Goal: Task Accomplishment & Management: Manage account settings

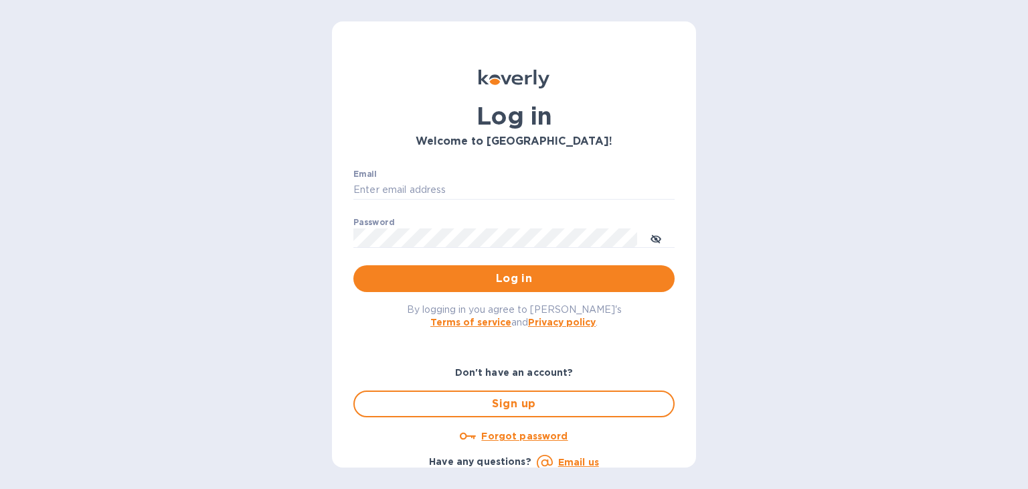
type input "steven@wmcross.com"
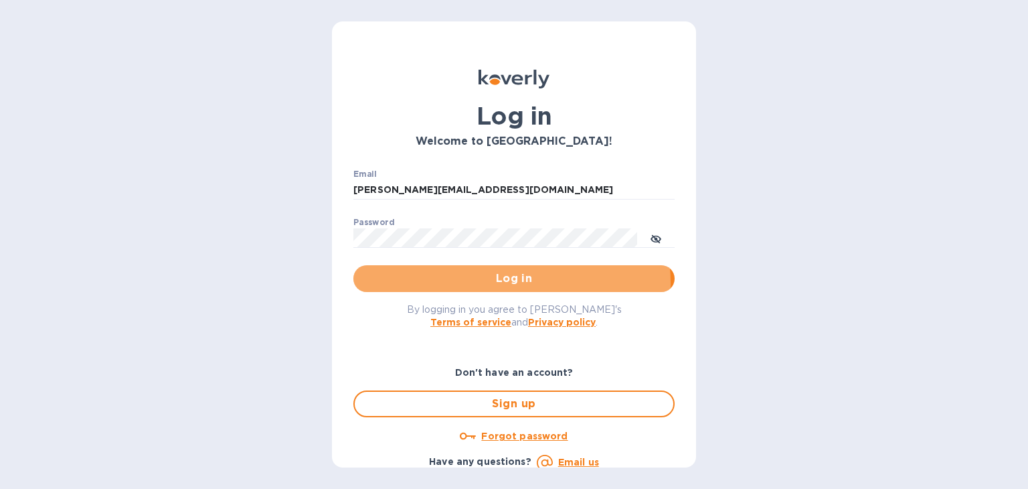
click at [471, 283] on span "Log in" at bounding box center [514, 278] width 300 height 16
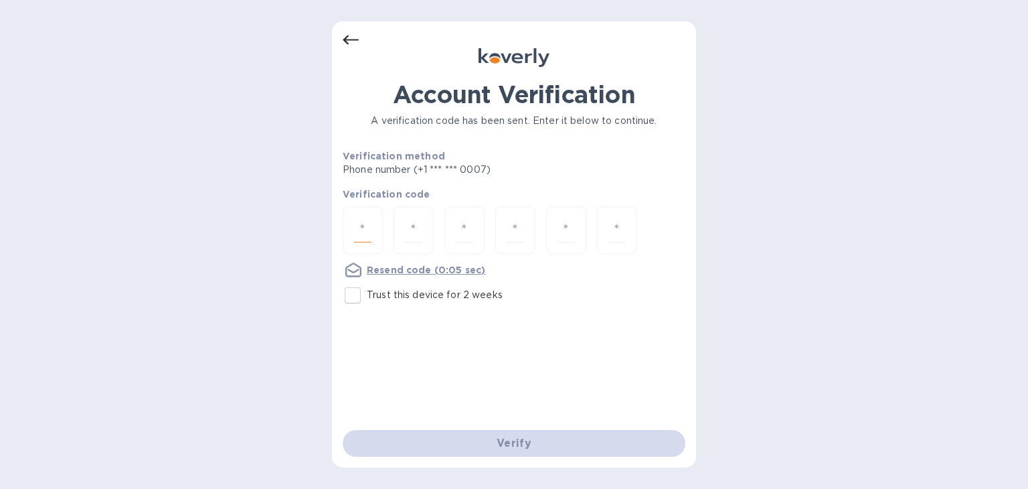
click at [359, 226] on input "number" at bounding box center [362, 230] width 17 height 25
type input "2"
type input "8"
type input "9"
type input "7"
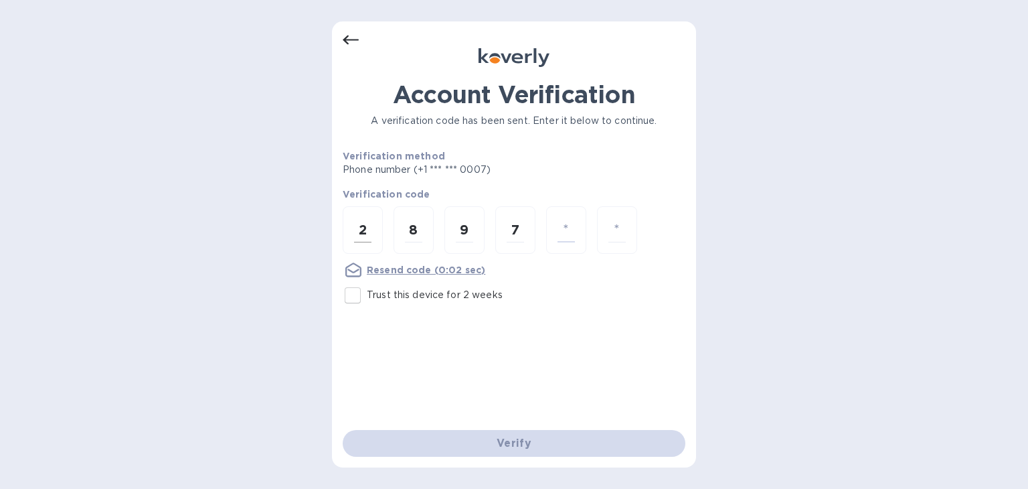
type input "7"
type input "3"
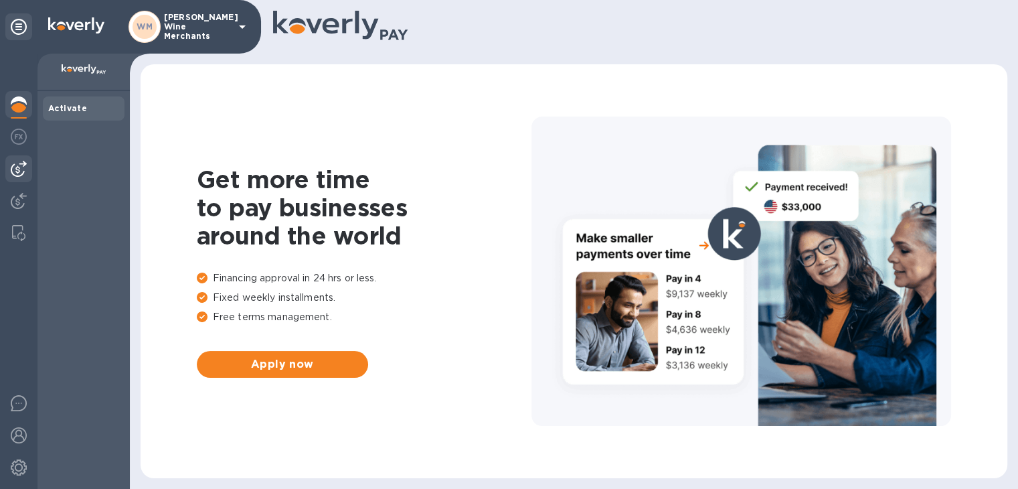
click at [27, 159] on div at bounding box center [18, 168] width 27 height 27
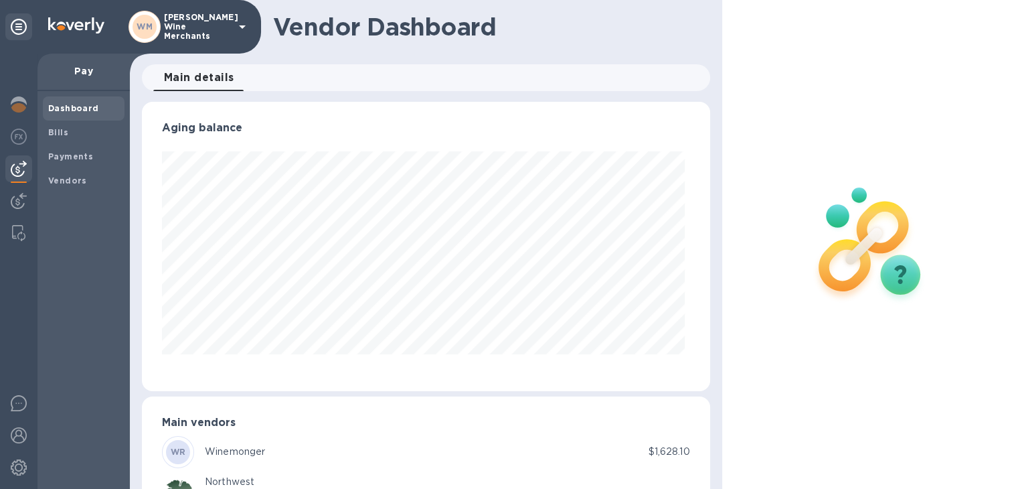
scroll to position [289, 562]
click at [60, 127] on b "Bills" at bounding box center [58, 132] width 20 height 10
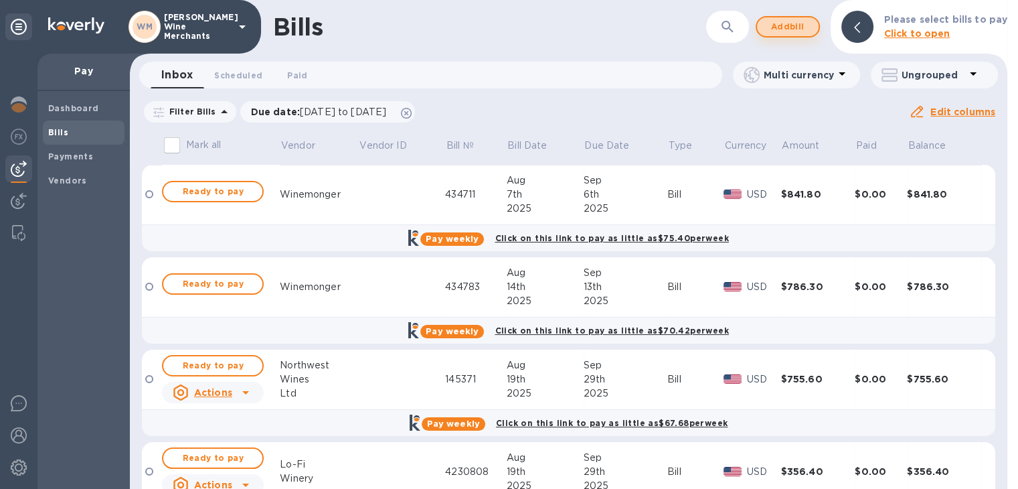
click at [775, 31] on span "Add bill" at bounding box center [788, 27] width 40 height 16
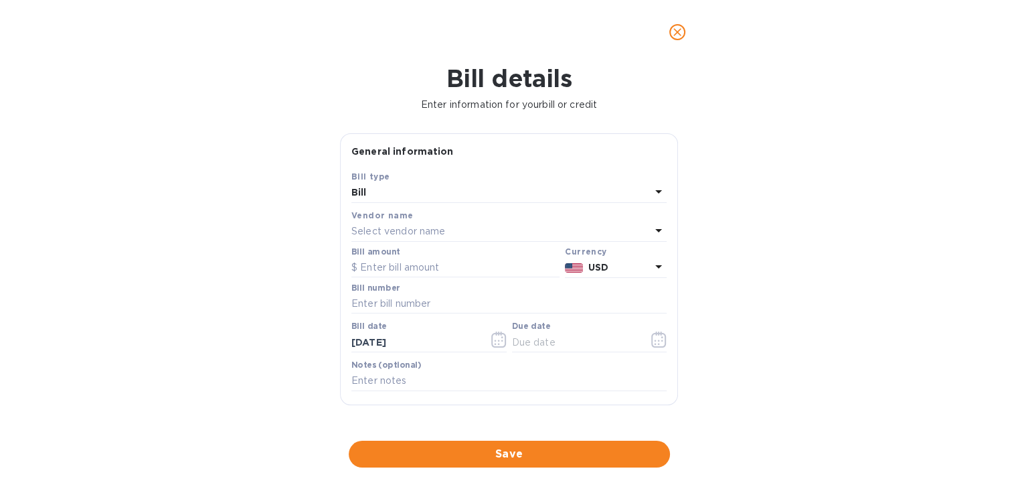
click at [420, 223] on div "Select vendor name" at bounding box center [500, 231] width 299 height 19
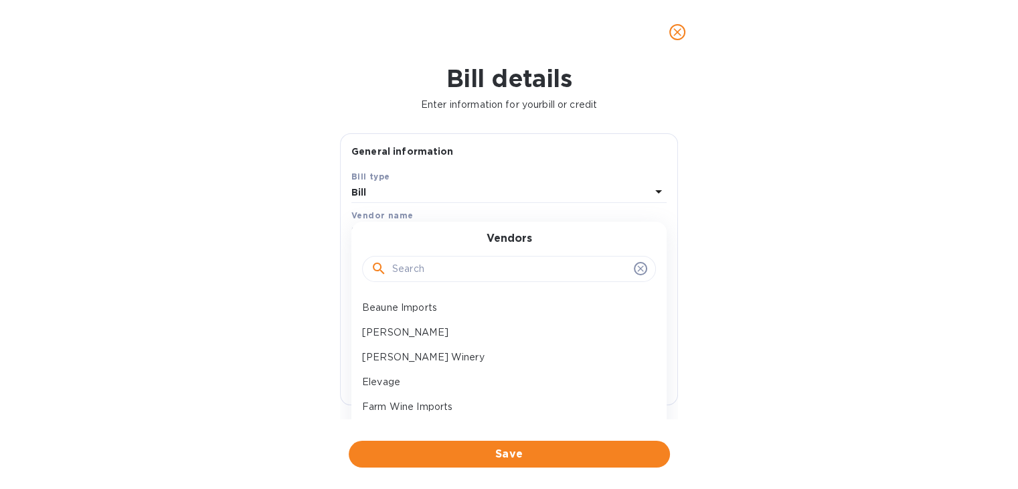
click at [404, 272] on input "text" at bounding box center [510, 269] width 236 height 20
click at [381, 390] on div "Elevage" at bounding box center [504, 382] width 294 height 25
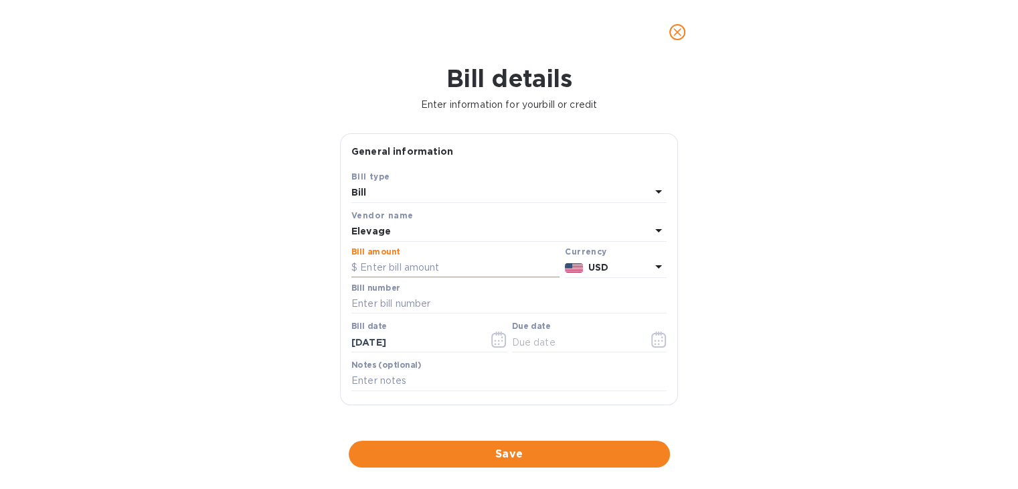
click at [394, 266] on input "text" at bounding box center [455, 268] width 208 height 20
click at [389, 300] on input "text" at bounding box center [508, 304] width 315 height 20
click at [371, 268] on input "1,760.70" at bounding box center [459, 268] width 199 height 20
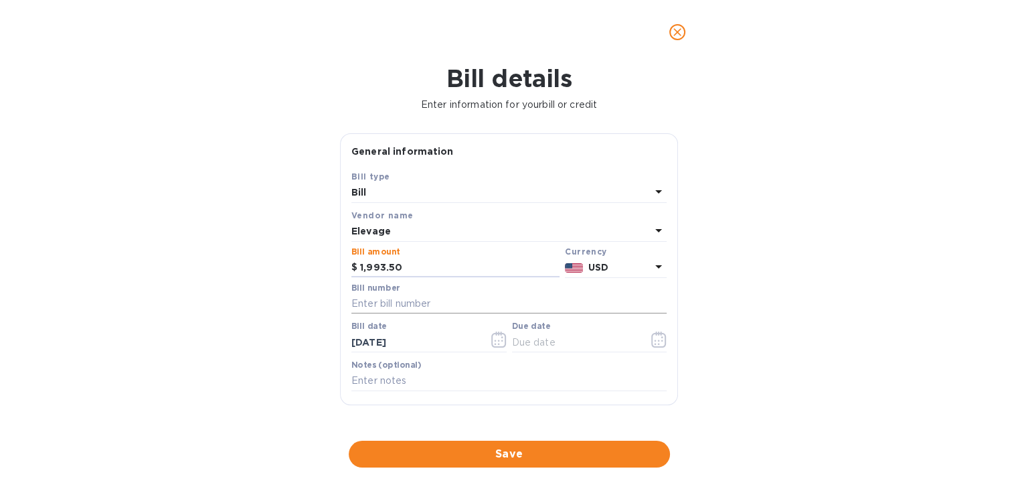
type input "1,993.50"
click at [371, 297] on input "text" at bounding box center [508, 304] width 315 height 20
type input "346708 346847"
click at [497, 341] on icon "button" at bounding box center [498, 339] width 15 height 16
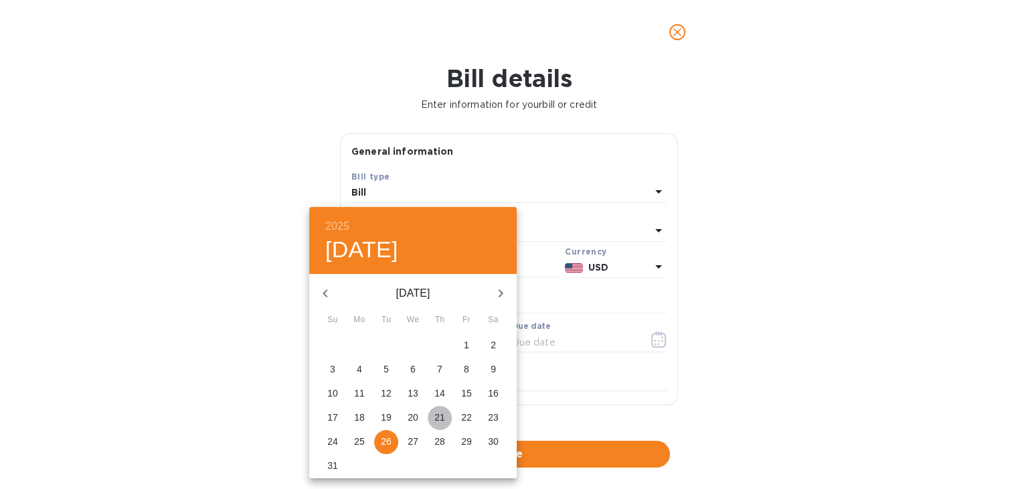
click at [437, 418] on p "21" at bounding box center [439, 416] width 11 height 13
type input "[DATE]"
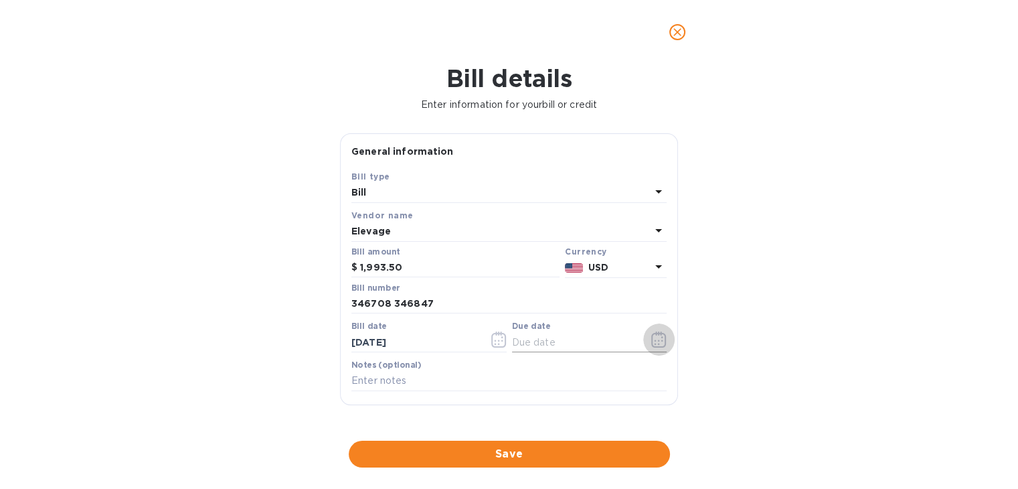
click at [651, 343] on icon "button" at bounding box center [658, 339] width 15 height 16
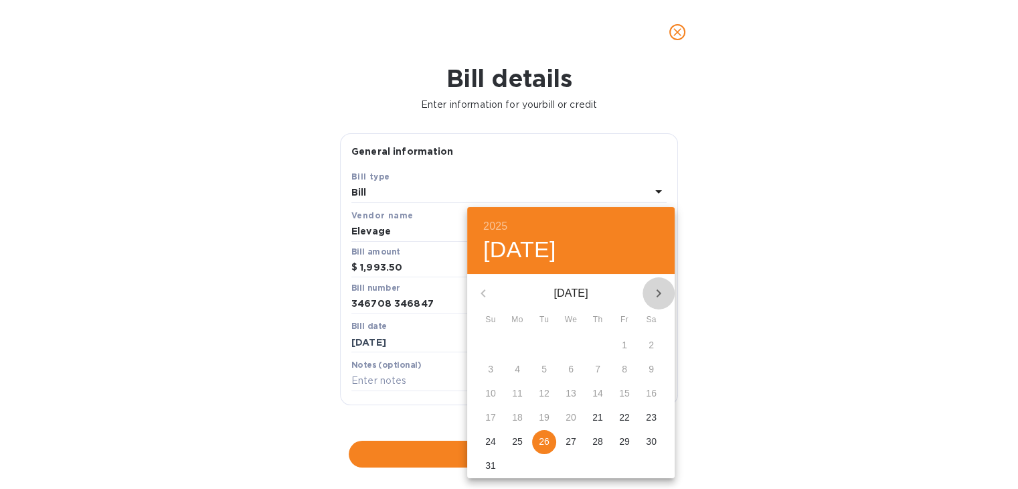
click at [659, 293] on icon "button" at bounding box center [659, 293] width 5 height 8
click at [544, 446] on p "30" at bounding box center [544, 440] width 11 height 13
type input "[DATE]"
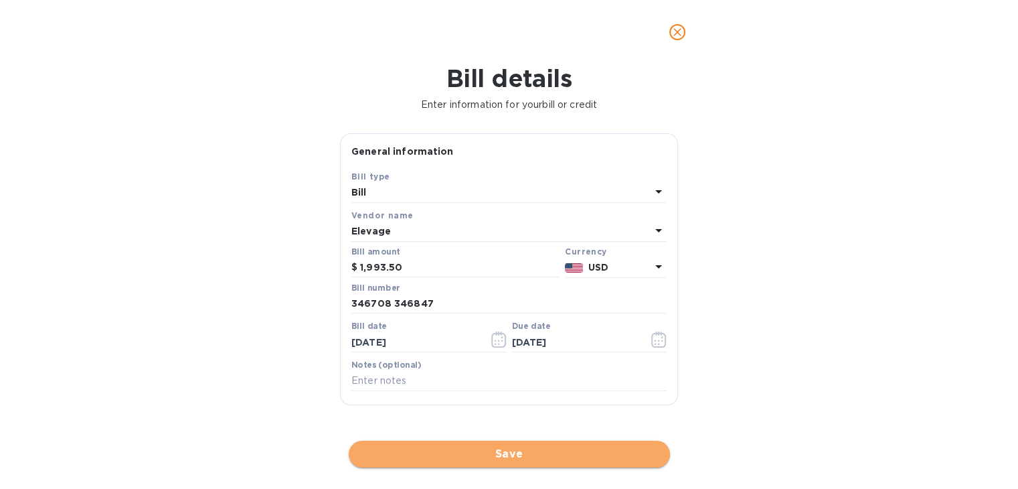
click at [524, 451] on span "Save" at bounding box center [509, 454] width 300 height 16
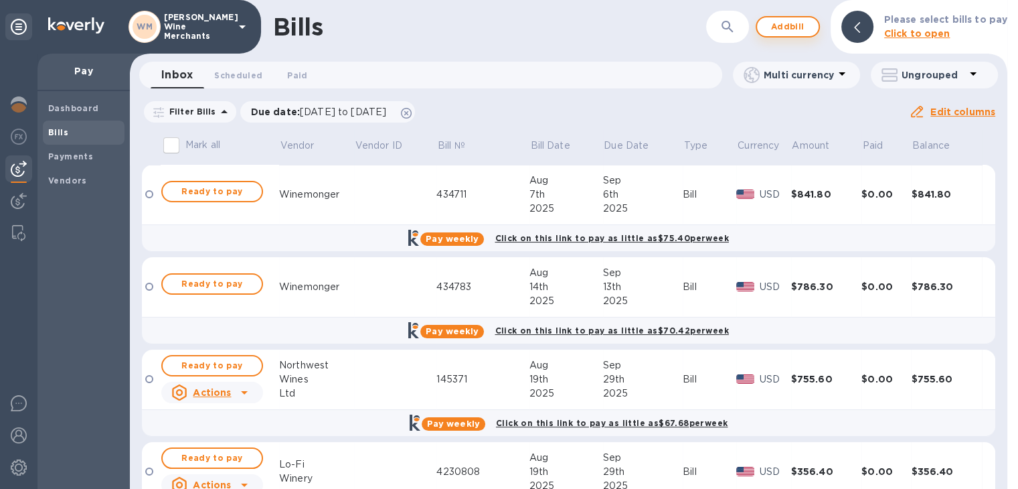
click at [779, 30] on span "Add bill" at bounding box center [788, 27] width 40 height 16
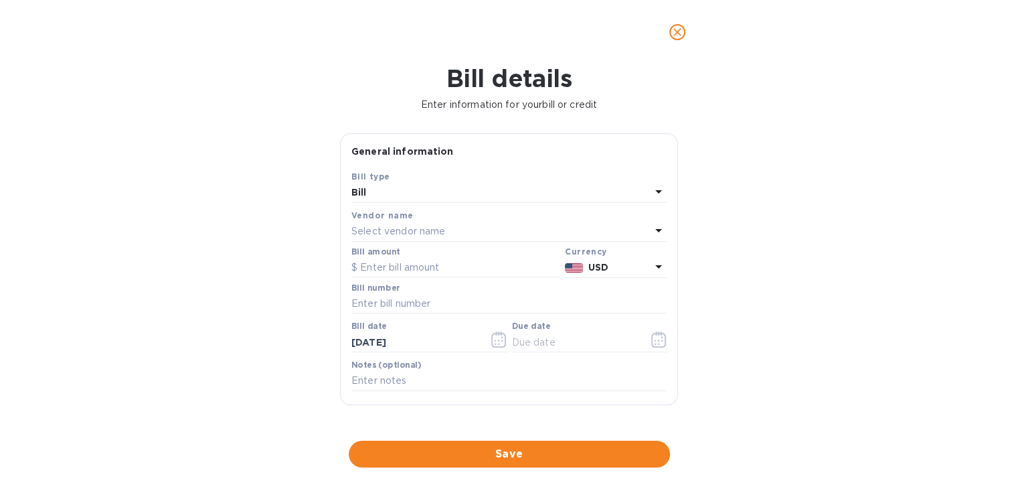
click at [560, 234] on div "Select vendor name" at bounding box center [500, 231] width 299 height 19
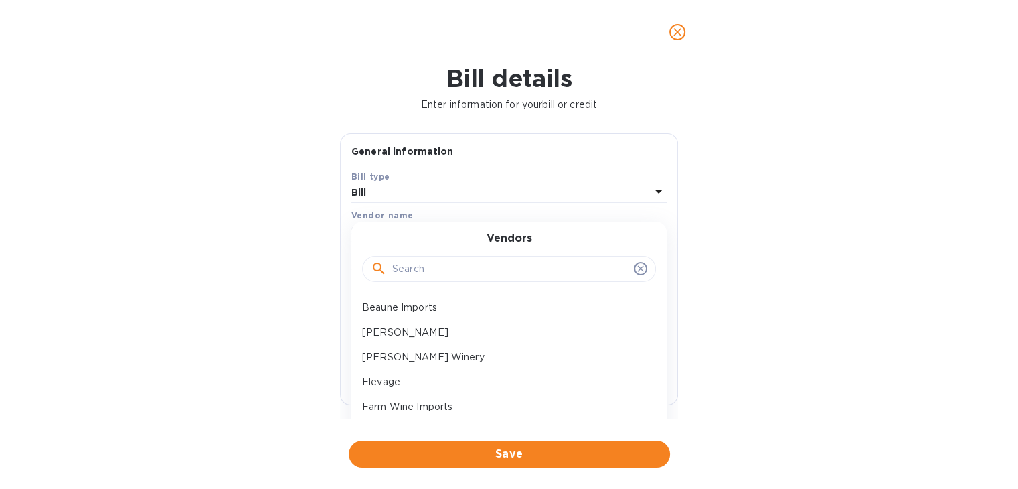
click at [485, 268] on input "text" at bounding box center [510, 269] width 236 height 20
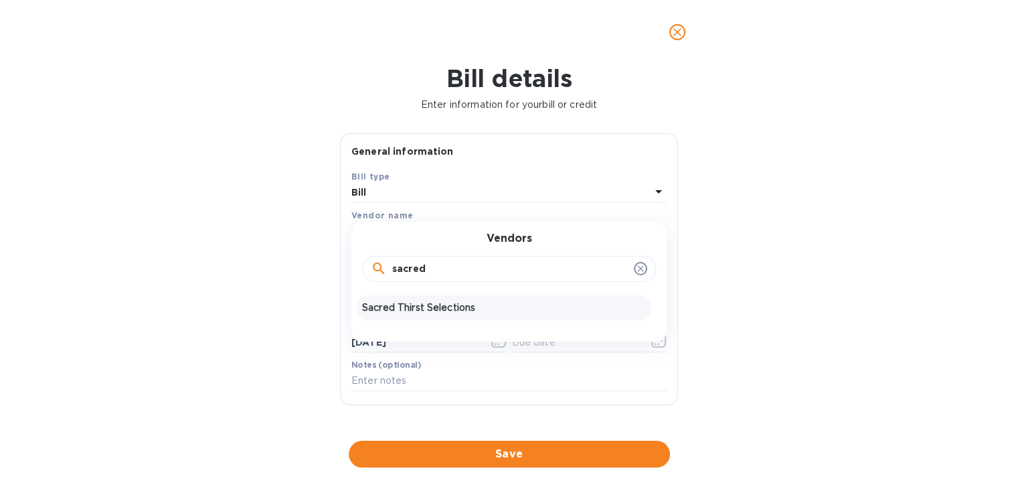
type input "sacred"
click at [457, 305] on p "Sacred Thirst Selections" at bounding box center [503, 308] width 283 height 14
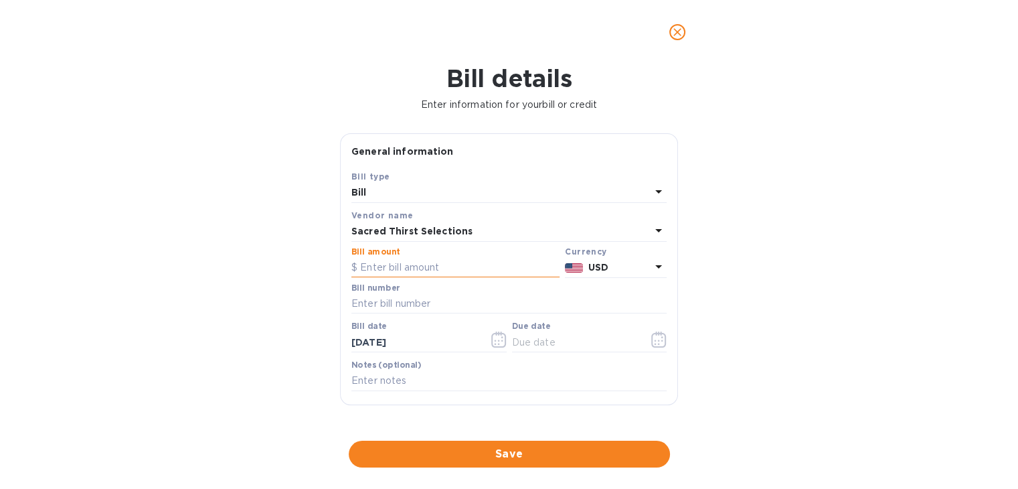
click at [428, 271] on input "text" at bounding box center [455, 268] width 208 height 20
type input "1,033.44"
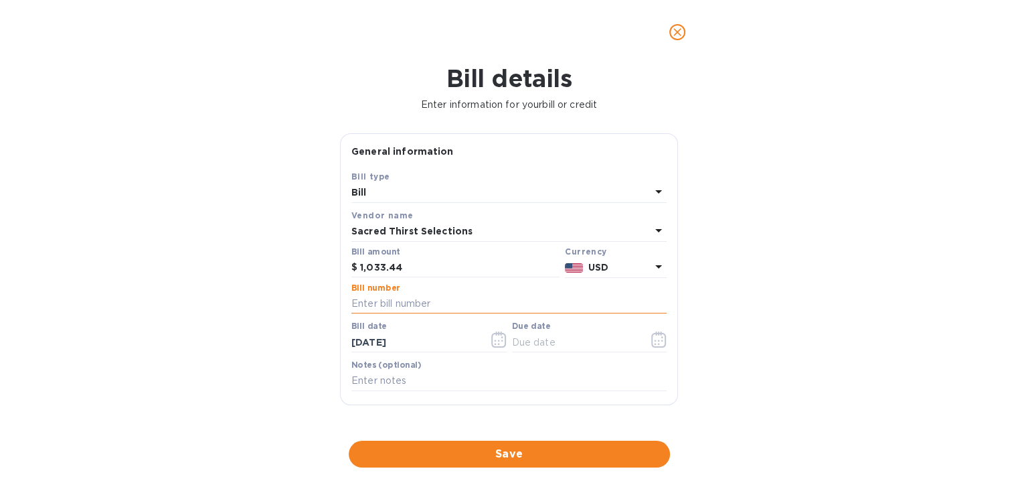
click at [446, 301] on input "text" at bounding box center [508, 304] width 315 height 20
type input "53379"
click at [493, 339] on icon "button" at bounding box center [498, 339] width 15 height 16
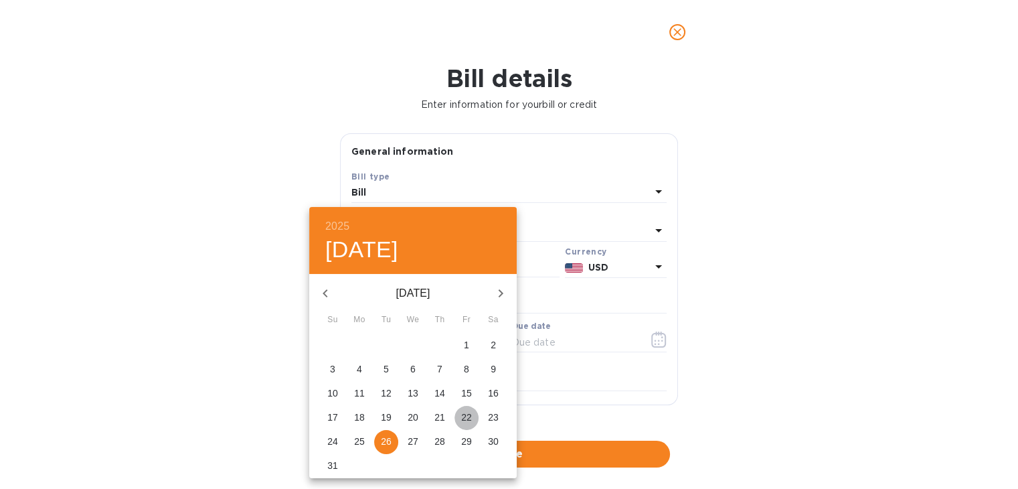
click at [463, 418] on p "22" at bounding box center [466, 416] width 11 height 13
type input "[DATE]"
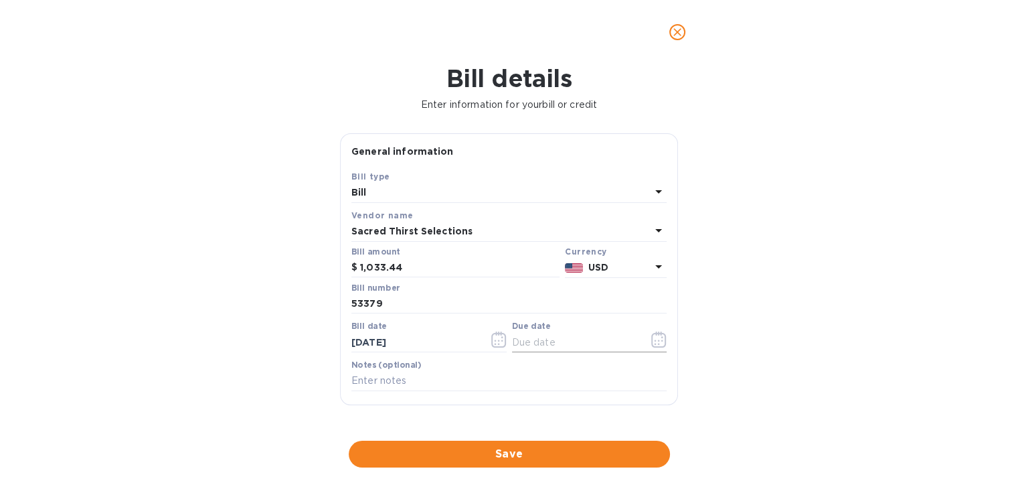
click at [653, 337] on icon "button" at bounding box center [658, 339] width 15 height 16
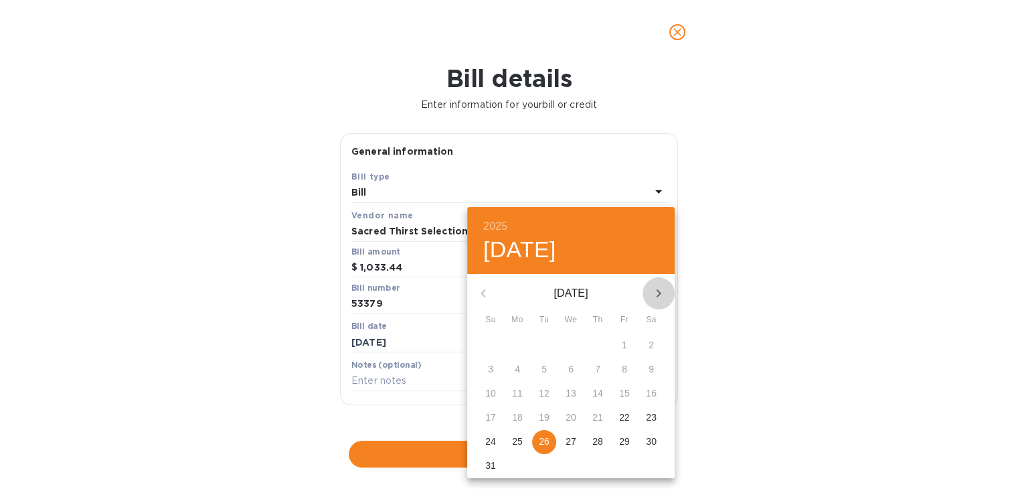
click at [659, 298] on icon "button" at bounding box center [659, 293] width 16 height 16
click at [573, 347] on p "1" at bounding box center [570, 344] width 5 height 13
type input "[DATE]"
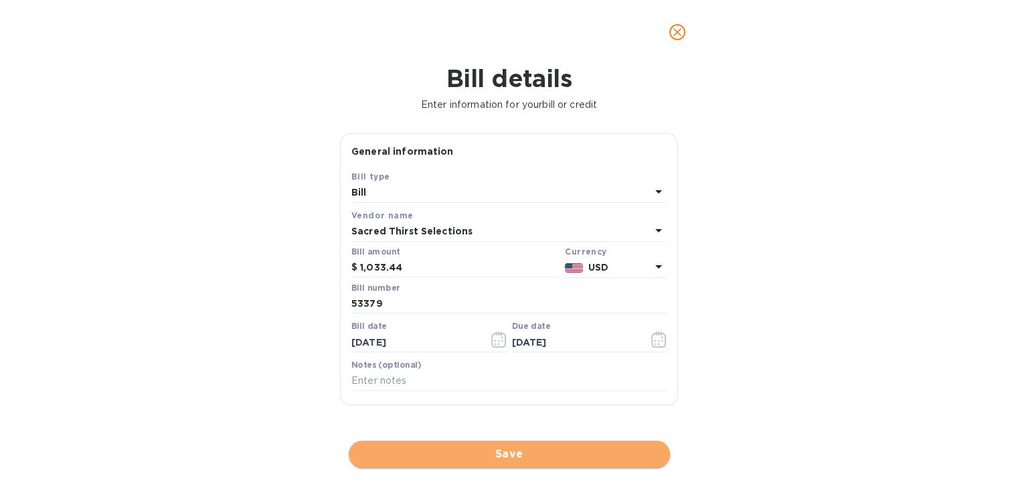
click at [541, 453] on span "Save" at bounding box center [509, 454] width 300 height 16
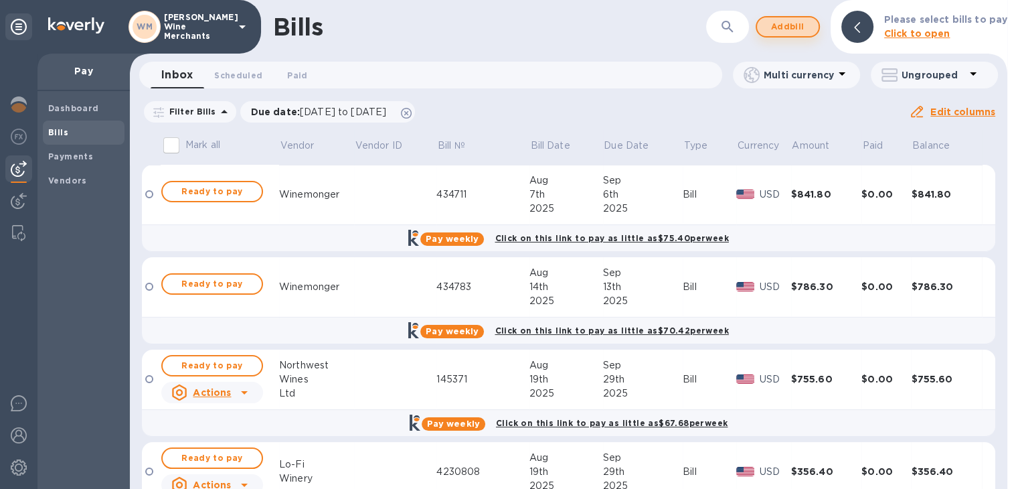
click at [792, 31] on span "Add bill" at bounding box center [788, 27] width 40 height 16
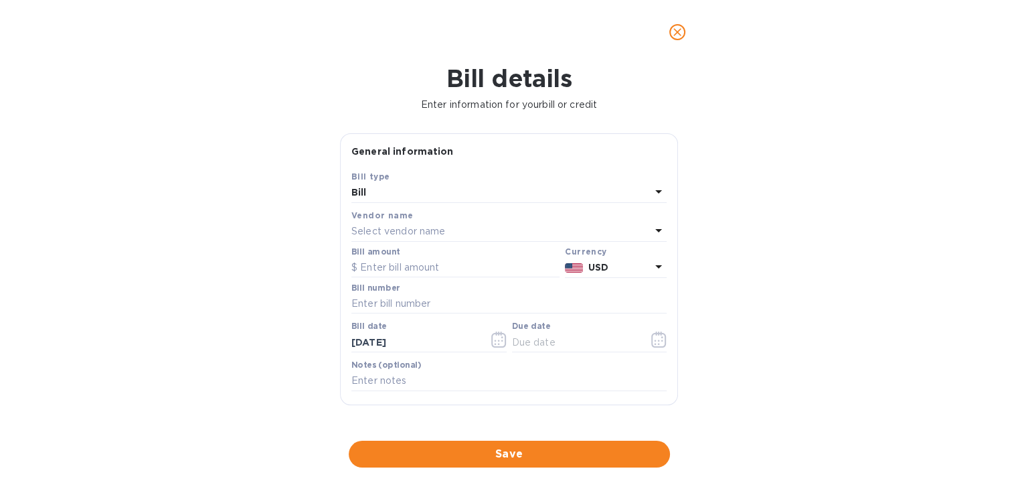
click at [386, 230] on p "Select vendor name" at bounding box center [398, 231] width 94 height 14
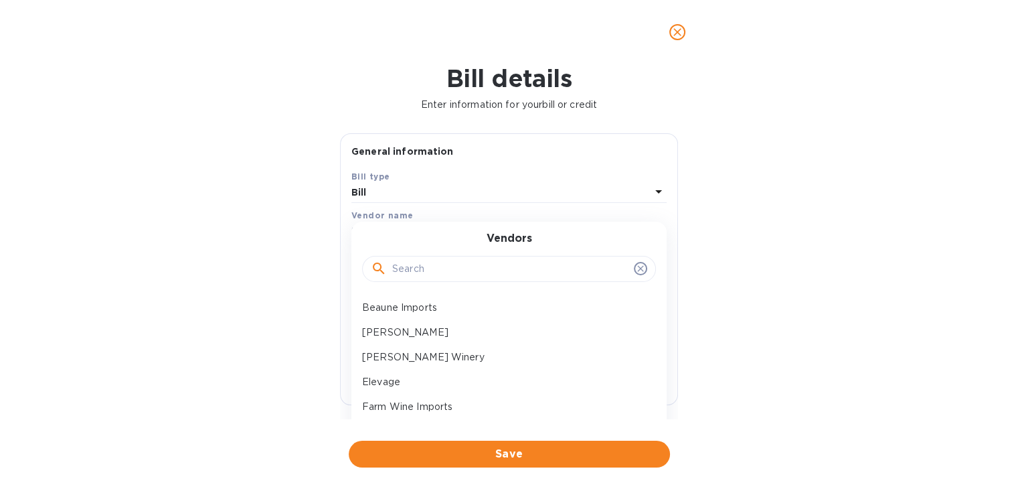
click at [404, 274] on input "text" at bounding box center [510, 269] width 236 height 20
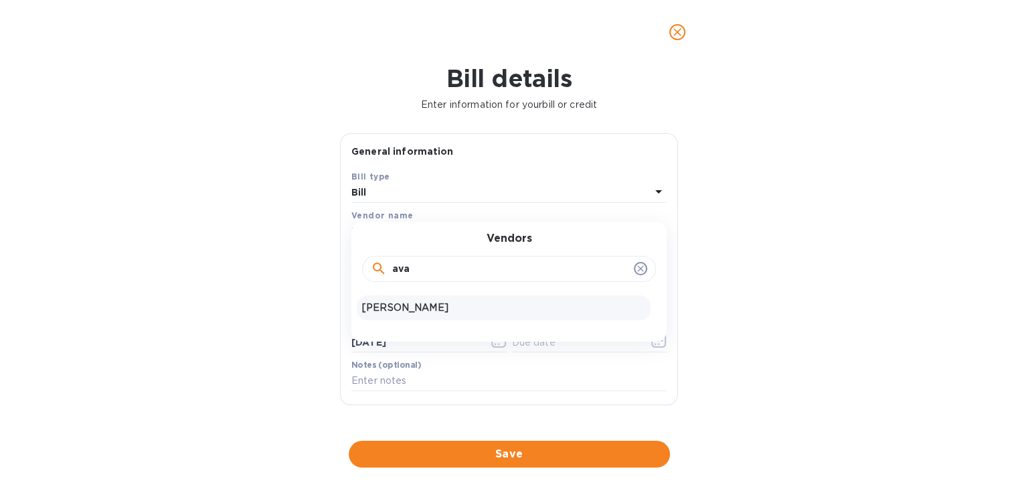
type input "ava"
click at [410, 301] on p "[PERSON_NAME]" at bounding box center [503, 308] width 283 height 14
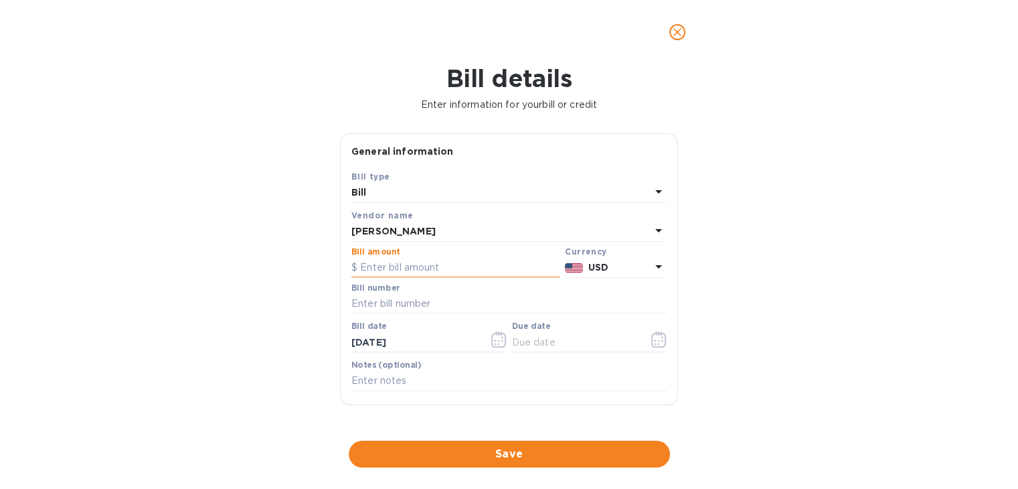
click at [418, 266] on input "text" at bounding box center [455, 268] width 208 height 20
type input "567.7"
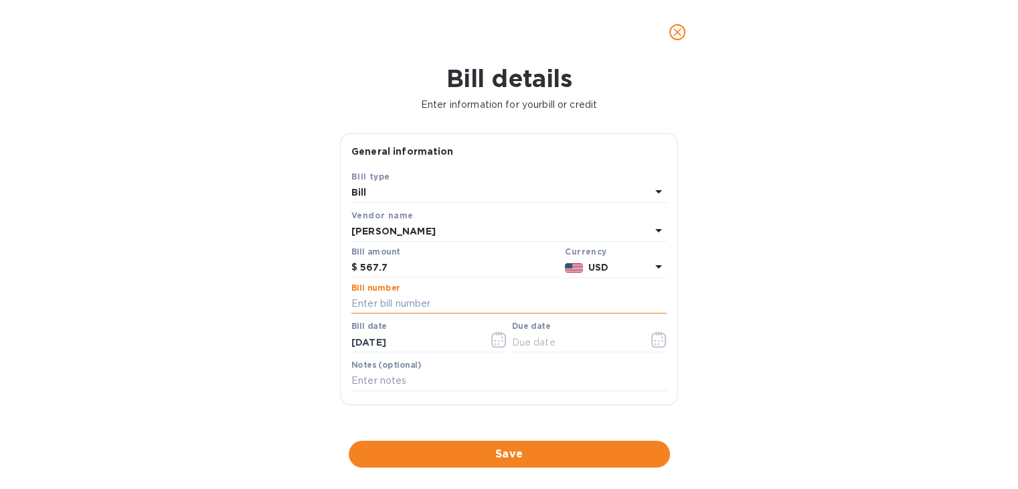
click at [405, 301] on input "text" at bounding box center [508, 304] width 315 height 20
type input "17934"
click at [502, 335] on icon "button" at bounding box center [498, 339] width 15 height 16
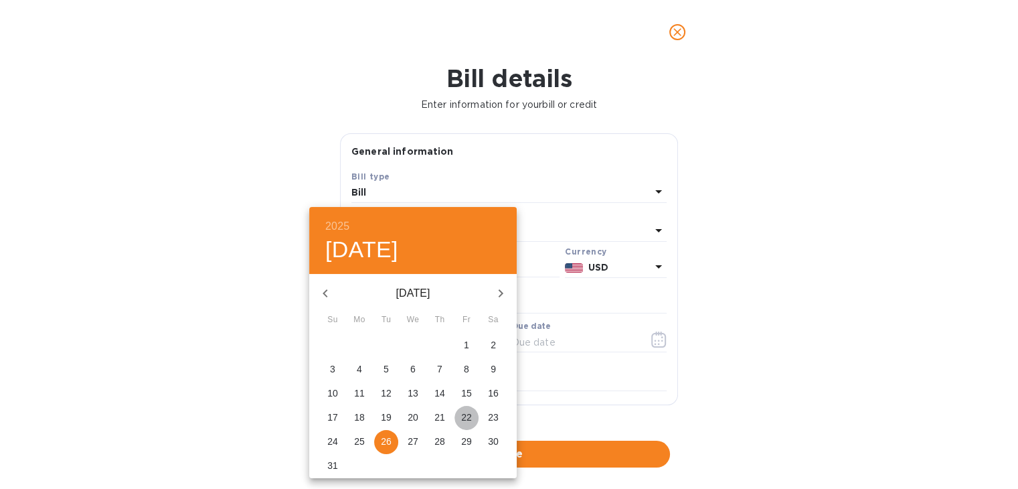
click at [465, 417] on p "22" at bounding box center [466, 416] width 11 height 13
type input "[DATE]"
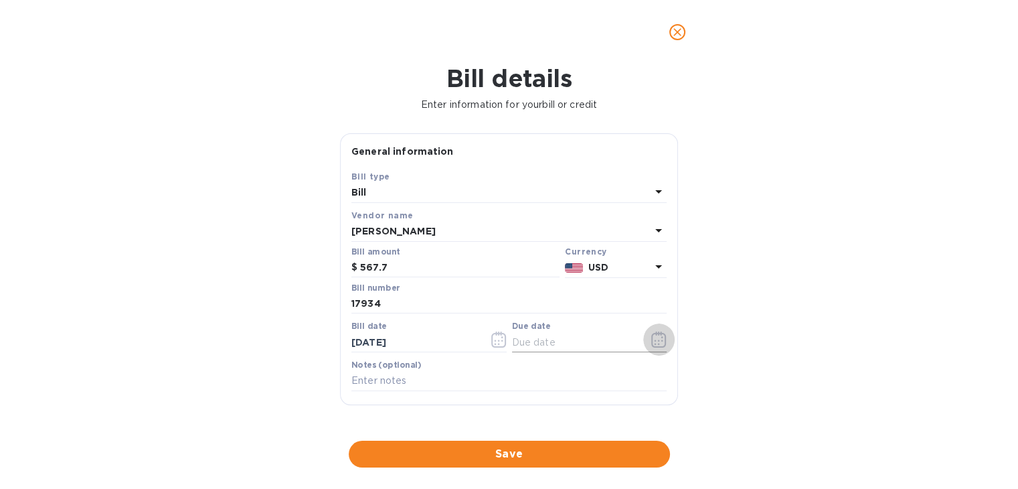
click at [655, 340] on icon "button" at bounding box center [658, 339] width 15 height 16
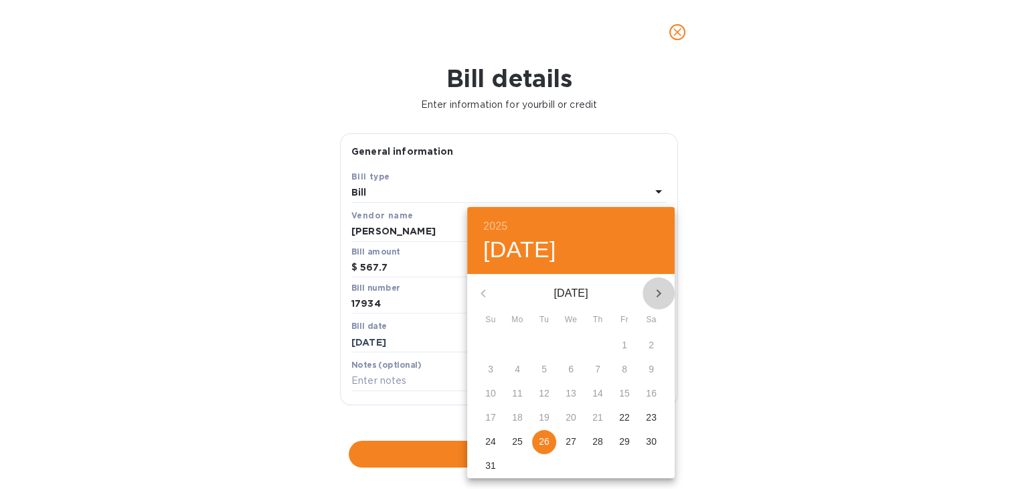
click at [659, 287] on icon "button" at bounding box center [659, 293] width 16 height 16
click at [573, 345] on p "1" at bounding box center [570, 344] width 5 height 13
type input "[DATE]"
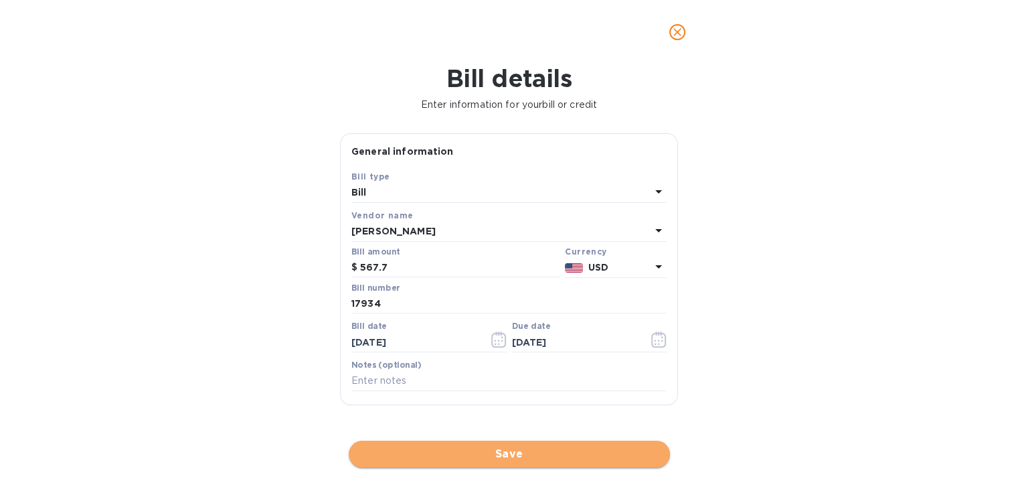
click at [518, 456] on span "Save" at bounding box center [509, 454] width 300 height 16
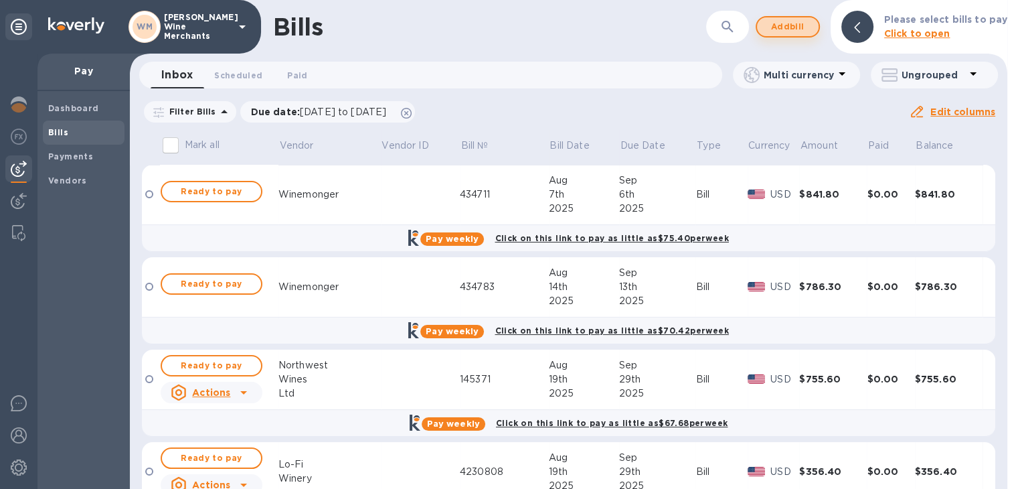
click at [787, 25] on span "Add bill" at bounding box center [788, 27] width 40 height 16
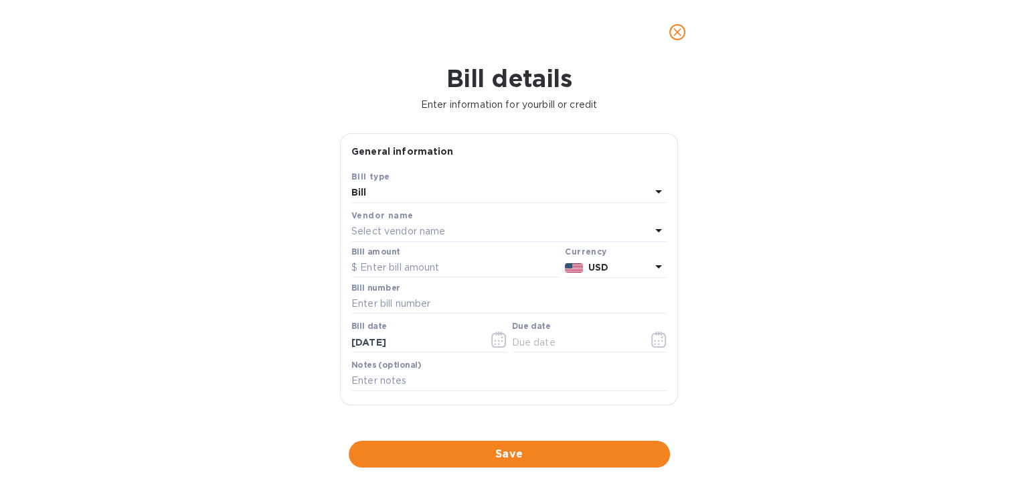
click at [394, 233] on p "Select vendor name" at bounding box center [398, 231] width 94 height 14
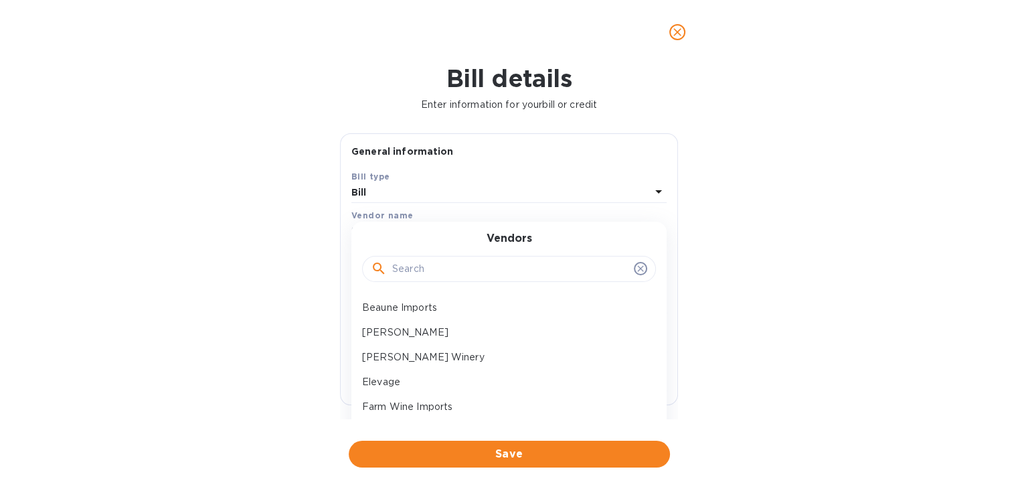
click at [404, 269] on input "text" at bounding box center [510, 269] width 236 height 20
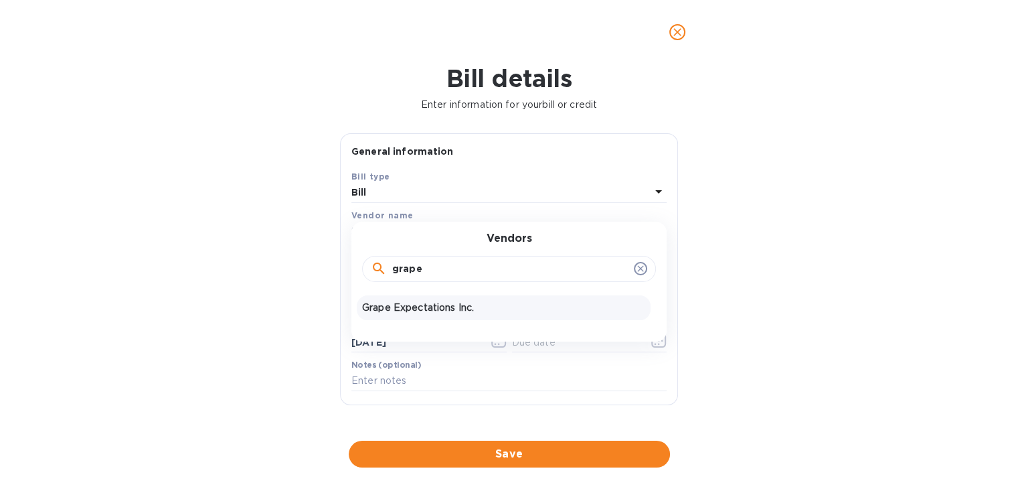
type input "grape"
click at [409, 307] on p "Grape Expectations Inc." at bounding box center [503, 308] width 283 height 14
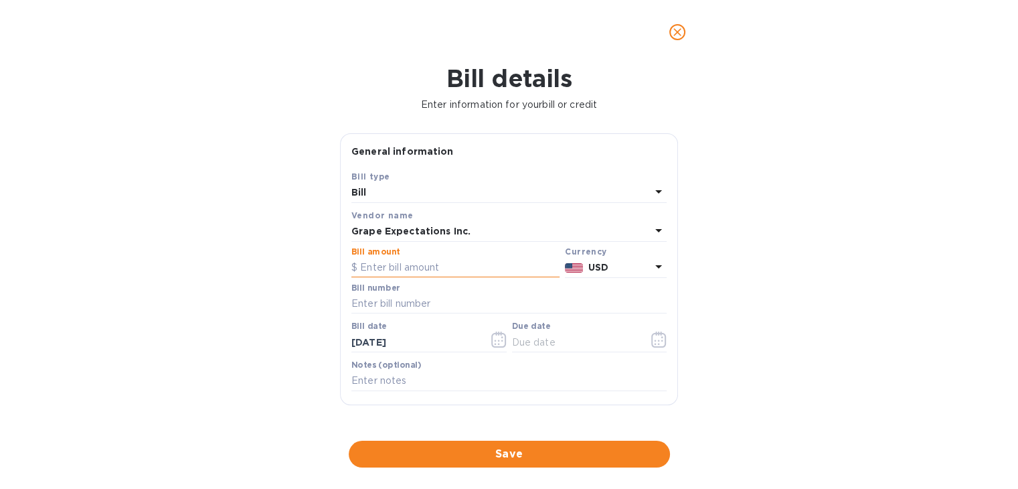
click at [395, 269] on input "text" at bounding box center [455, 268] width 208 height 20
type input "997.40"
click at [398, 301] on input "text" at bounding box center [508, 304] width 315 height 20
type input "367442 367443"
click at [494, 341] on icon "button" at bounding box center [495, 340] width 2 height 2
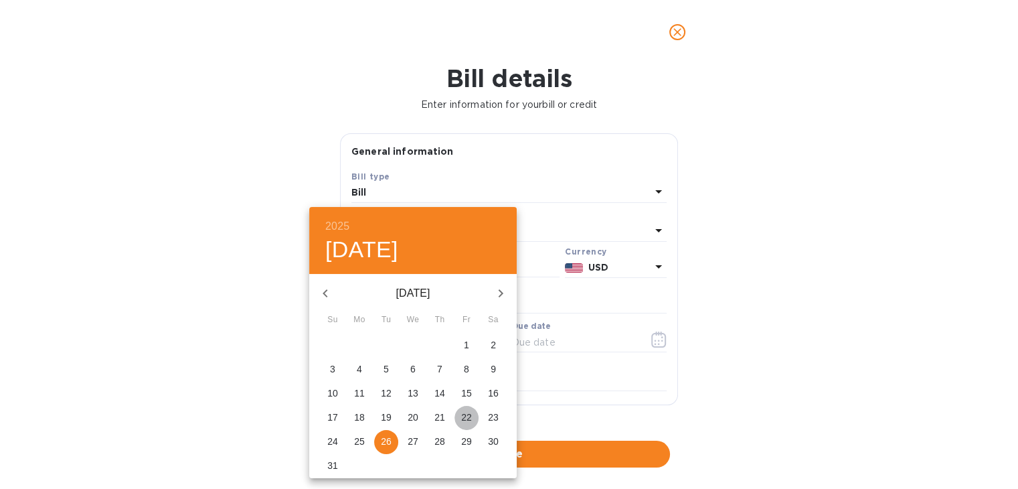
click at [463, 413] on p "22" at bounding box center [466, 416] width 11 height 13
type input "[DATE]"
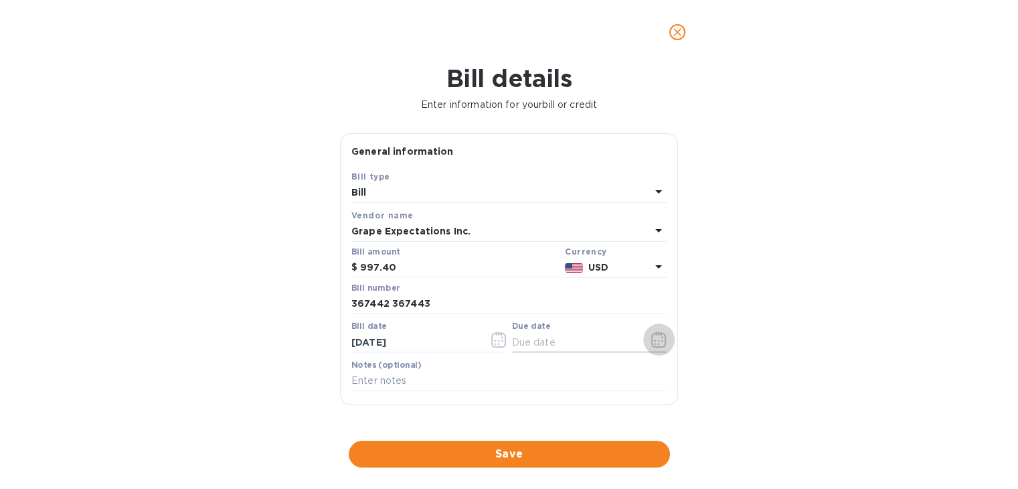
click at [651, 343] on icon "button" at bounding box center [658, 339] width 15 height 16
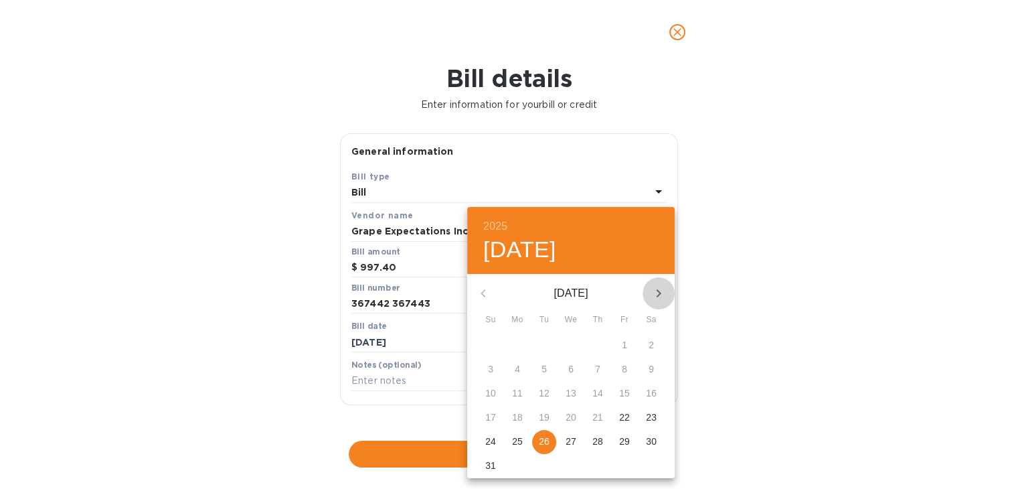
click at [661, 290] on icon "button" at bounding box center [659, 293] width 16 height 16
click at [574, 345] on span "1" at bounding box center [571, 344] width 24 height 13
type input "[DATE]"
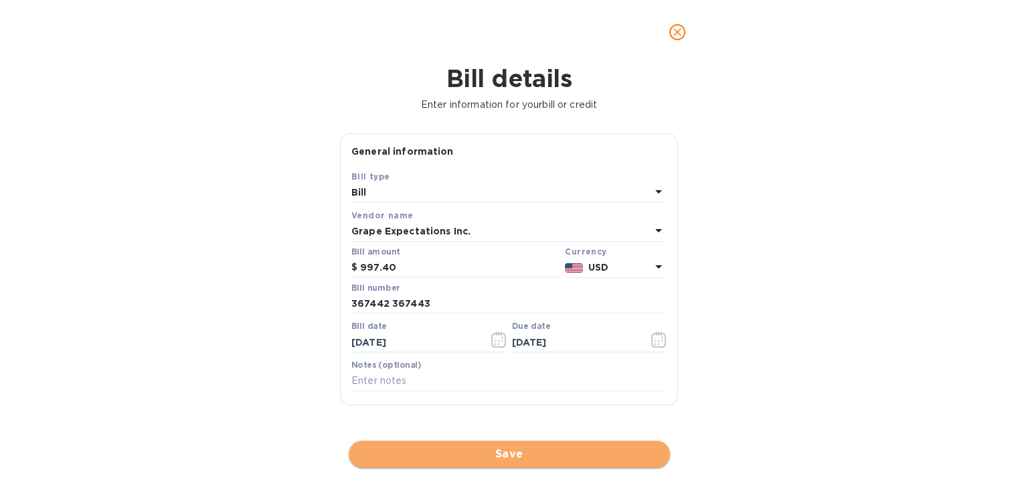
click at [471, 454] on span "Save" at bounding box center [509, 454] width 300 height 16
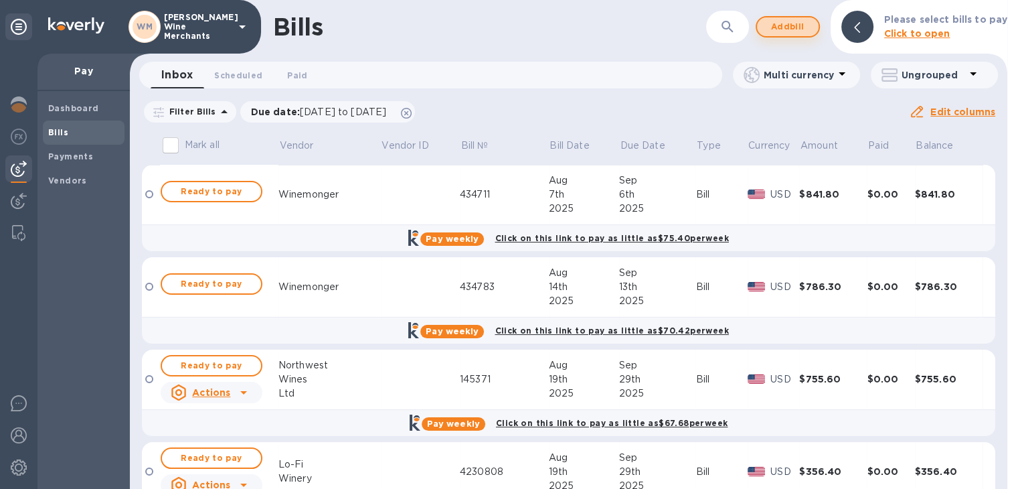
click at [802, 23] on span "Add bill" at bounding box center [788, 27] width 40 height 16
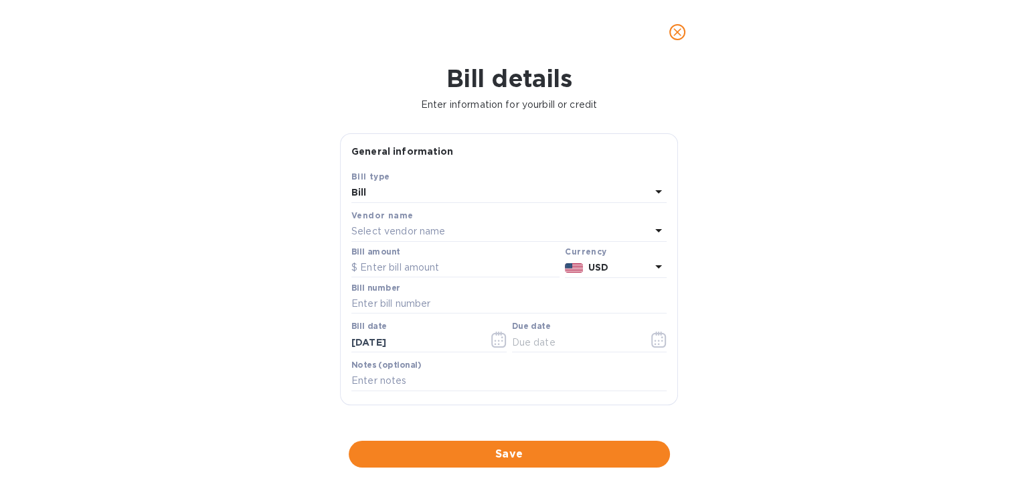
click at [420, 236] on p "Select vendor name" at bounding box center [398, 231] width 94 height 14
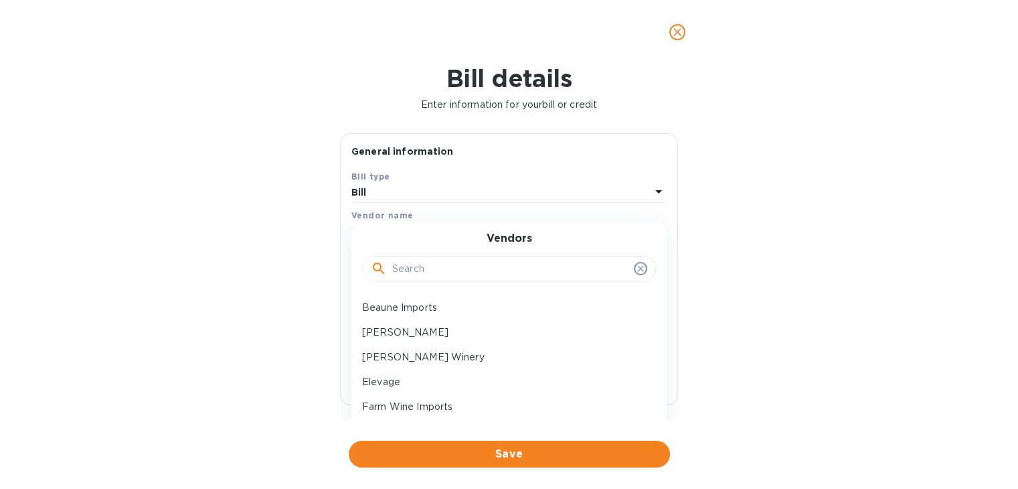
click at [428, 272] on input "text" at bounding box center [510, 269] width 236 height 20
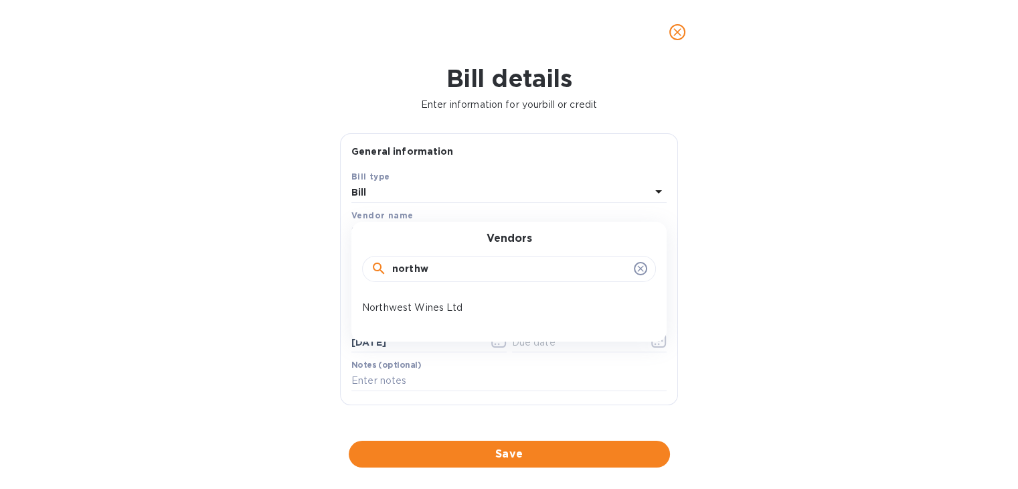
type input "northw"
drag, startPoint x: 418, startPoint y: 321, endPoint x: 414, endPoint y: 297, distance: 23.7
click at [414, 297] on div "Vendors northw Northwest Wines Ltd" at bounding box center [508, 282] width 315 height 120
click at [414, 297] on div "Northwest Wines Ltd" at bounding box center [504, 307] width 294 height 25
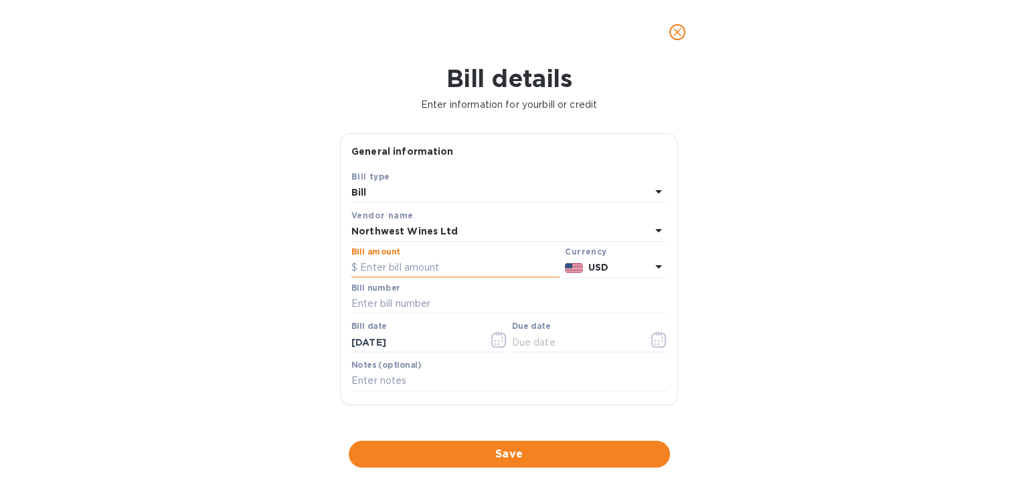
click at [406, 272] on input "text" at bounding box center [455, 268] width 208 height 20
type input "222.30"
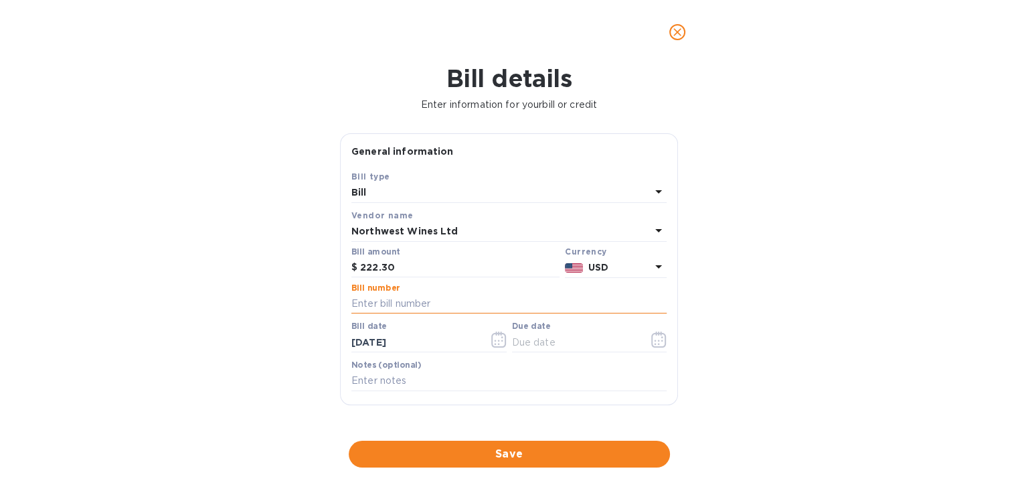
click at [406, 306] on input "text" at bounding box center [508, 304] width 315 height 20
type input "145388"
click at [497, 341] on icon "button" at bounding box center [498, 340] width 2 height 2
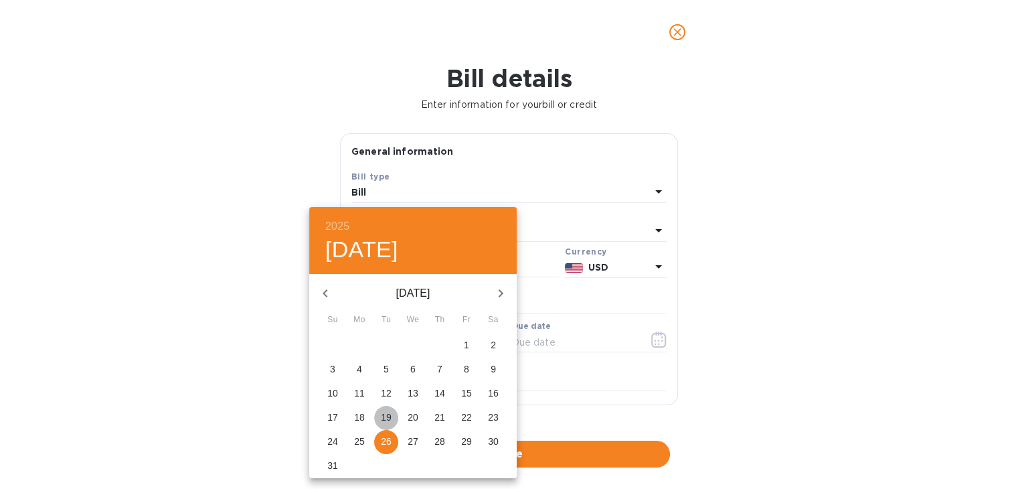
click at [390, 424] on button "19" at bounding box center [386, 418] width 24 height 24
type input "[DATE]"
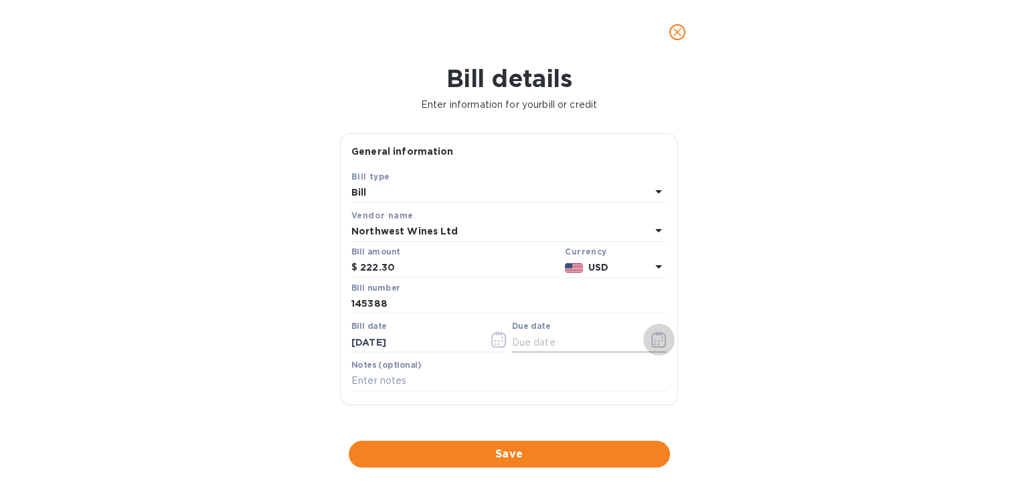
click at [651, 343] on icon "button" at bounding box center [658, 339] width 15 height 16
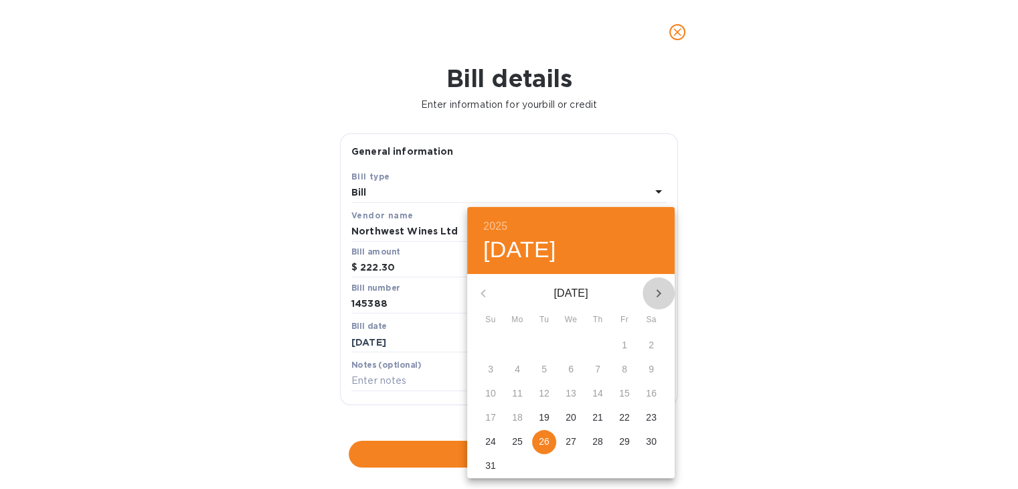
click at [661, 293] on icon "button" at bounding box center [659, 293] width 16 height 16
click at [514, 440] on p "29" at bounding box center [517, 440] width 11 height 13
type input "[DATE]"
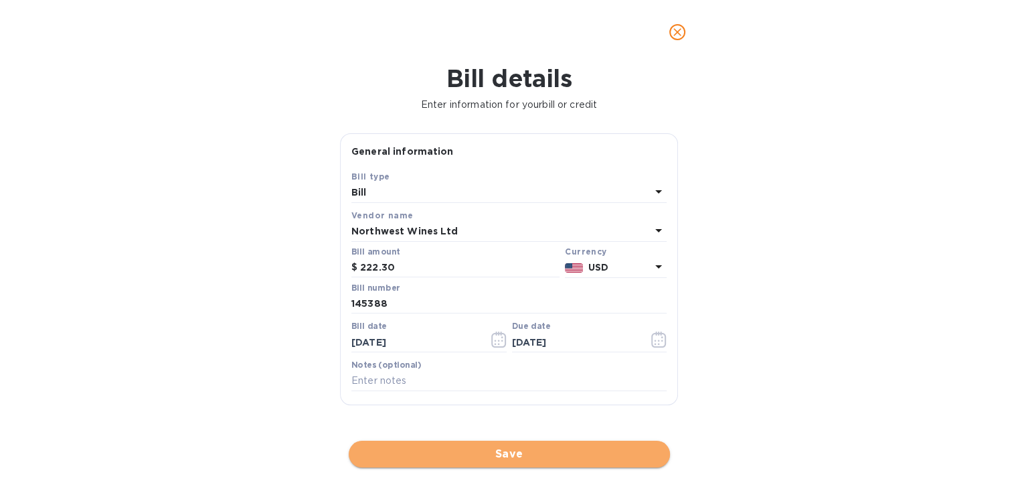
click at [512, 448] on span "Save" at bounding box center [509, 454] width 300 height 16
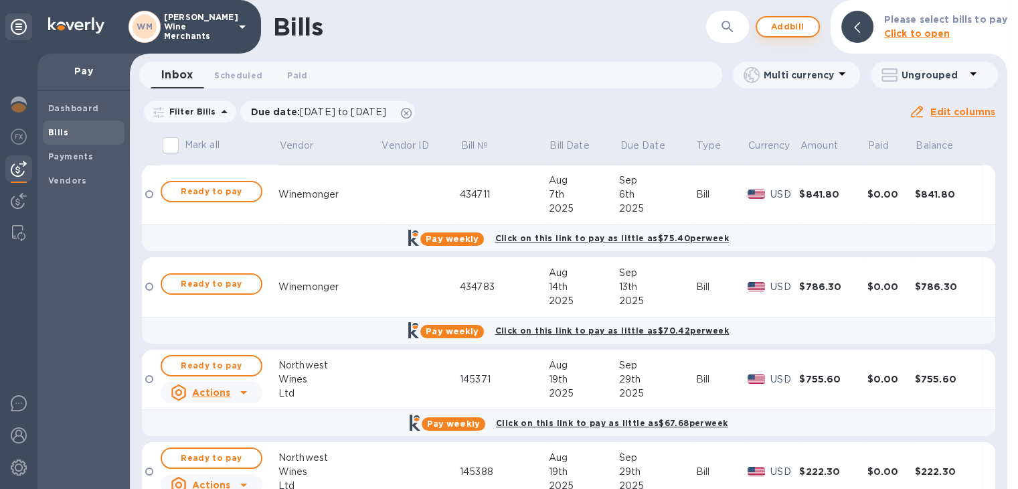
click at [788, 27] on span "Add bill" at bounding box center [788, 27] width 40 height 16
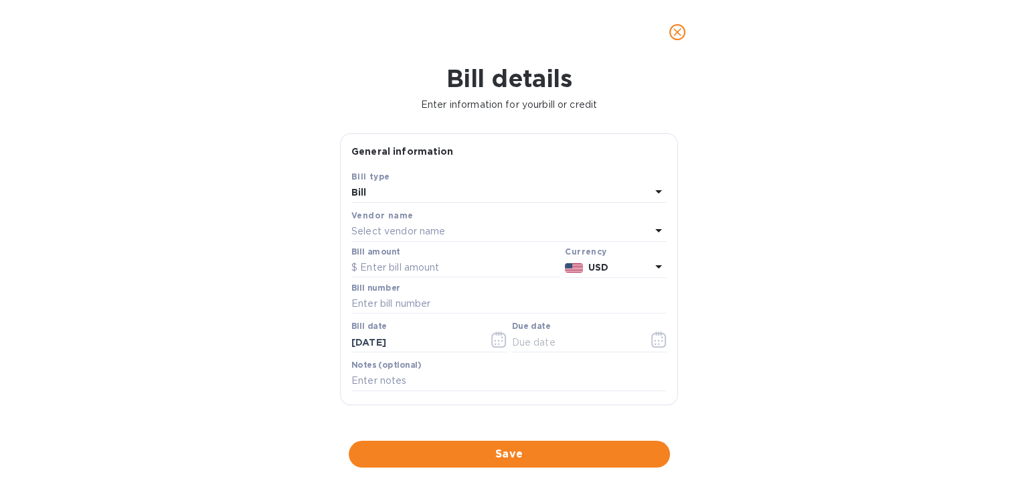
click at [436, 236] on p "Select vendor name" at bounding box center [398, 231] width 94 height 14
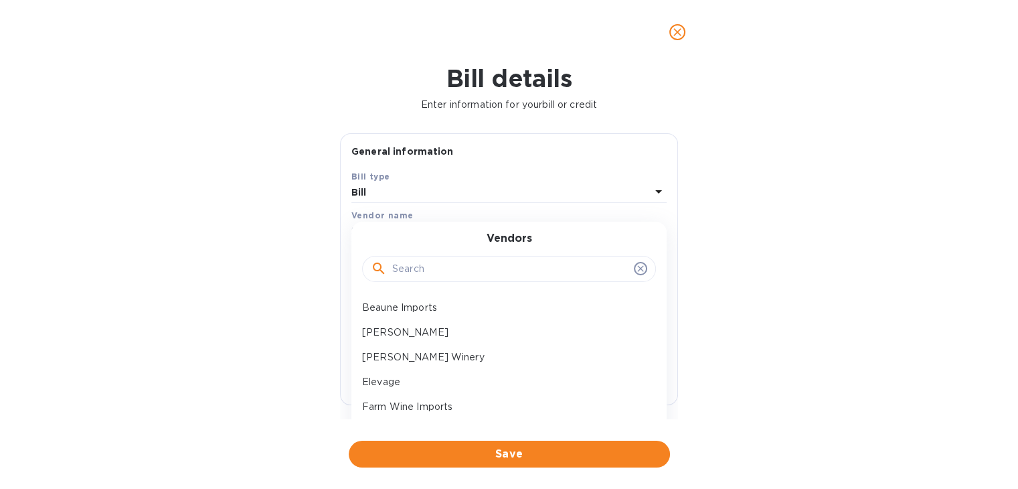
click at [422, 273] on input "text" at bounding box center [510, 269] width 236 height 20
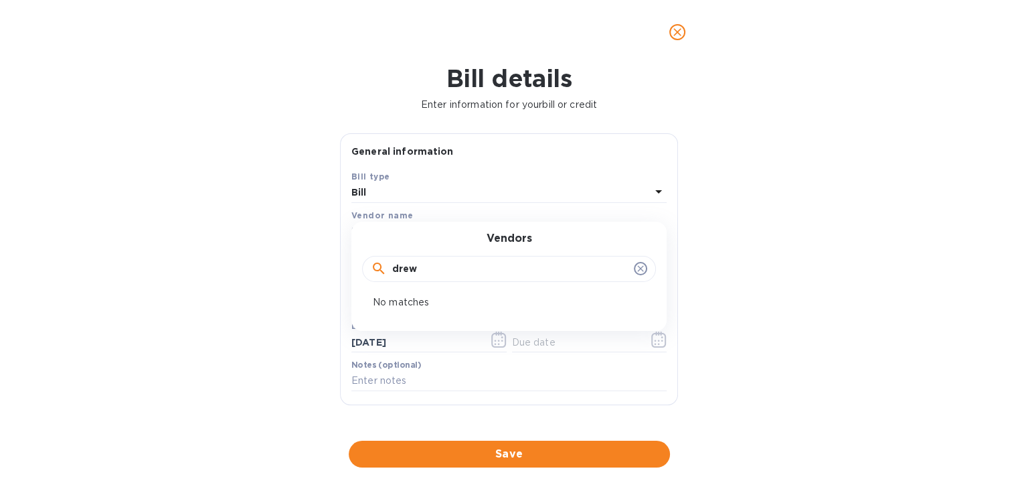
type input "drew"
click at [637, 268] on icon at bounding box center [640, 269] width 6 height 6
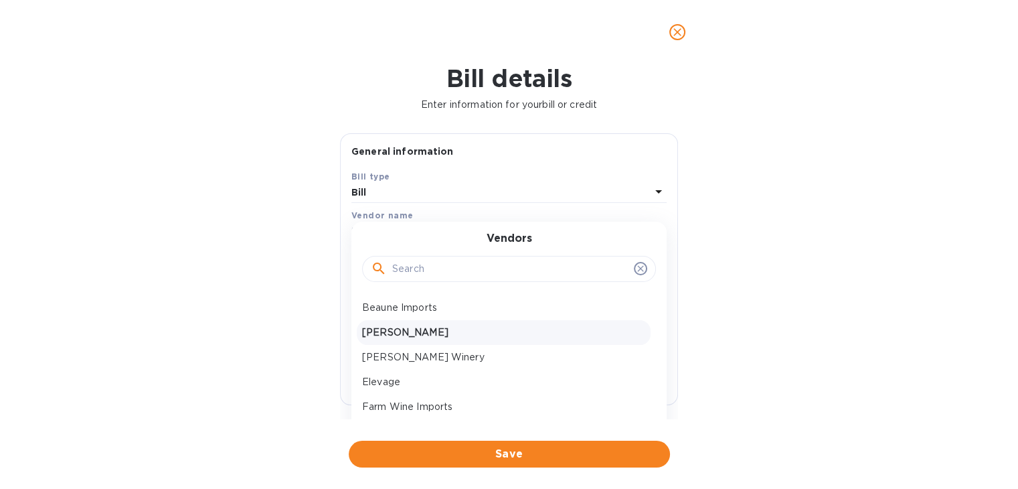
click at [394, 329] on p "[PERSON_NAME]" at bounding box center [503, 332] width 283 height 14
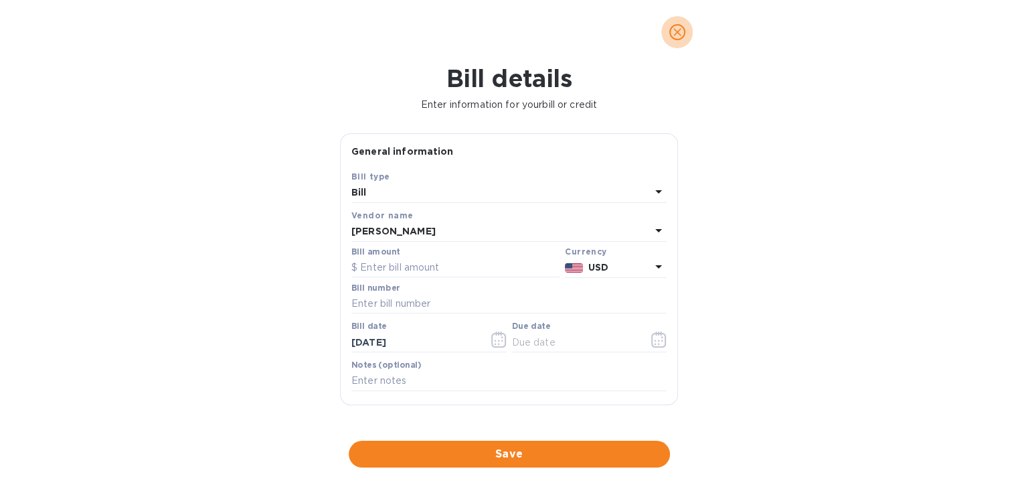
click at [675, 29] on icon "close" at bounding box center [677, 31] width 13 height 13
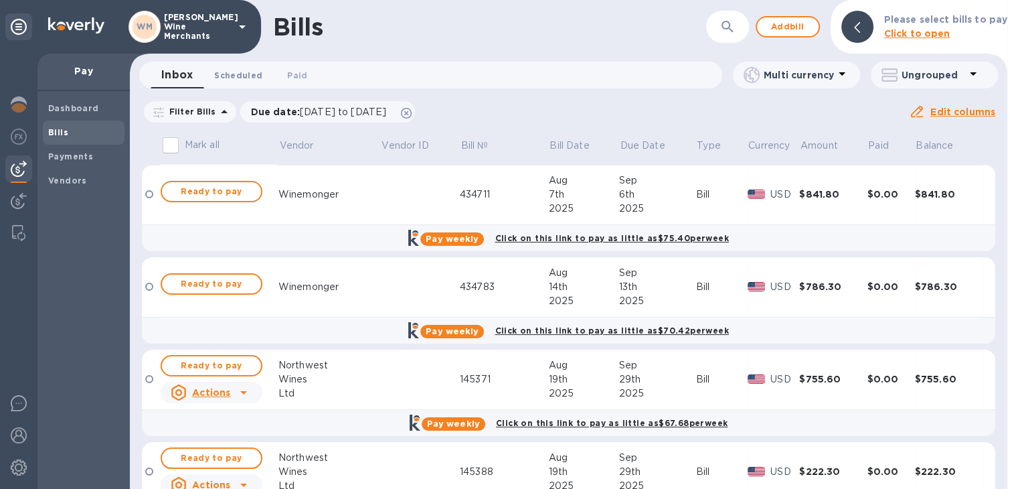
click at [241, 81] on span "Scheduled 0" at bounding box center [238, 75] width 48 height 14
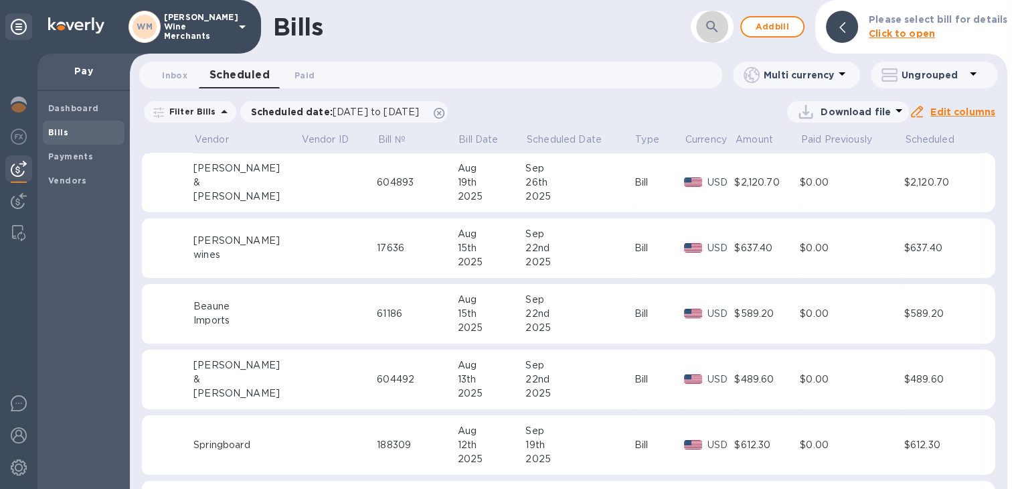
click at [720, 26] on icon "button" at bounding box center [712, 27] width 16 height 16
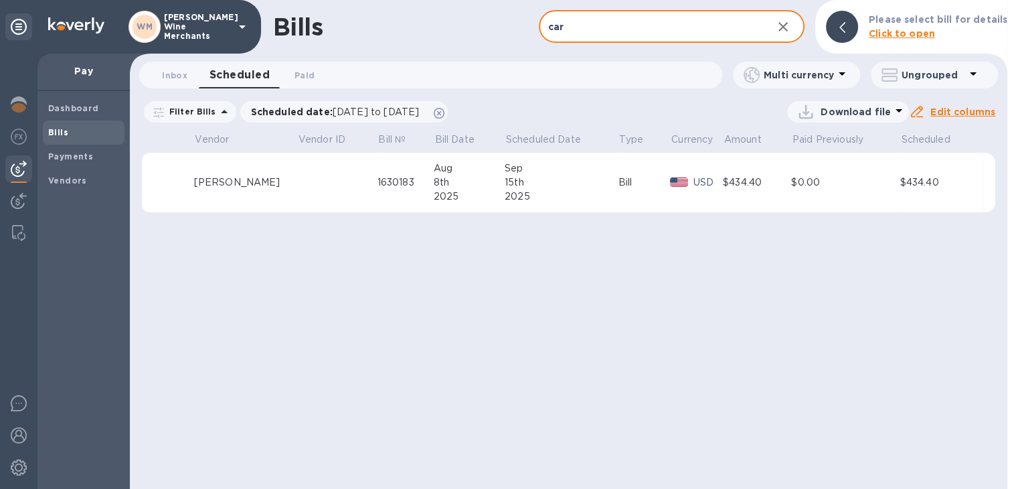
type input "car"
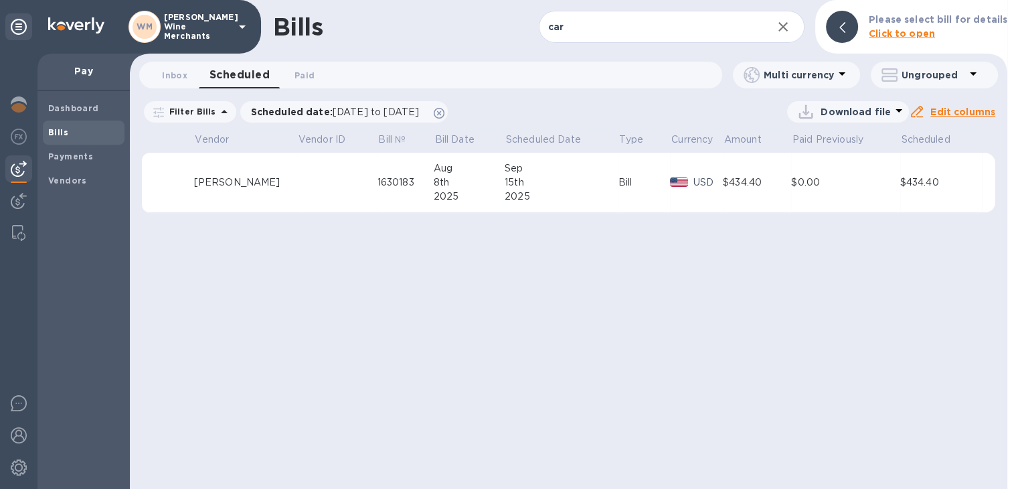
click at [636, 189] on div "Bill" at bounding box center [645, 182] width 52 height 14
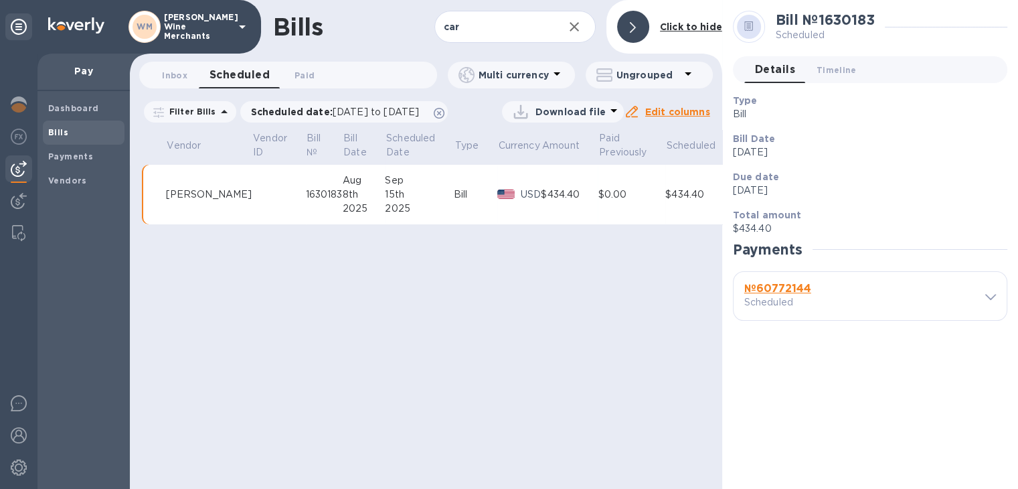
click at [998, 295] on div "№ 60772144 Scheduled" at bounding box center [870, 296] width 273 height 48
click at [993, 295] on icon at bounding box center [990, 297] width 11 height 6
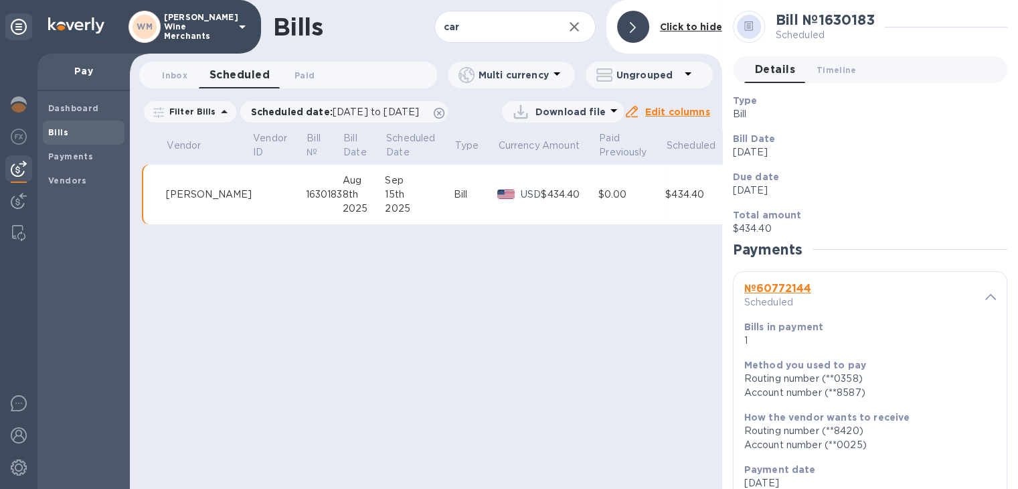
click at [768, 289] on b "№ 60772144" at bounding box center [777, 288] width 67 height 13
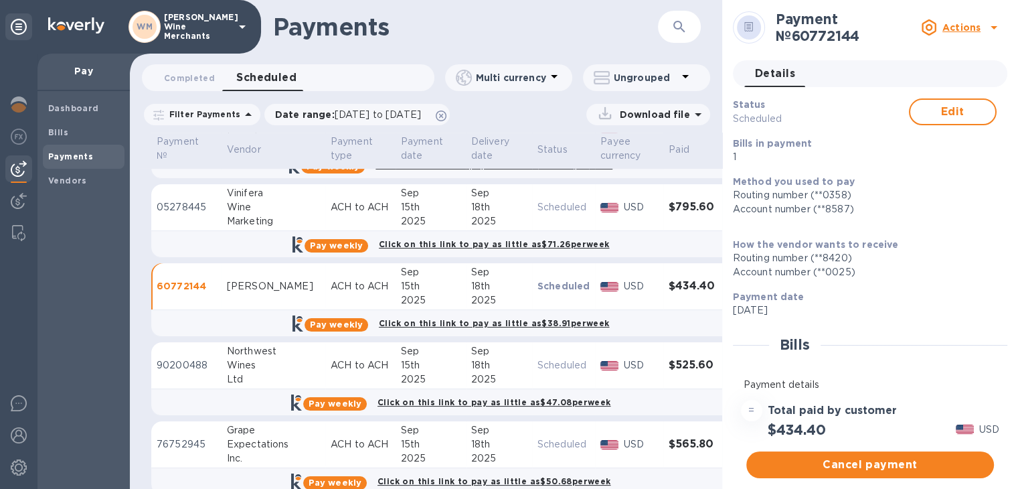
scroll to position [538, 0]
click at [951, 116] on span "Edit" at bounding box center [953, 112] width 64 height 16
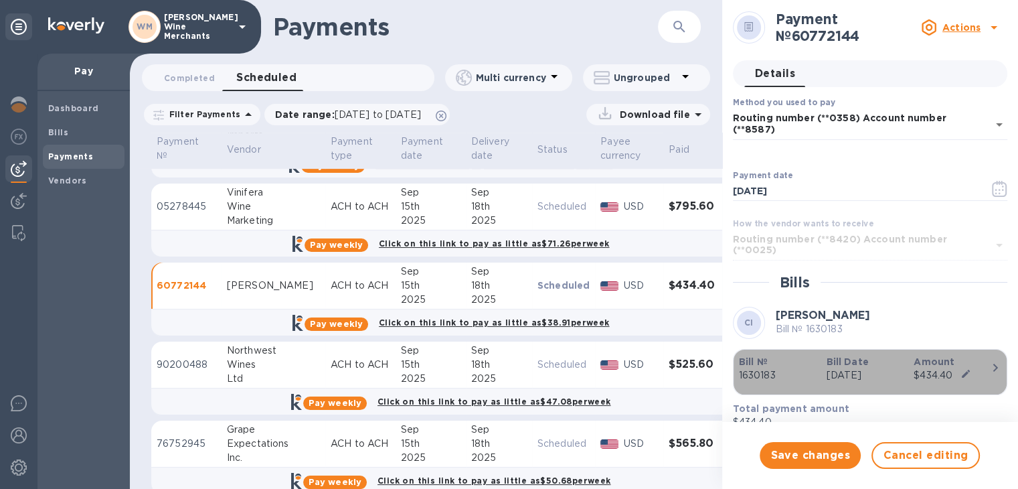
click at [963, 368] on icon "button" at bounding box center [963, 373] width 20 height 11
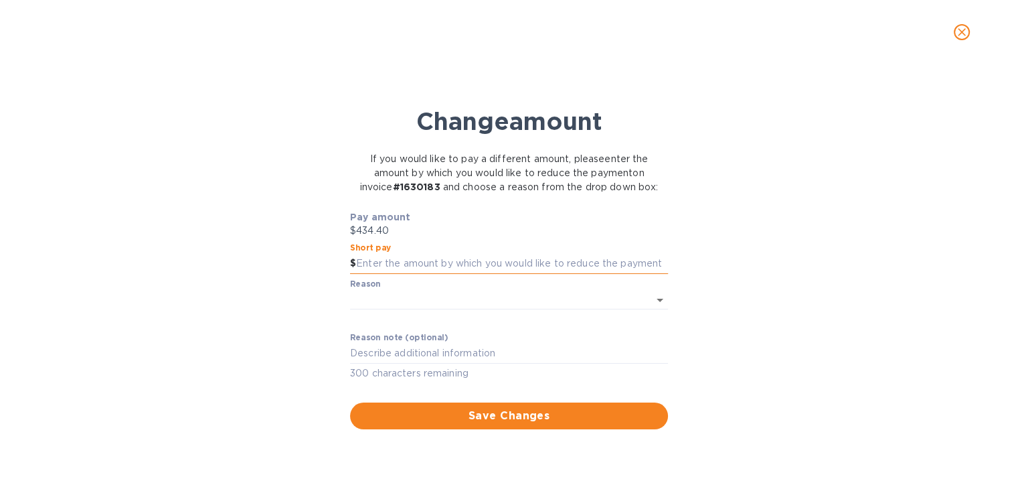
click at [489, 270] on input "text" at bounding box center [512, 264] width 312 height 20
type input "17.00"
click at [373, 291] on body "WM [PERSON_NAME] Wine Merchants Pay Dashboard Bills Payments Vendors Payments ​…" at bounding box center [509, 244] width 1018 height 489
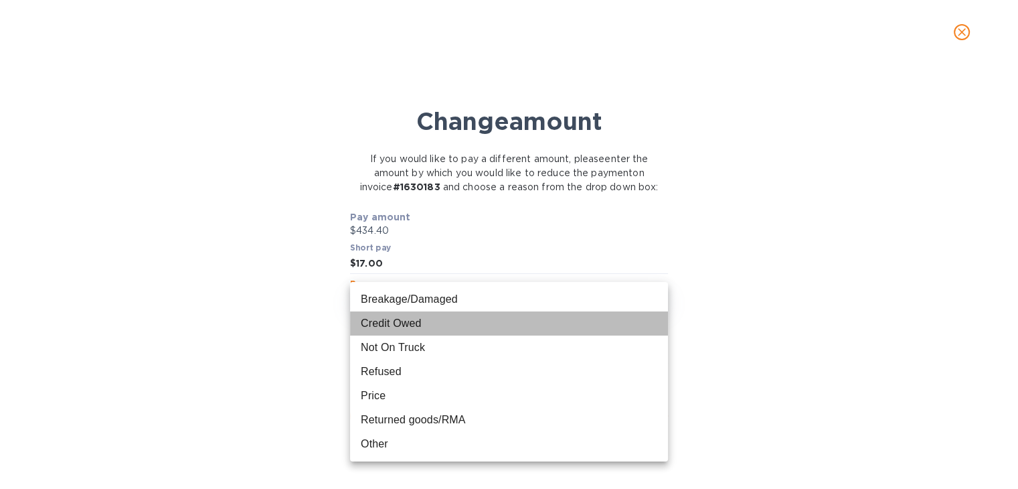
click at [383, 323] on li "Credit Owed" at bounding box center [509, 323] width 318 height 24
type input "CreditOwed"
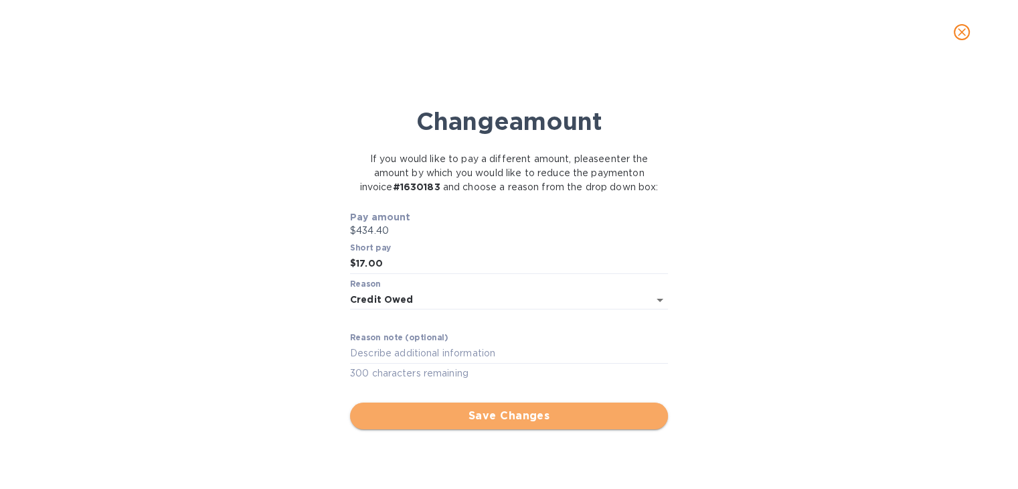
click at [521, 413] on span "Save Changes" at bounding box center [509, 416] width 297 height 16
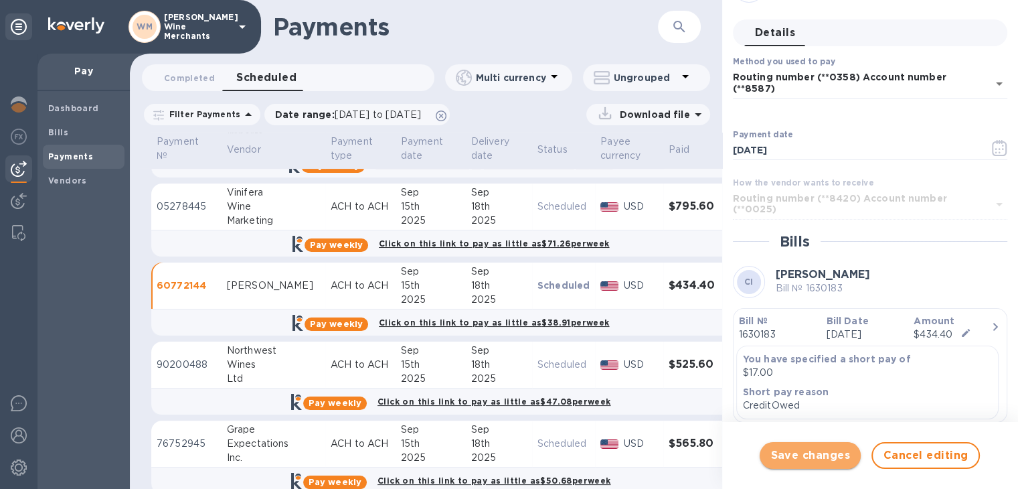
click at [826, 453] on span "Save changes" at bounding box center [810, 455] width 80 height 16
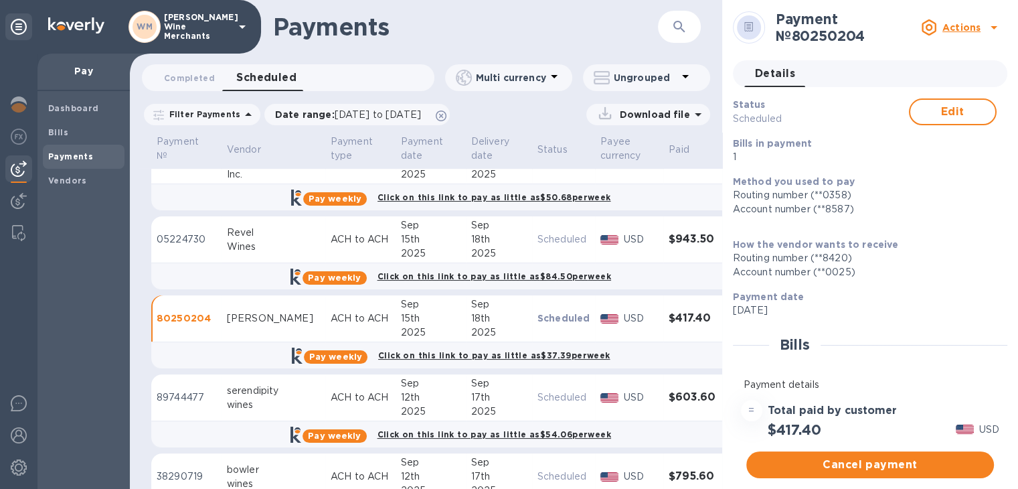
scroll to position [742, 0]
click at [673, 17] on button "button" at bounding box center [679, 27] width 32 height 32
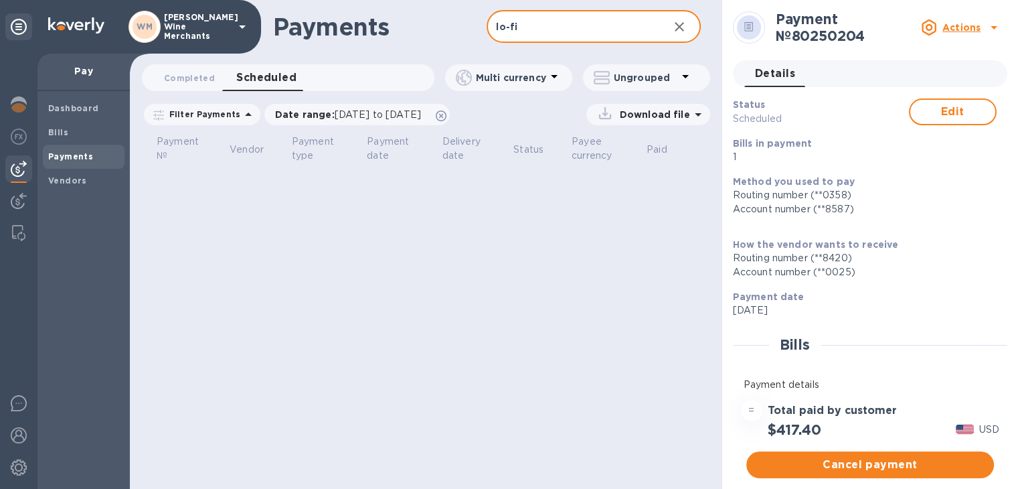
click at [560, 17] on input "lo-fi" at bounding box center [572, 27] width 171 height 33
click at [527, 23] on input "lo f" at bounding box center [572, 27] width 171 height 33
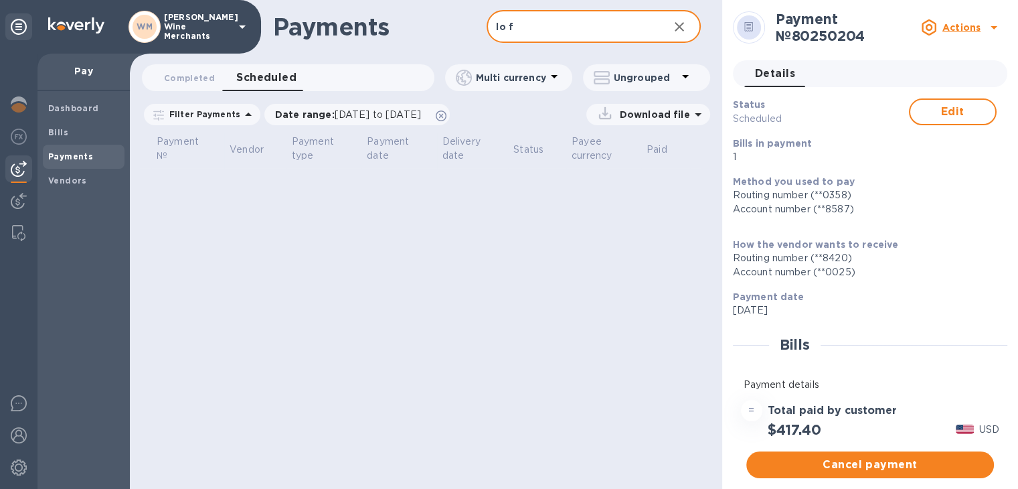
click at [527, 23] on input "lo f" at bounding box center [572, 27] width 171 height 33
type input "lo flo"
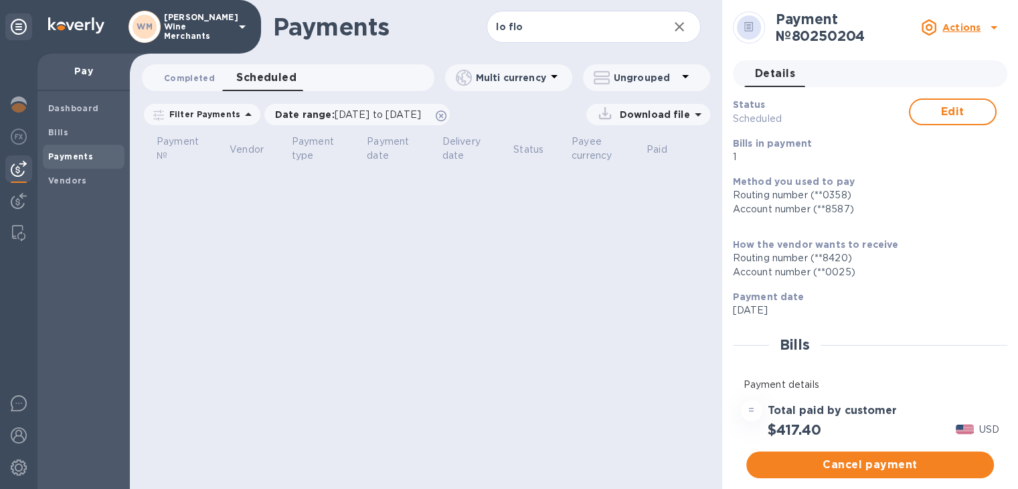
click at [185, 73] on span "Completed 0" at bounding box center [189, 78] width 51 height 14
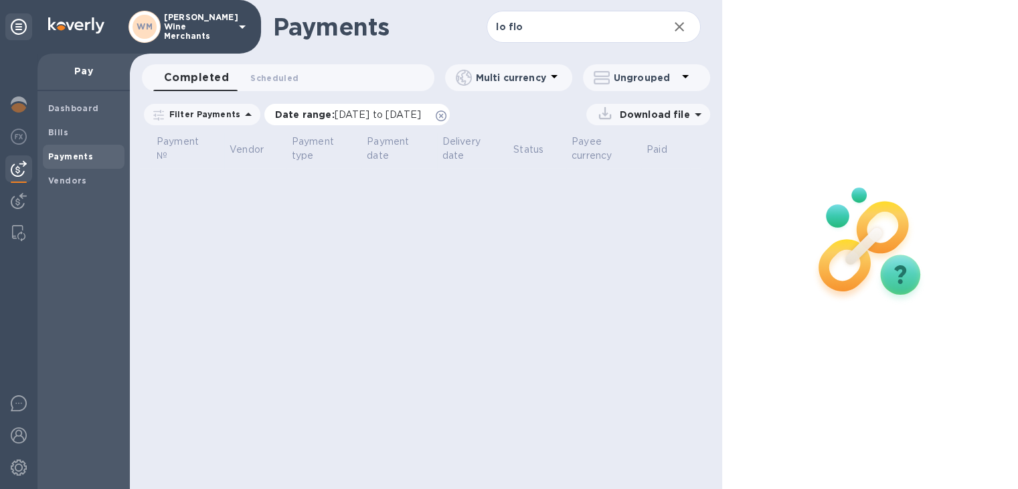
click at [373, 114] on span "[DATE] to [DATE]" at bounding box center [378, 114] width 86 height 11
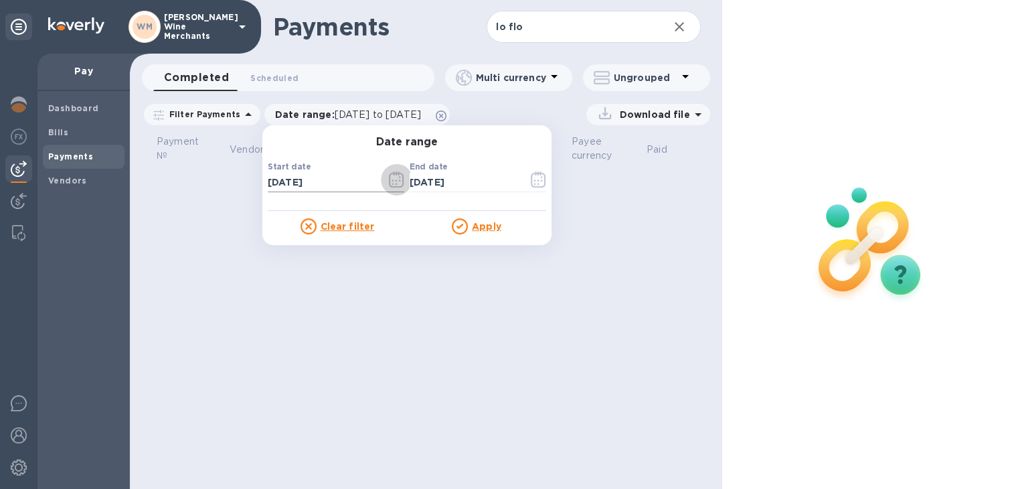
click at [389, 186] on icon "button" at bounding box center [396, 179] width 15 height 16
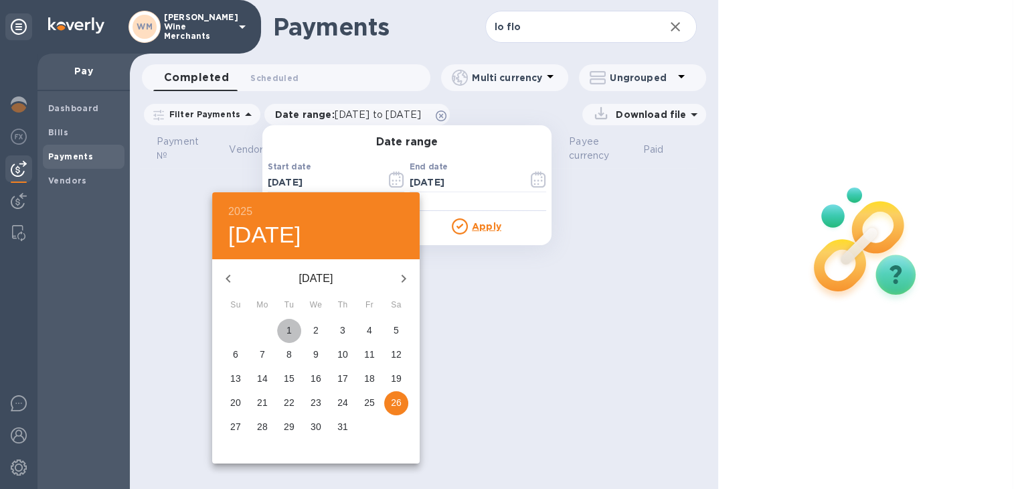
click at [291, 325] on p "1" at bounding box center [289, 329] width 5 height 13
type input "[DATE]"
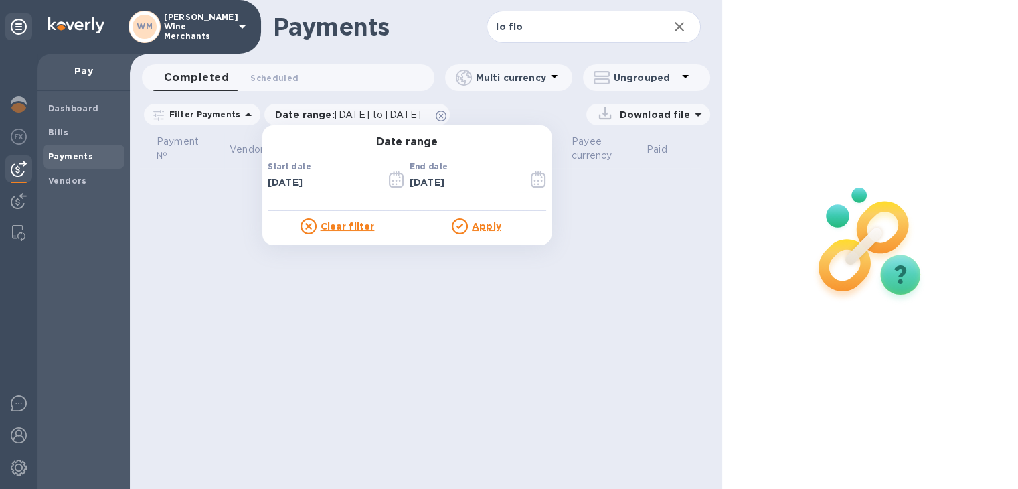
click at [486, 228] on u "Apply" at bounding box center [486, 226] width 29 height 11
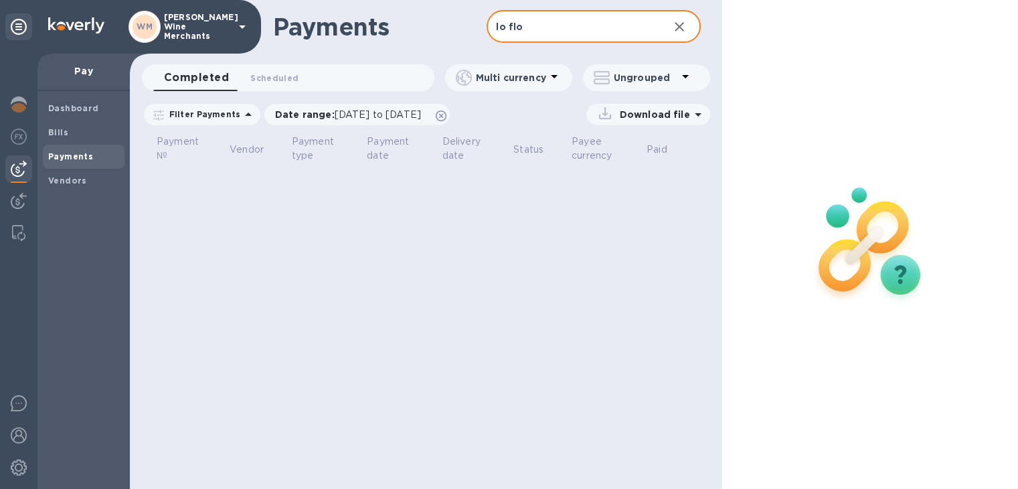
click at [538, 35] on input "lo flo" at bounding box center [572, 27] width 171 height 33
type input "lo fi"
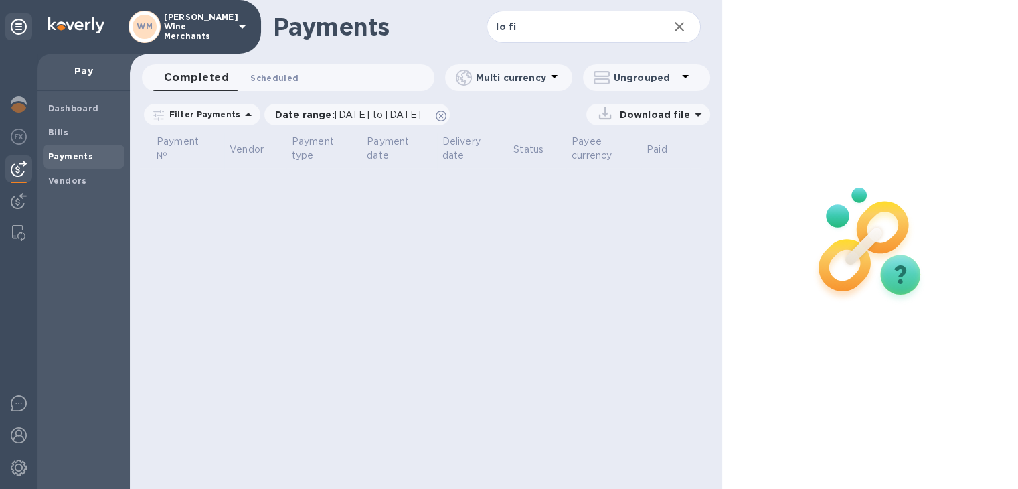
click at [278, 73] on span "Scheduled 0" at bounding box center [274, 78] width 48 height 14
click at [54, 131] on b "Bills" at bounding box center [58, 132] width 20 height 10
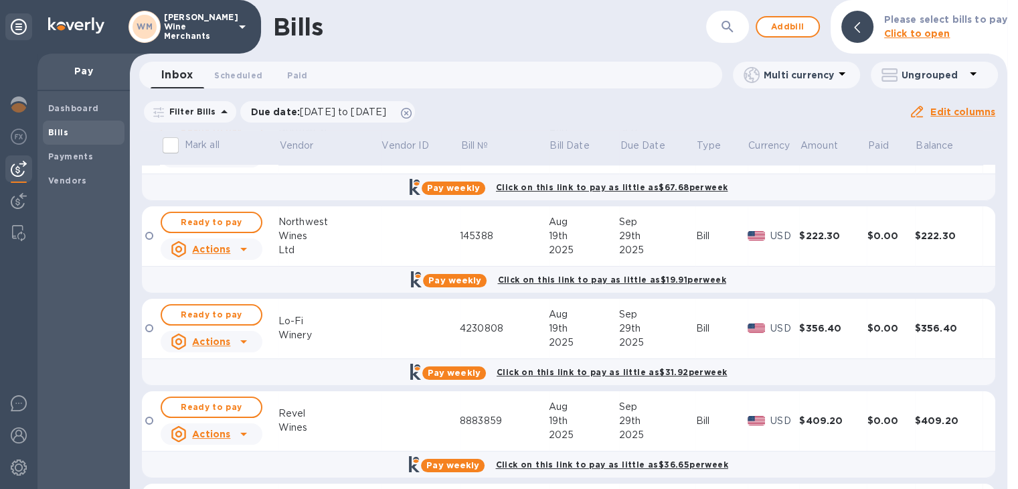
scroll to position [237, 0]
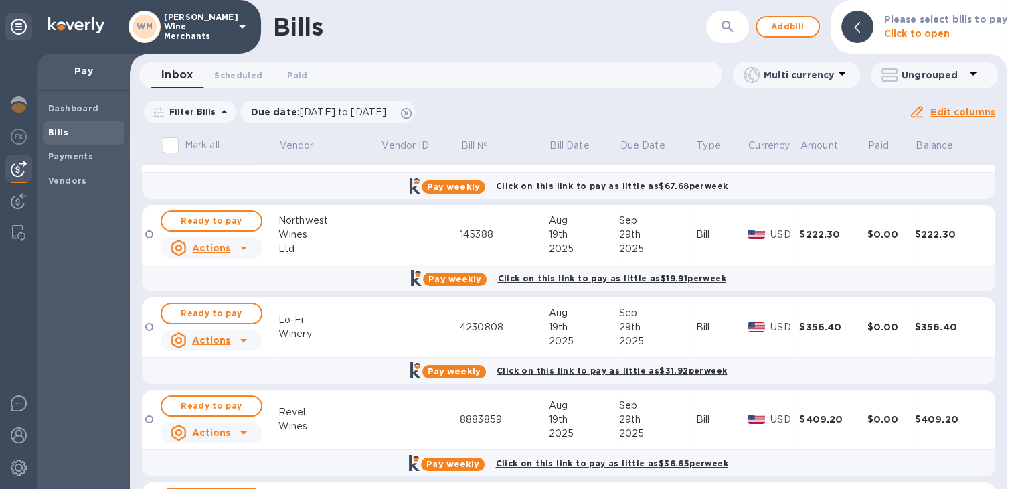
click at [240, 339] on icon at bounding box center [244, 340] width 16 height 16
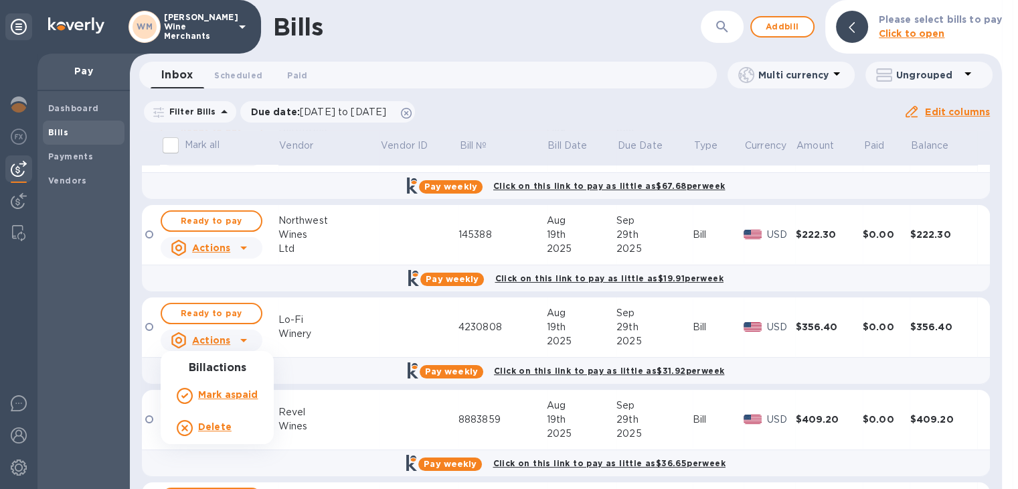
click at [349, 315] on div at bounding box center [509, 244] width 1018 height 489
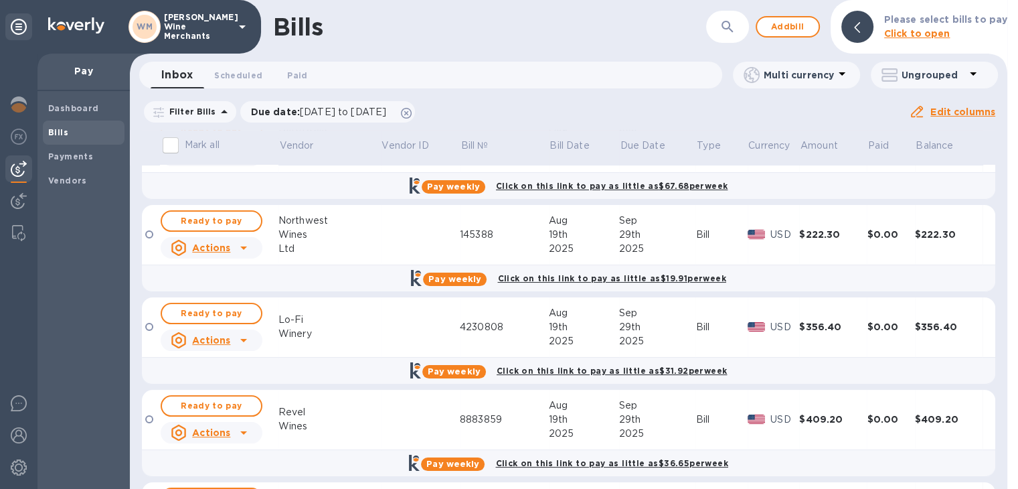
click at [291, 328] on div "Winery" at bounding box center [329, 334] width 102 height 14
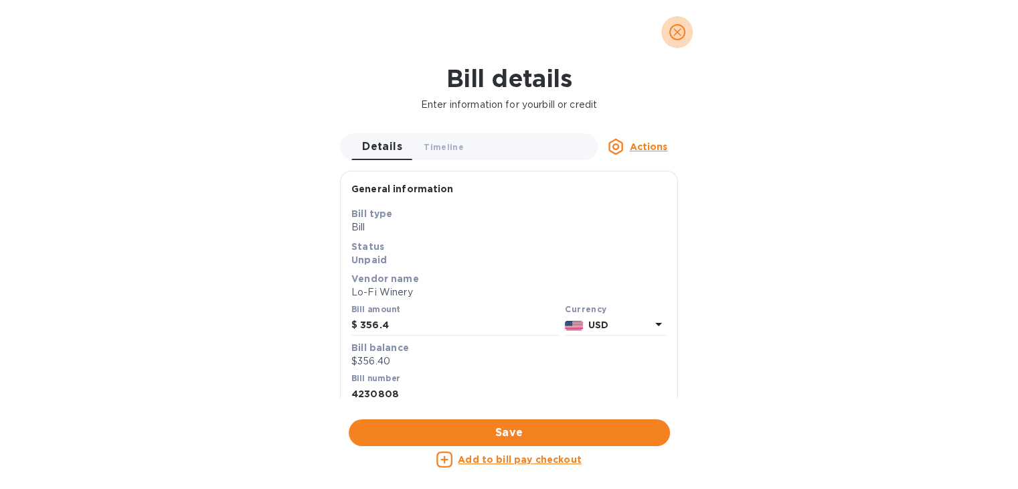
click at [677, 33] on icon "close" at bounding box center [677, 31] width 13 height 13
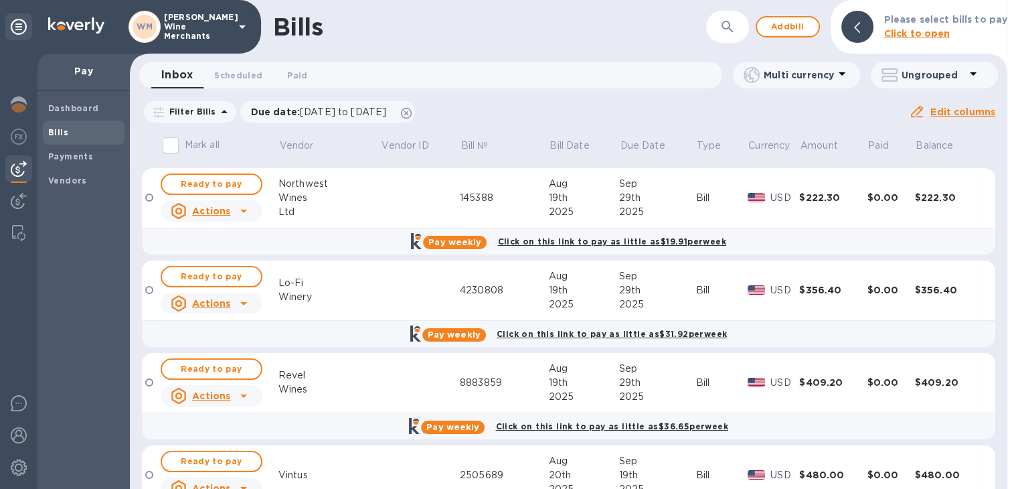
scroll to position [273, 0]
click at [195, 274] on span "Ready to pay" at bounding box center [212, 277] width 78 height 16
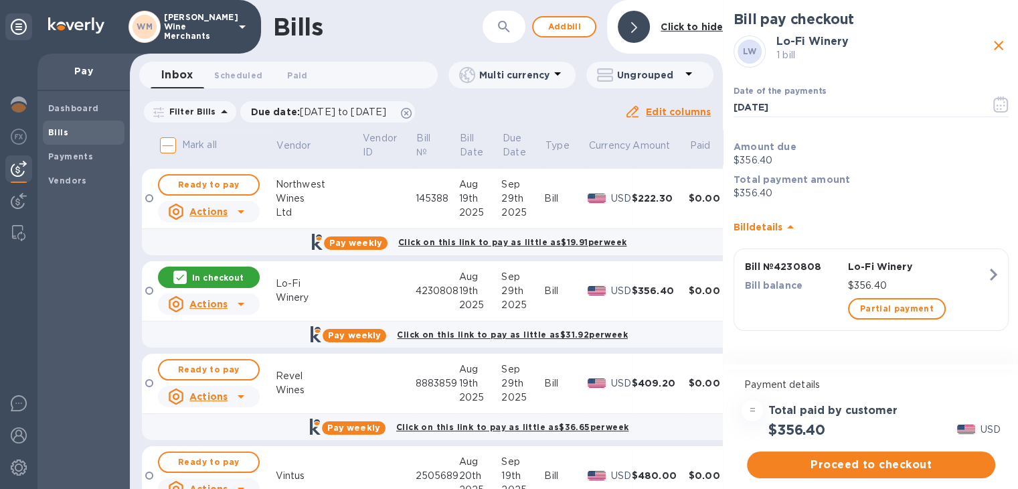
scroll to position [11, 0]
click at [900, 278] on p "$356.40" at bounding box center [917, 285] width 139 height 14
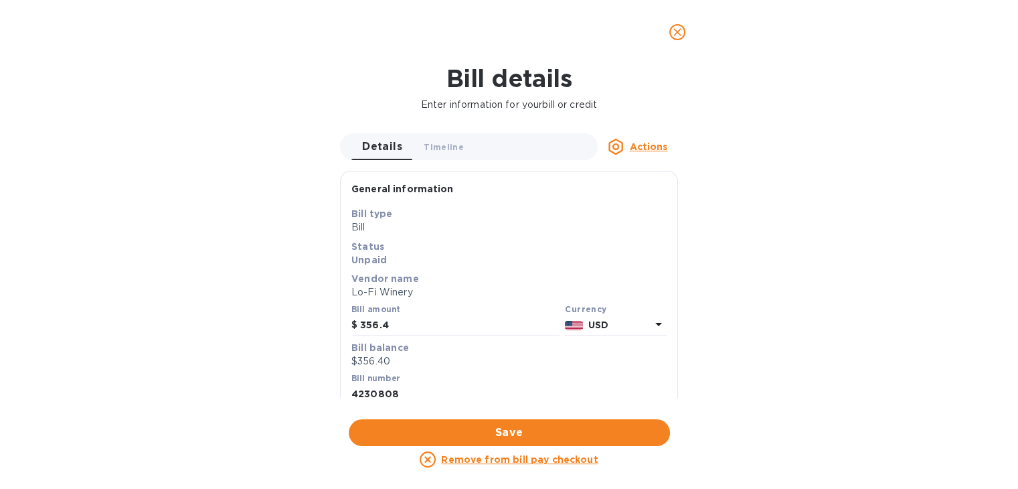
scroll to position [0, 0]
click at [435, 332] on input "356.4" at bounding box center [459, 325] width 199 height 20
type input "2"
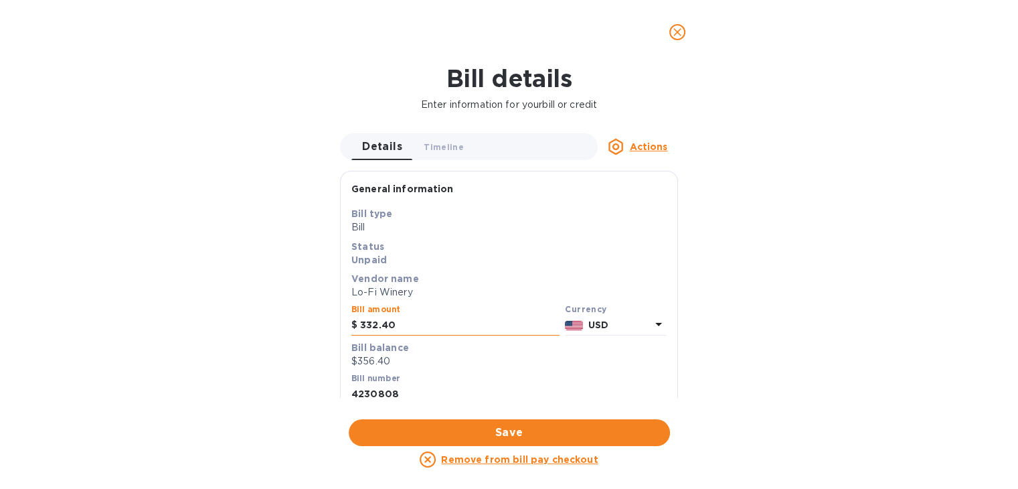
scroll to position [56, 0]
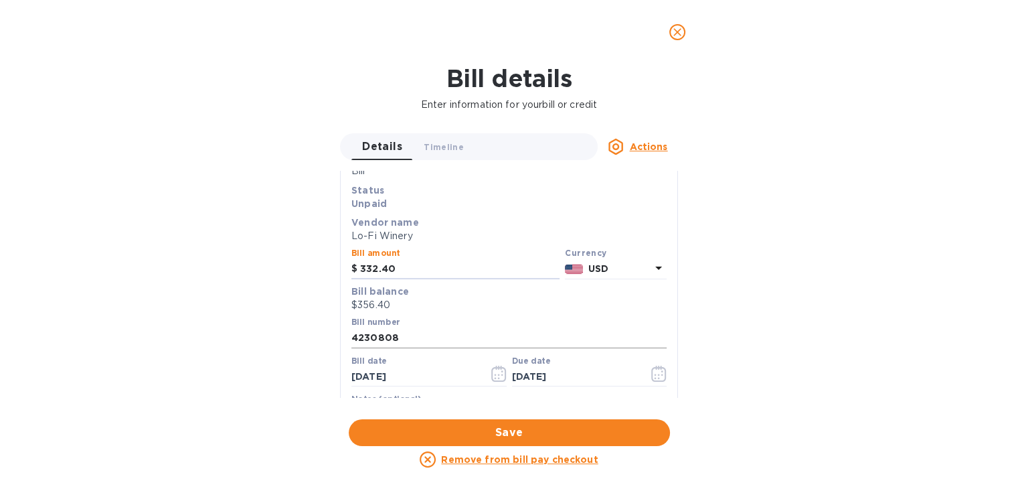
type input "332.40"
click at [438, 334] on input "4230808" at bounding box center [508, 338] width 315 height 20
type input "4230808 cr900"
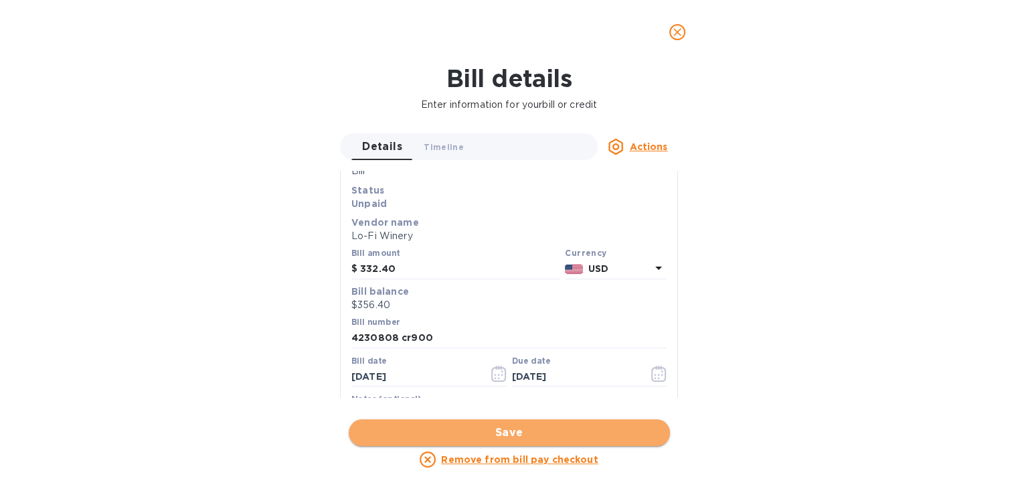
click at [499, 436] on span "Save" at bounding box center [509, 432] width 300 height 16
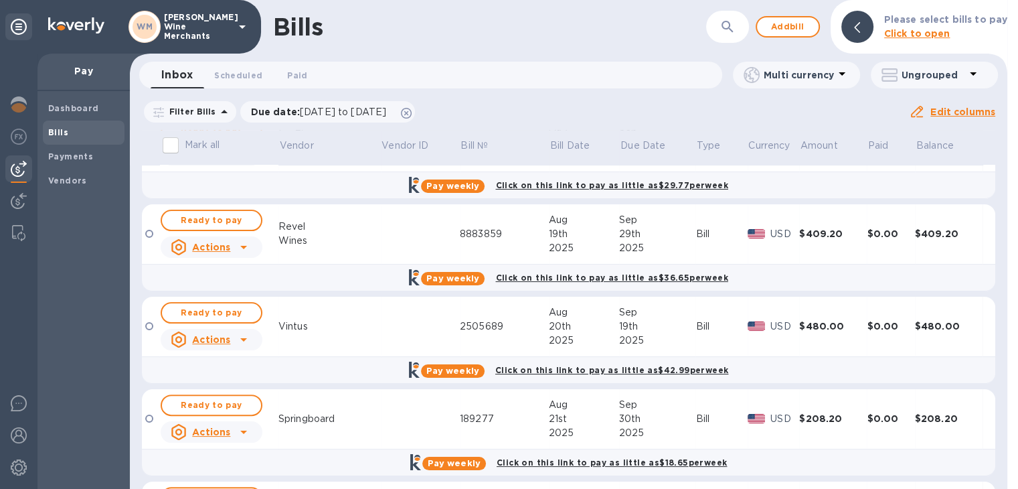
scroll to position [796, 0]
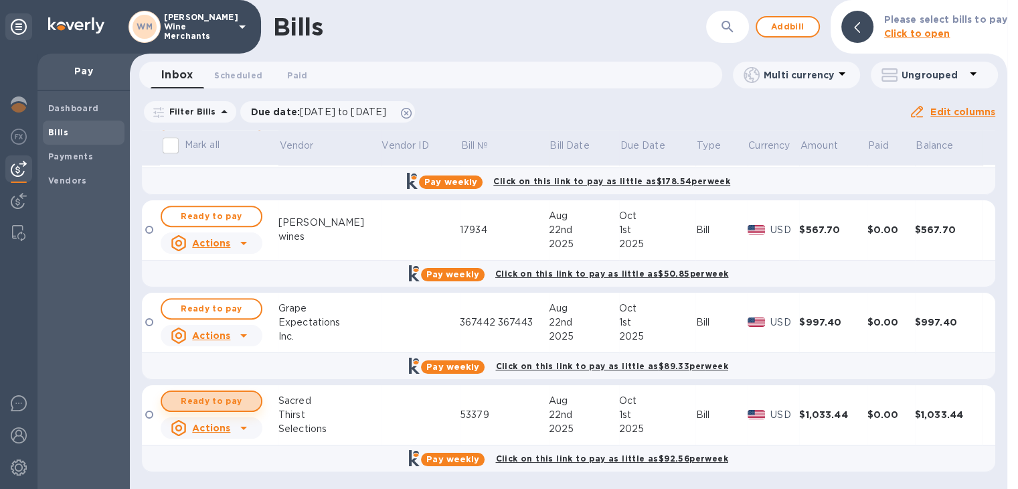
click at [203, 396] on span "Ready to pay" at bounding box center [212, 401] width 78 height 16
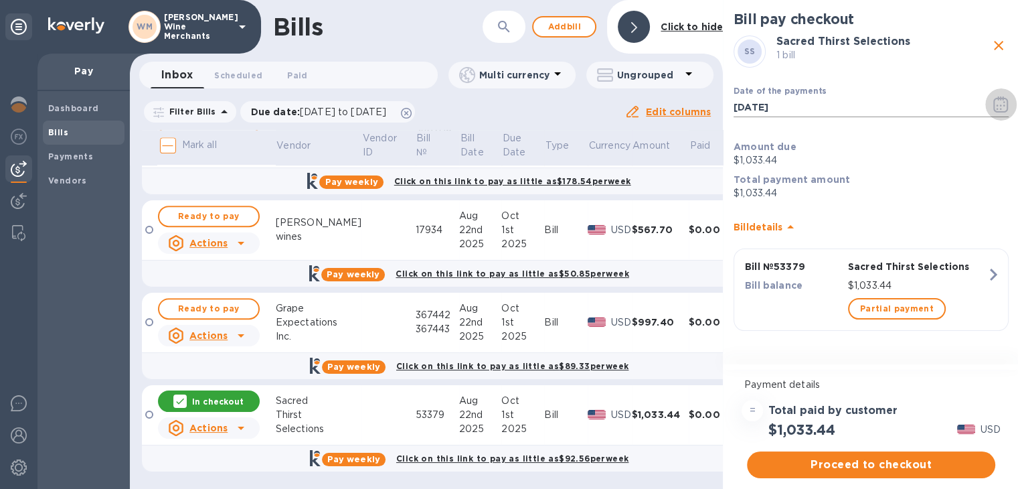
click at [999, 100] on icon "button" at bounding box center [1000, 104] width 15 height 16
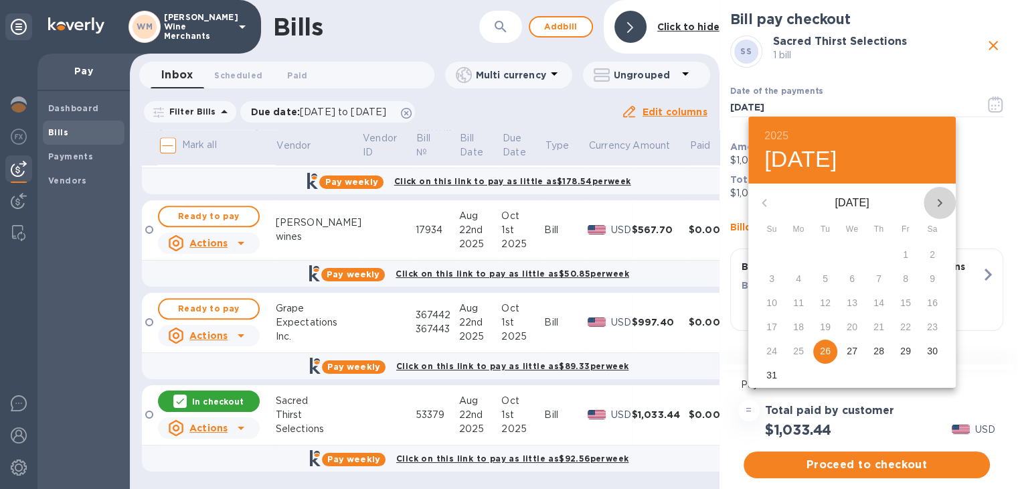
click at [944, 201] on icon "button" at bounding box center [940, 203] width 16 height 16
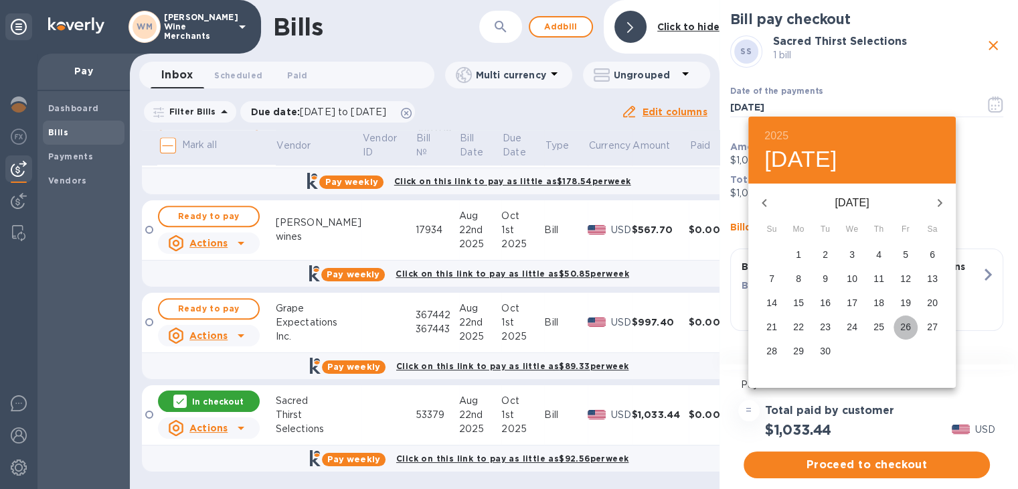
click at [905, 324] on p "26" at bounding box center [905, 326] width 11 height 13
type input "[DATE]"
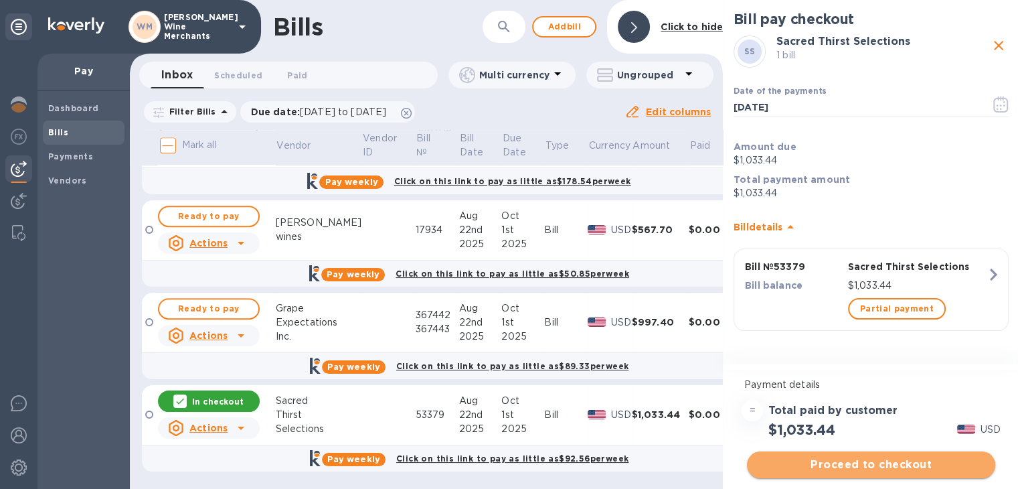
click at [881, 461] on span "Proceed to checkout" at bounding box center [871, 465] width 227 height 16
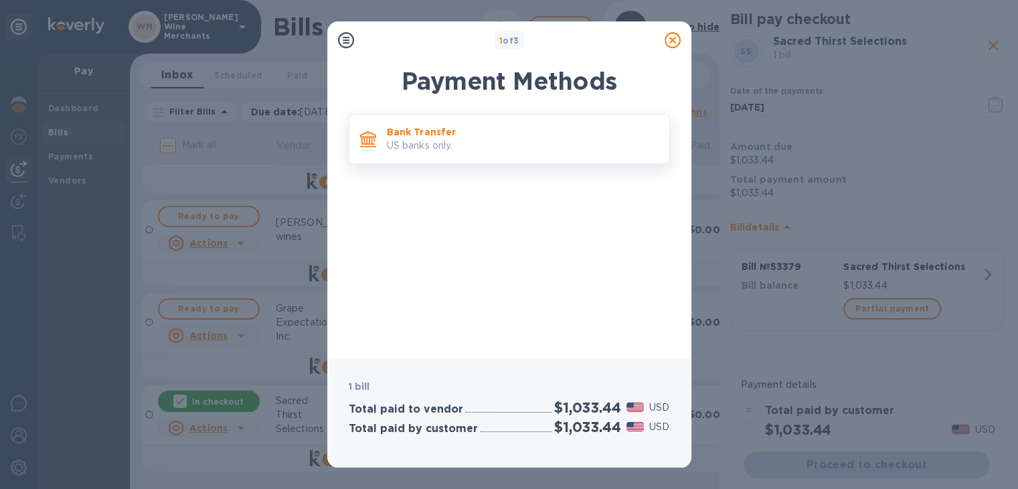
click at [511, 139] on p "US banks only." at bounding box center [523, 146] width 272 height 14
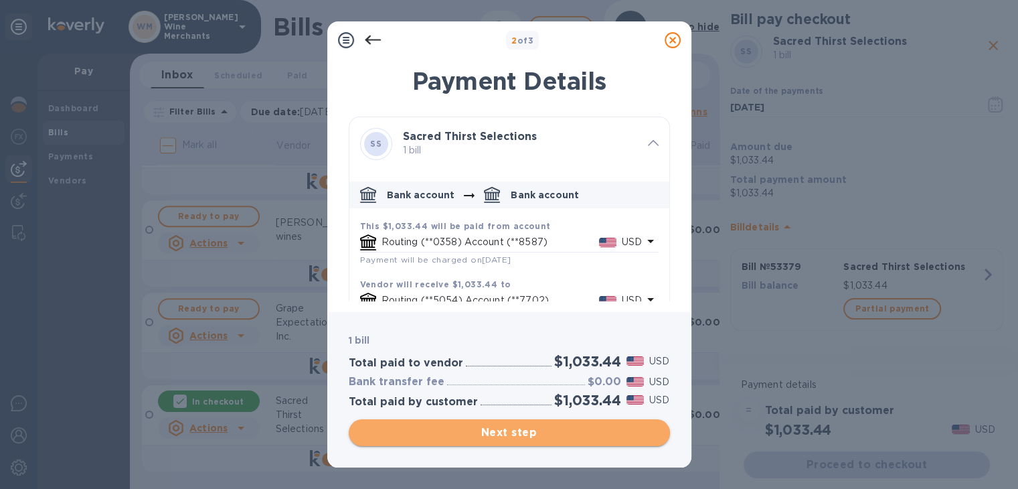
click at [525, 435] on span "Next step" at bounding box center [509, 432] width 300 height 16
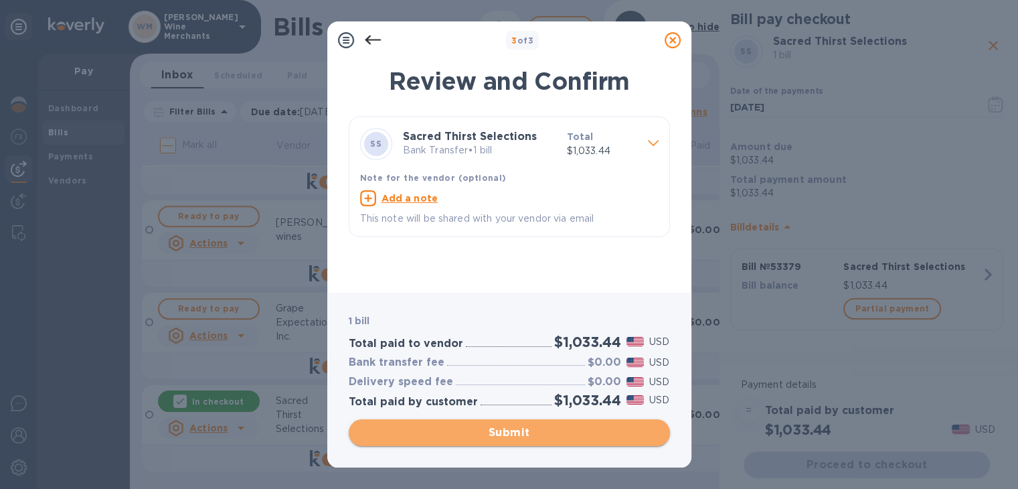
click at [522, 428] on span "Submit" at bounding box center [509, 432] width 300 height 16
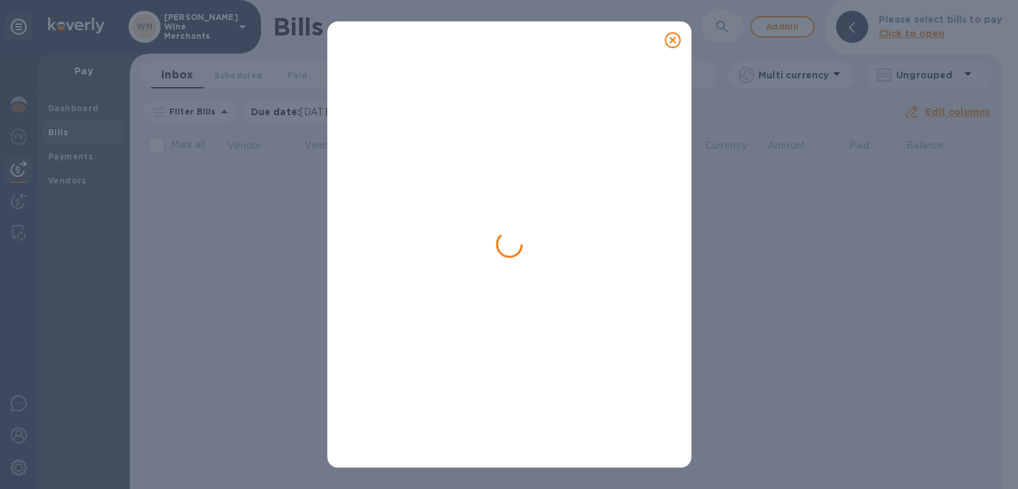
scroll to position [0, 0]
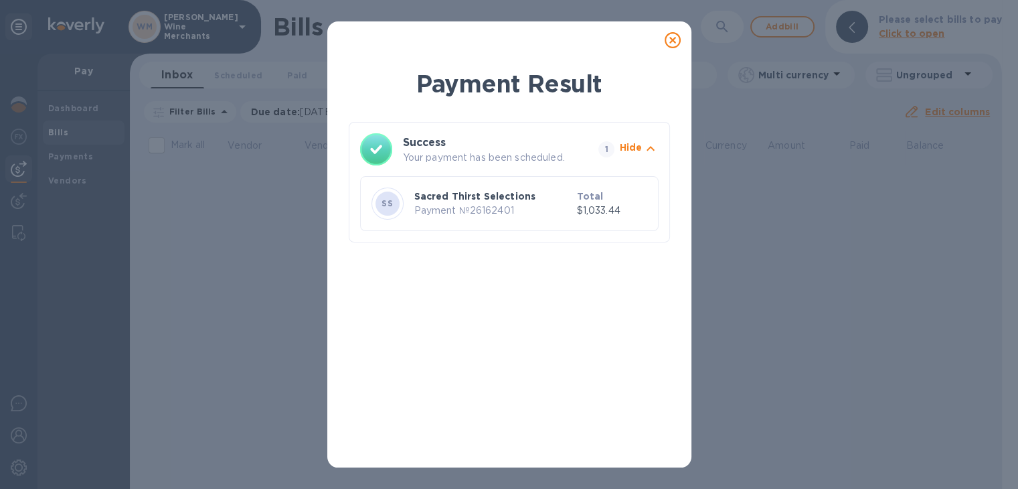
click at [671, 38] on icon at bounding box center [673, 40] width 16 height 16
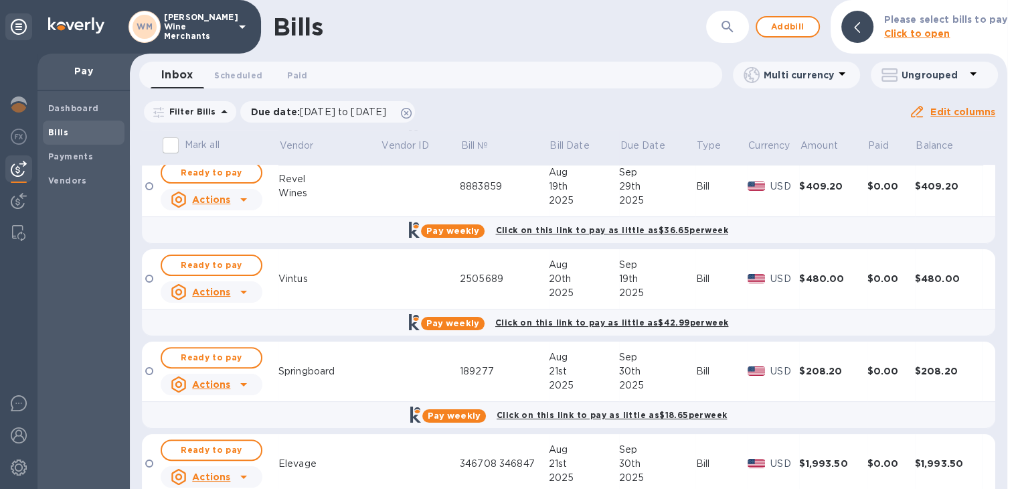
scroll to position [704, 0]
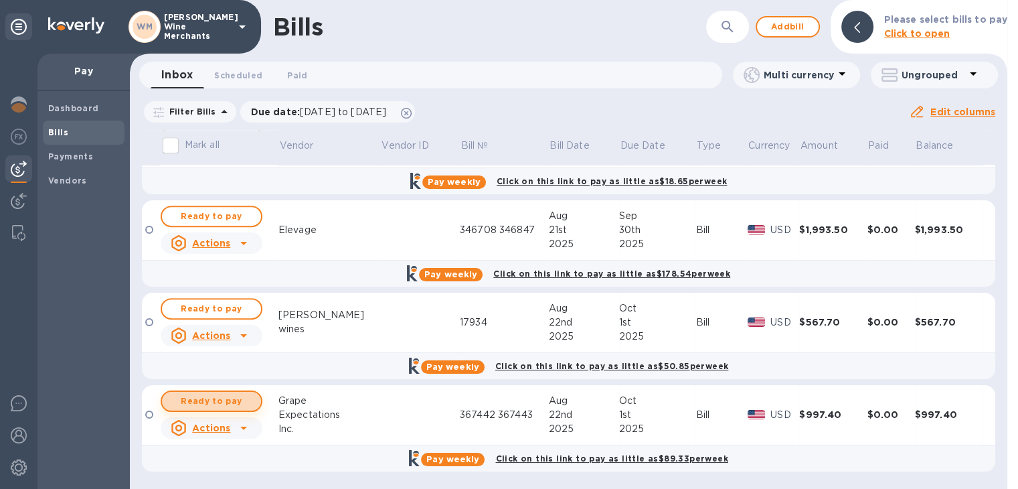
click at [228, 398] on span "Ready to pay" at bounding box center [212, 401] width 78 height 16
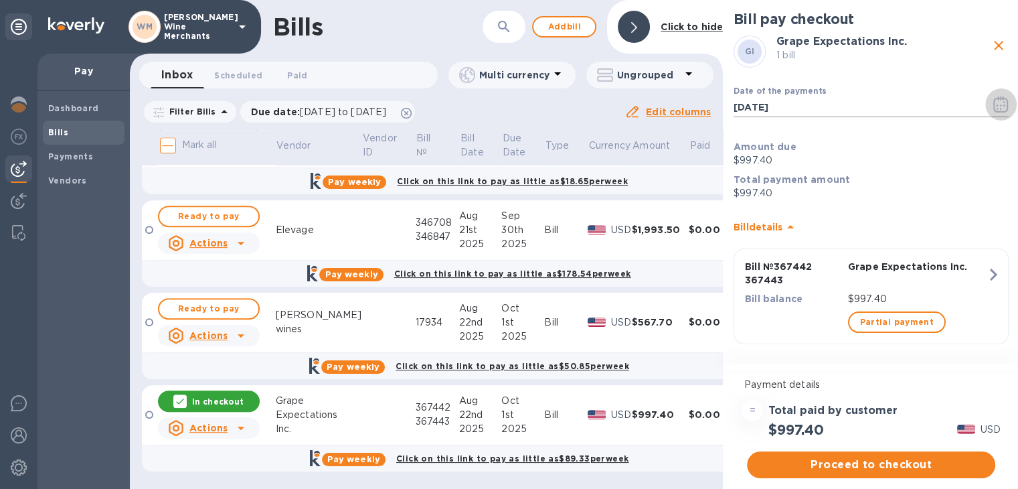
click at [1001, 100] on icon "button" at bounding box center [1000, 104] width 15 height 16
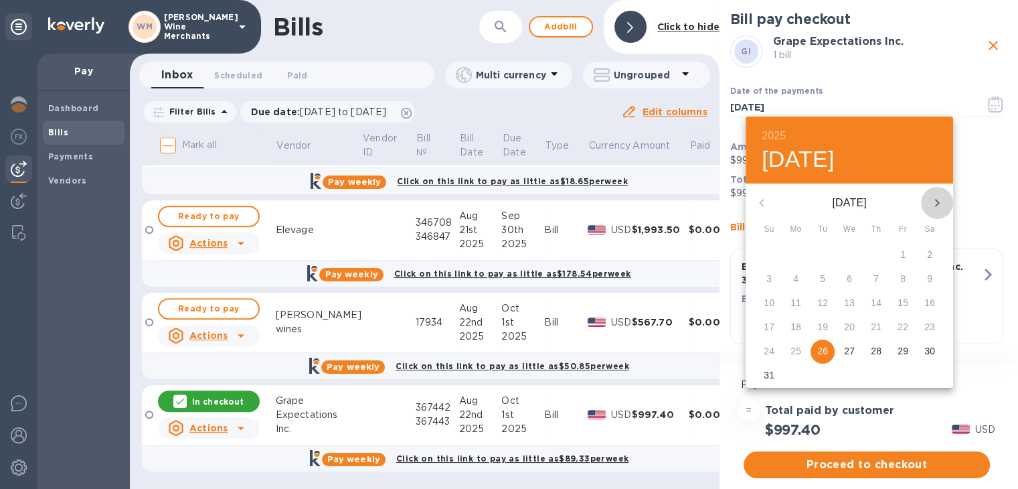
click at [928, 200] on button "button" at bounding box center [937, 203] width 32 height 32
click at [795, 345] on p "29" at bounding box center [796, 350] width 11 height 13
type input "[DATE]"
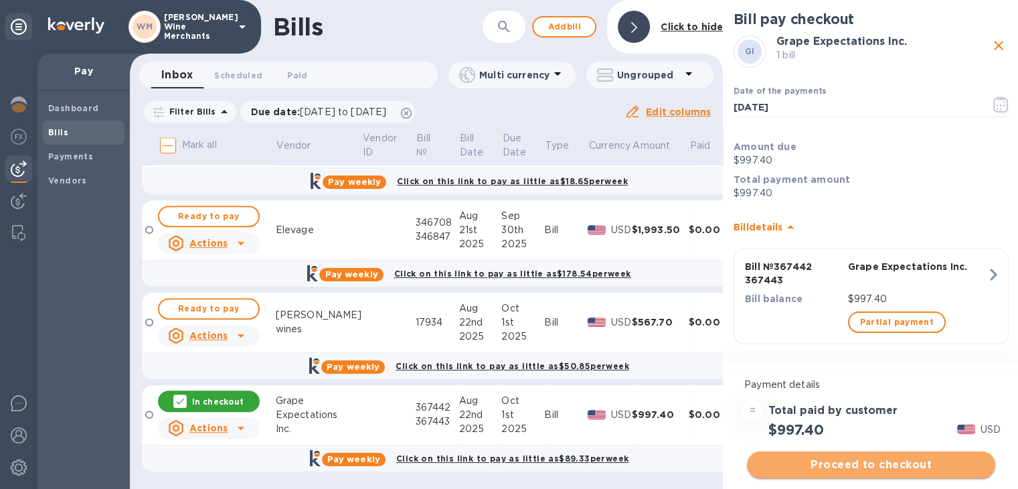
click at [867, 462] on span "Proceed to checkout" at bounding box center [871, 465] width 227 height 16
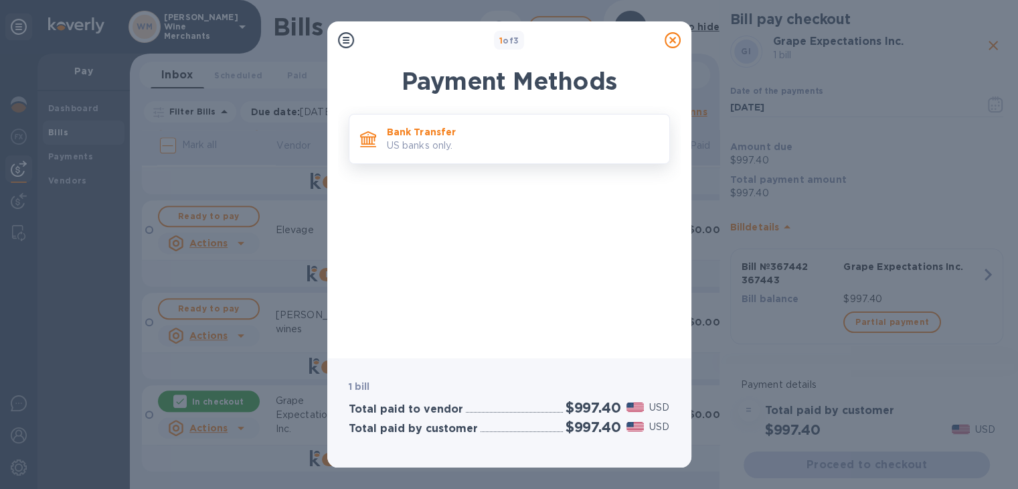
click at [458, 129] on p "Bank Transfer" at bounding box center [523, 131] width 272 height 13
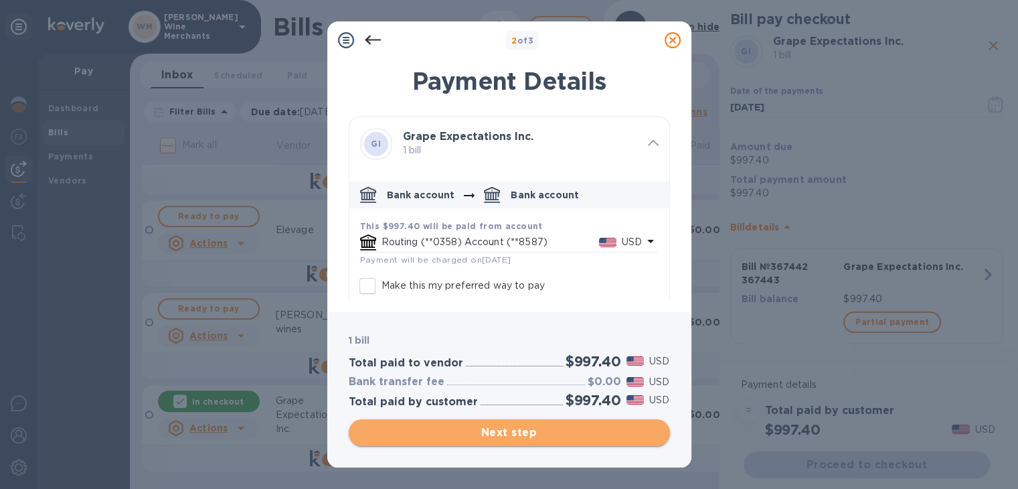
click at [541, 432] on span "Next step" at bounding box center [509, 432] width 300 height 16
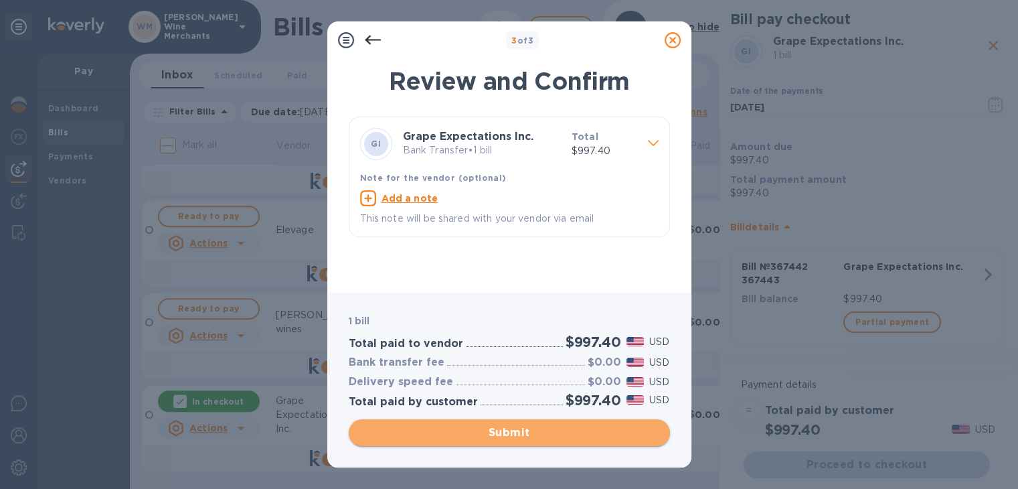
click at [513, 431] on span "Submit" at bounding box center [509, 432] width 300 height 16
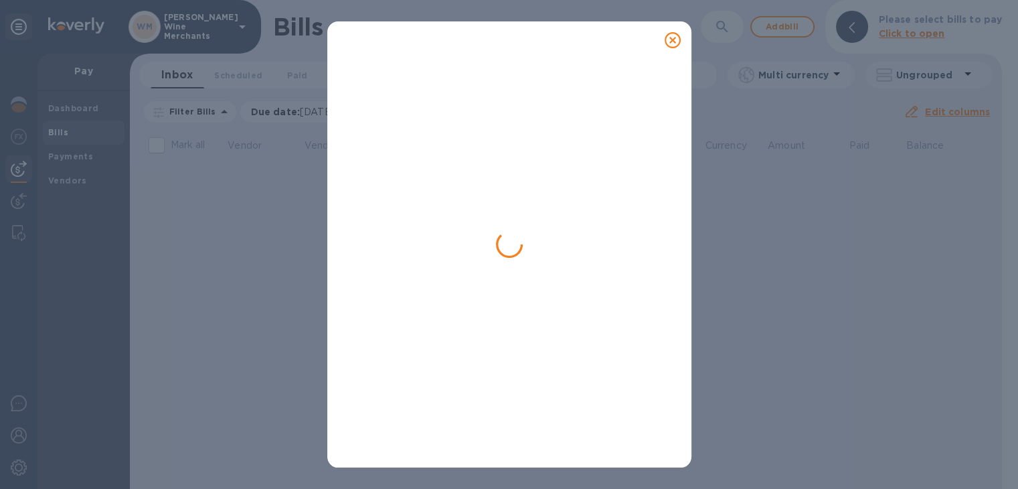
scroll to position [0, 0]
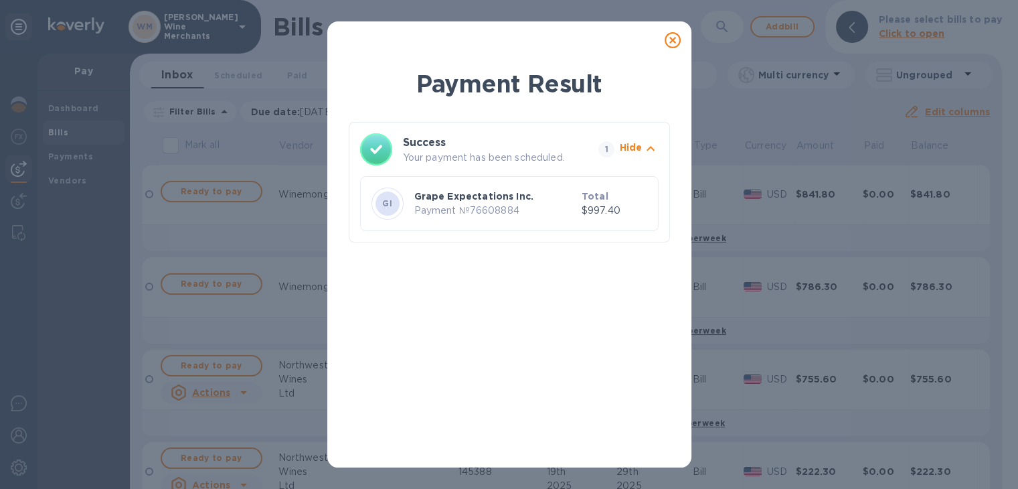
click at [676, 39] on icon at bounding box center [673, 40] width 16 height 16
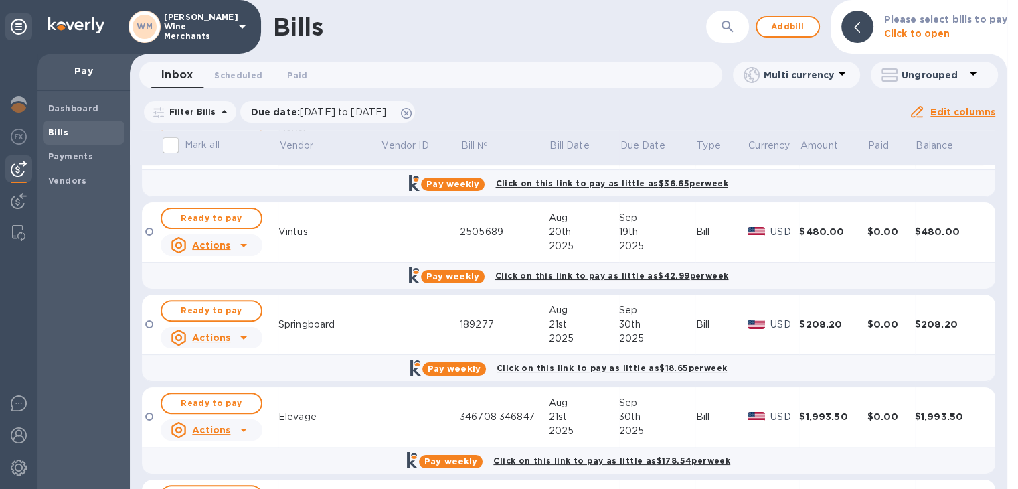
scroll to position [611, 0]
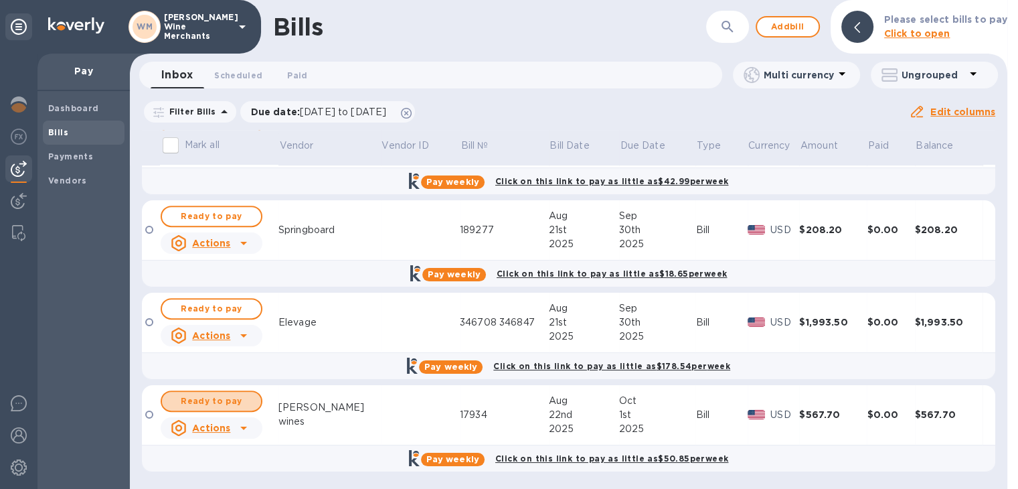
click at [236, 410] on button "Ready to pay" at bounding box center [212, 400] width 102 height 21
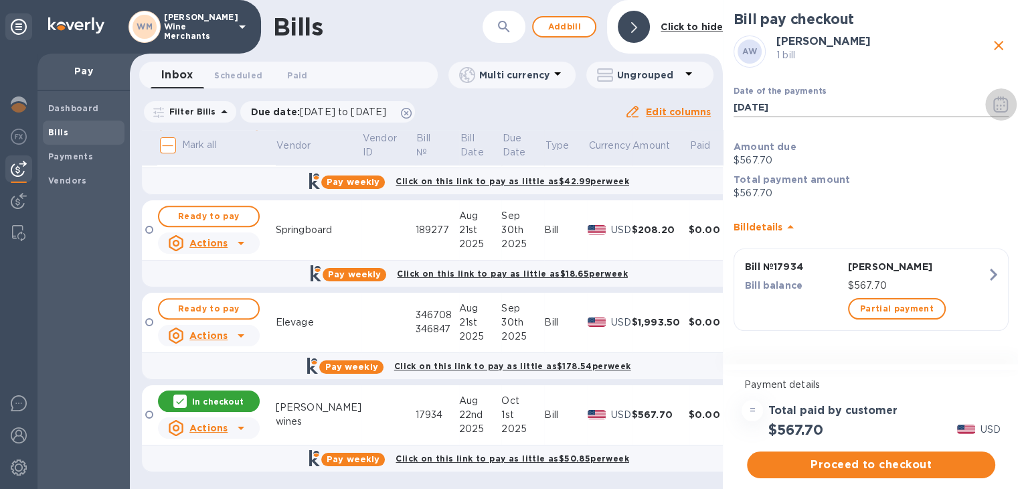
click at [1006, 108] on icon "button" at bounding box center [1000, 104] width 15 height 16
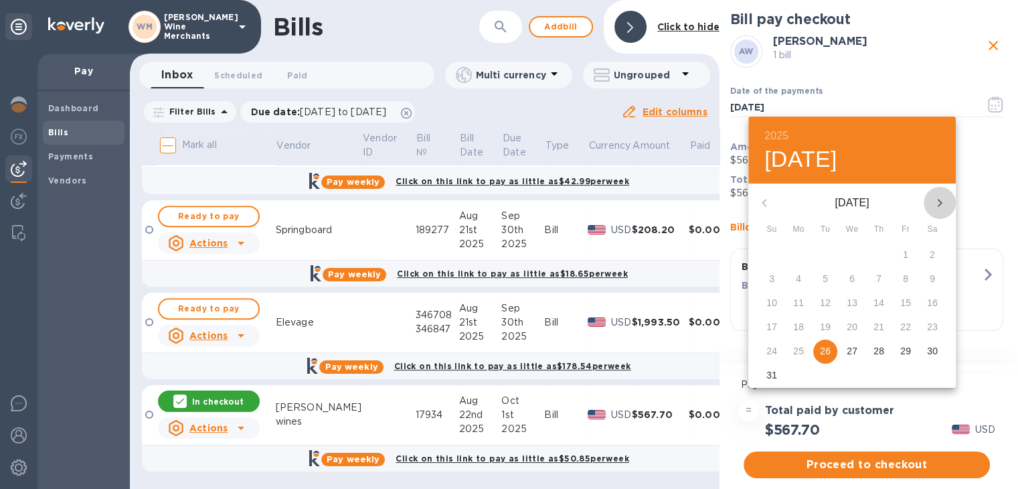
click at [945, 206] on icon "button" at bounding box center [940, 203] width 16 height 16
click at [906, 325] on p "26" at bounding box center [905, 326] width 11 height 13
type input "[DATE]"
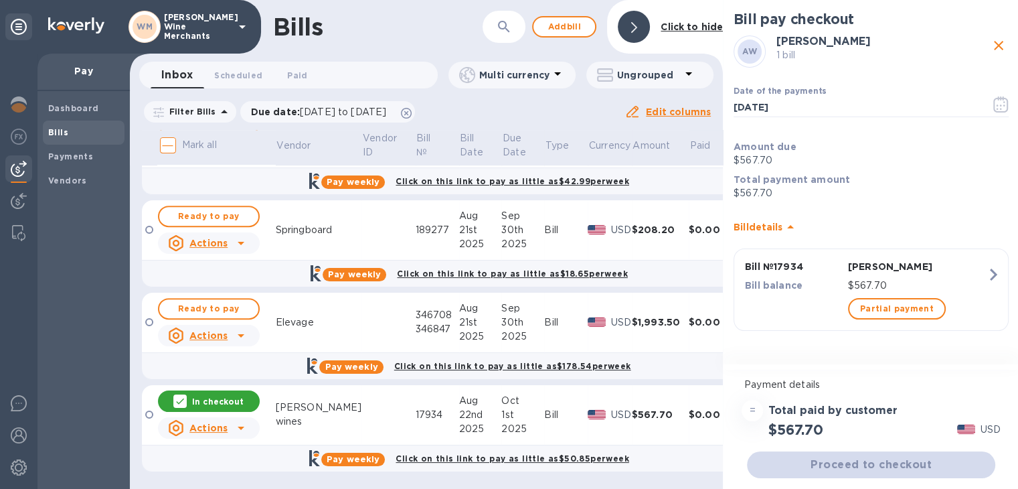
click at [906, 255] on div "31 1 2 3 4 5 6 7 8 9 10 11 12 13 14 15 16 17 18 19 20 21 22 23 24 25 26 27 28 2…" at bounding box center [852, 221] width 156 height 68
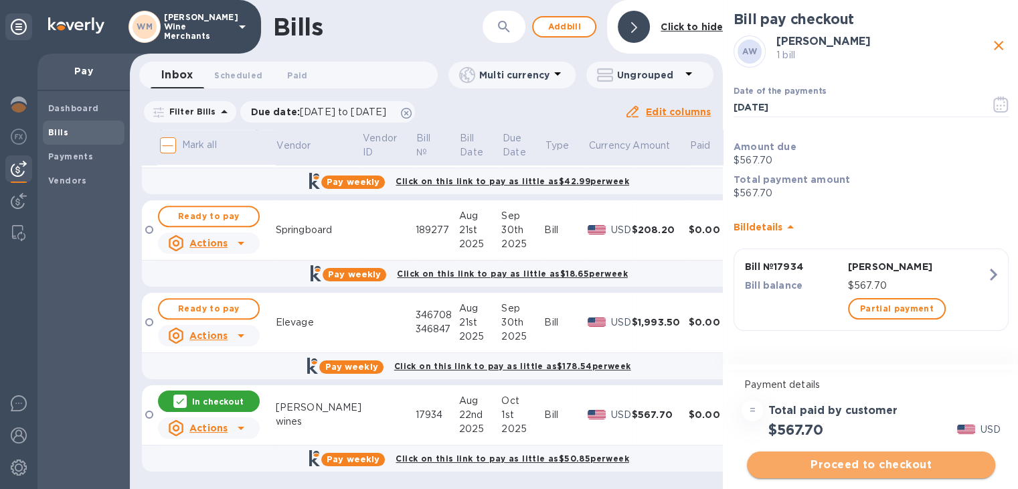
click at [913, 459] on span "Proceed to checkout" at bounding box center [871, 465] width 227 height 16
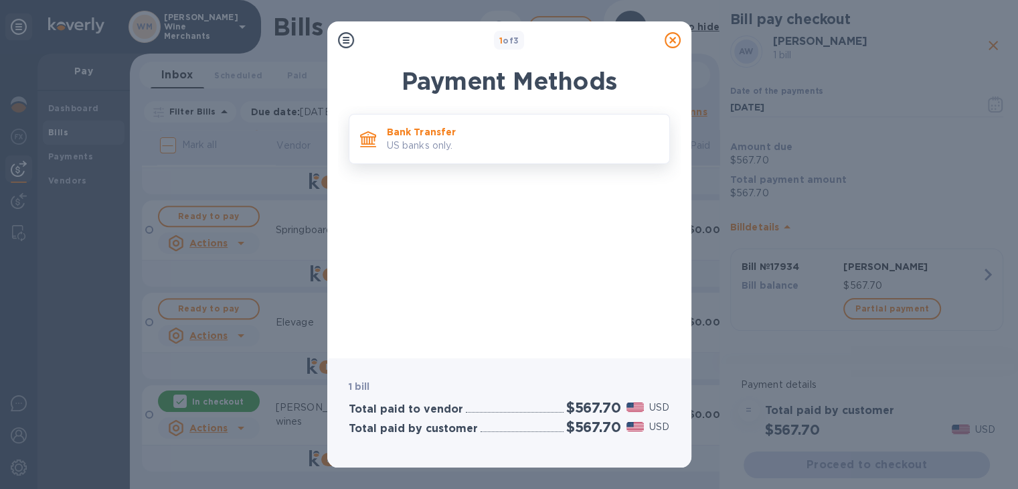
click at [394, 128] on p "Bank Transfer" at bounding box center [523, 131] width 272 height 13
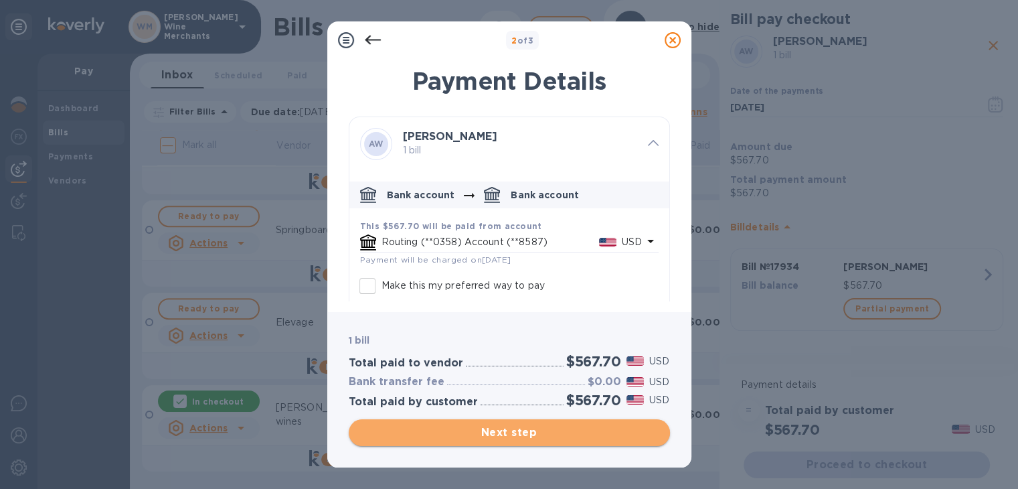
click at [525, 424] on span "Next step" at bounding box center [509, 432] width 300 height 16
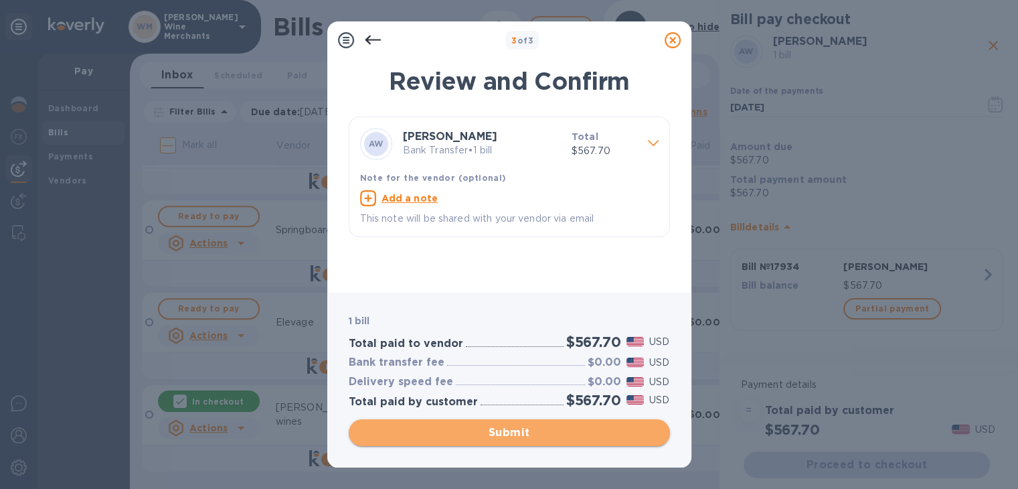
click at [529, 429] on span "Submit" at bounding box center [509, 432] width 300 height 16
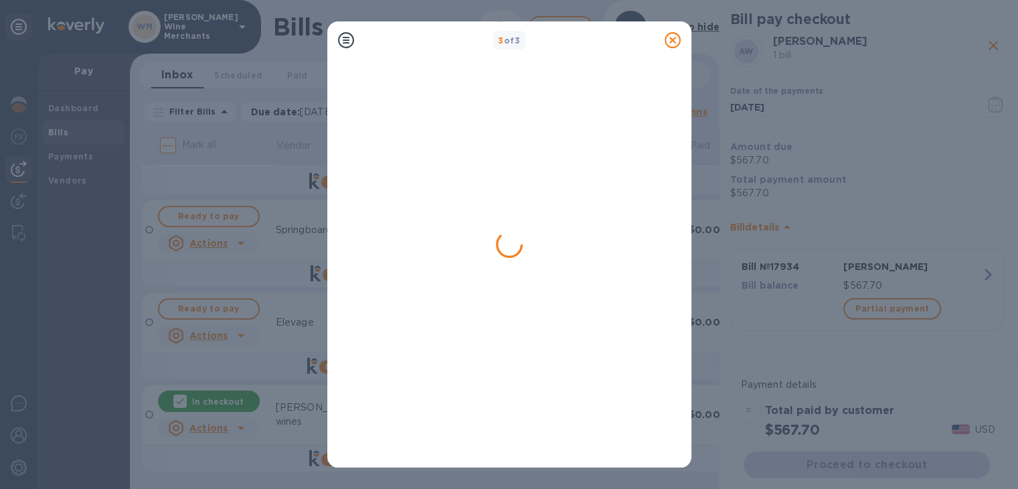
scroll to position [0, 0]
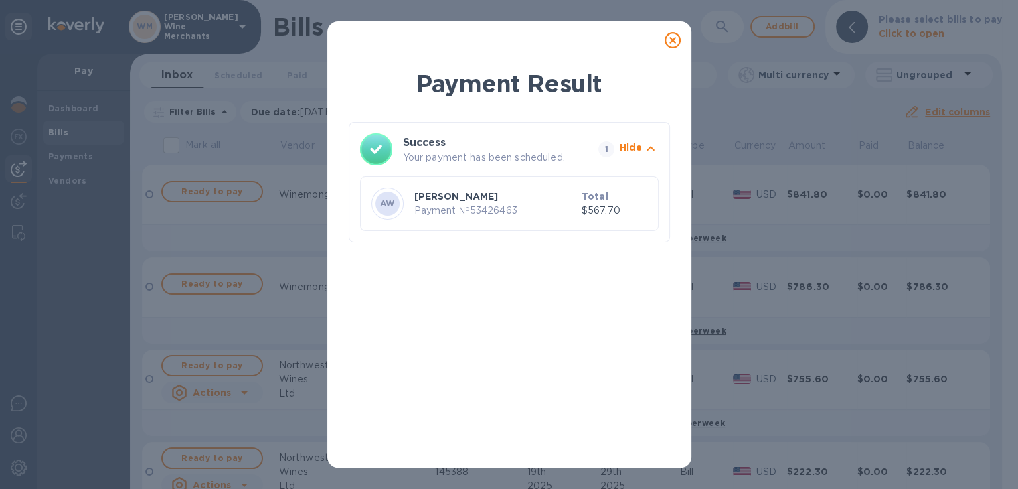
click at [672, 39] on icon at bounding box center [673, 40] width 16 height 16
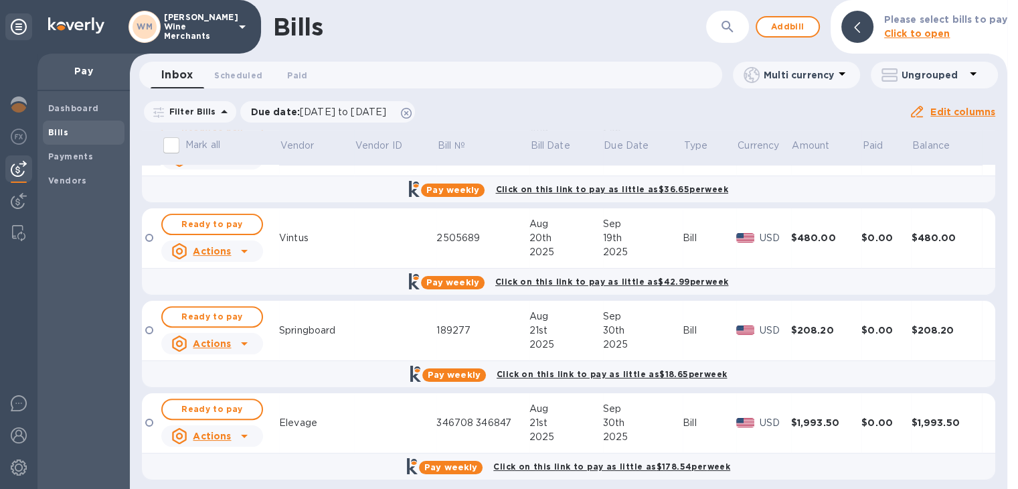
scroll to position [519, 0]
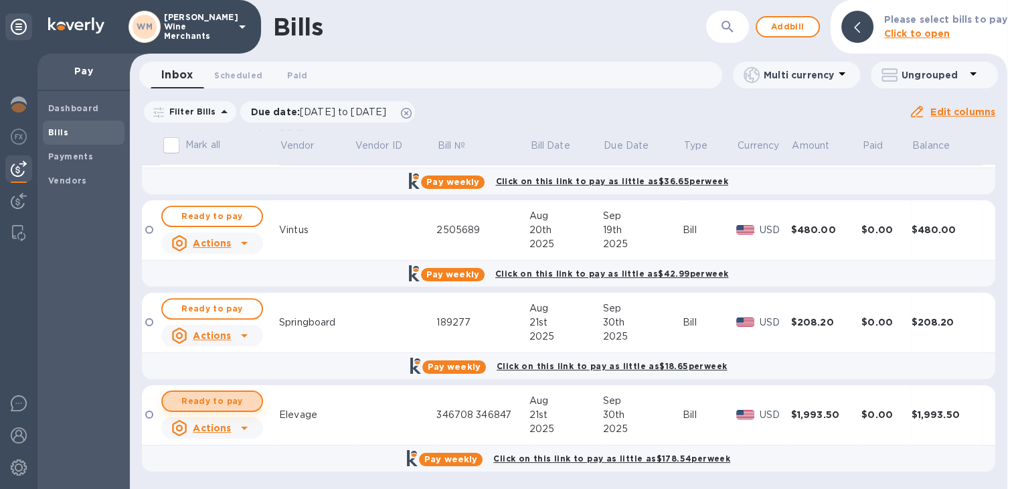
click at [234, 400] on span "Ready to pay" at bounding box center [212, 401] width 78 height 16
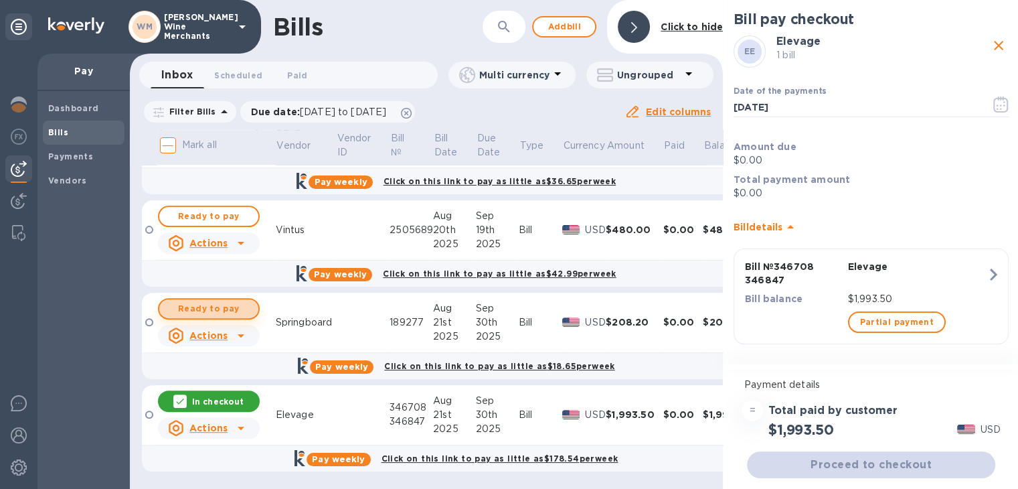
click at [214, 311] on span "Ready to pay" at bounding box center [209, 309] width 78 height 16
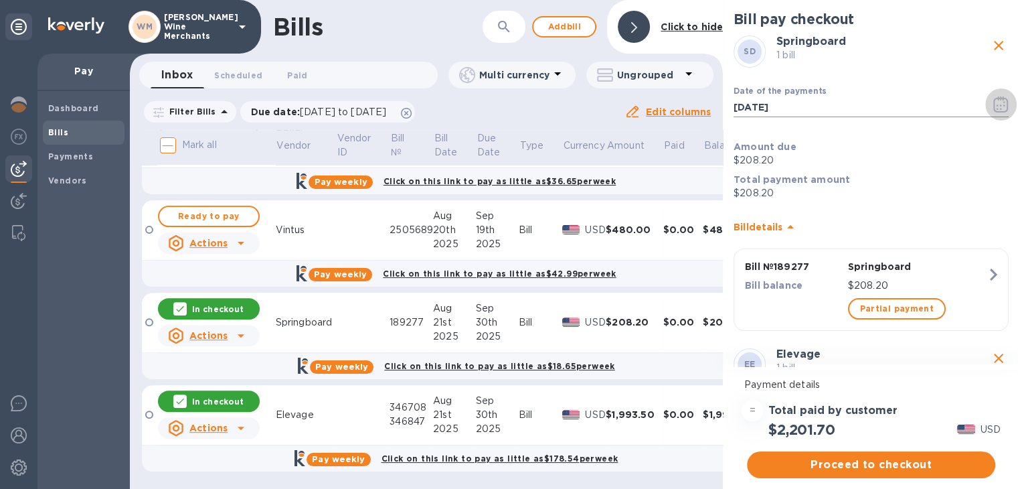
click at [993, 103] on icon "button" at bounding box center [1000, 104] width 15 height 16
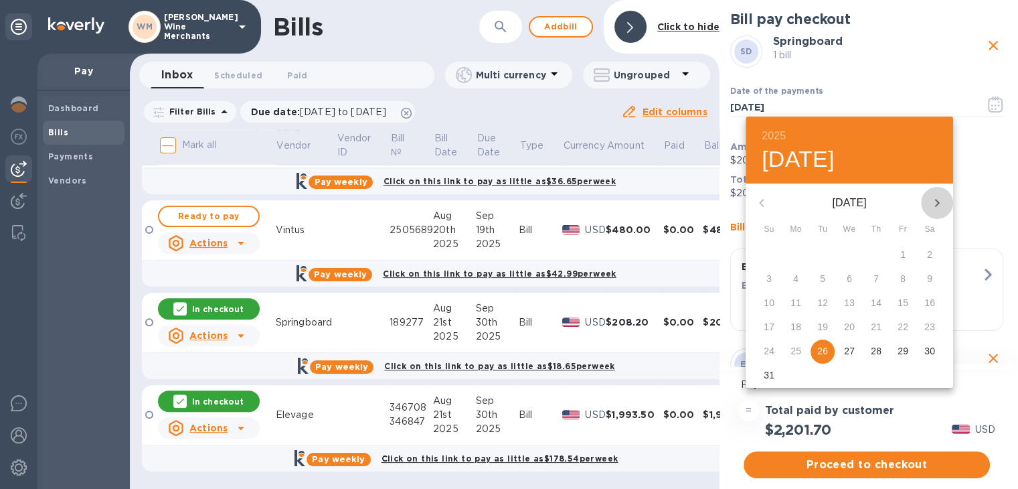
click at [937, 204] on icon "button" at bounding box center [937, 203] width 5 height 8
click at [875, 322] on p "25" at bounding box center [876, 326] width 11 height 13
type input "[DATE]"
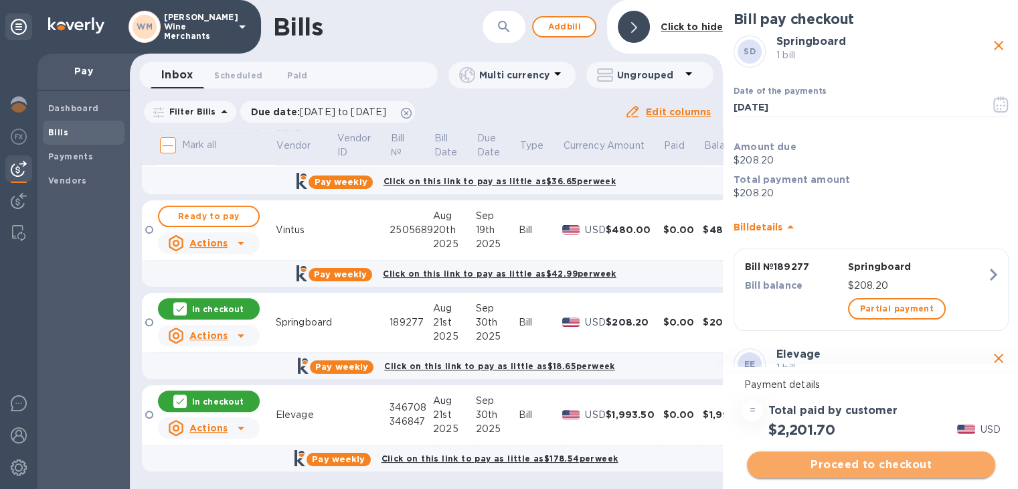
click at [882, 457] on span "Proceed to checkout" at bounding box center [871, 465] width 227 height 16
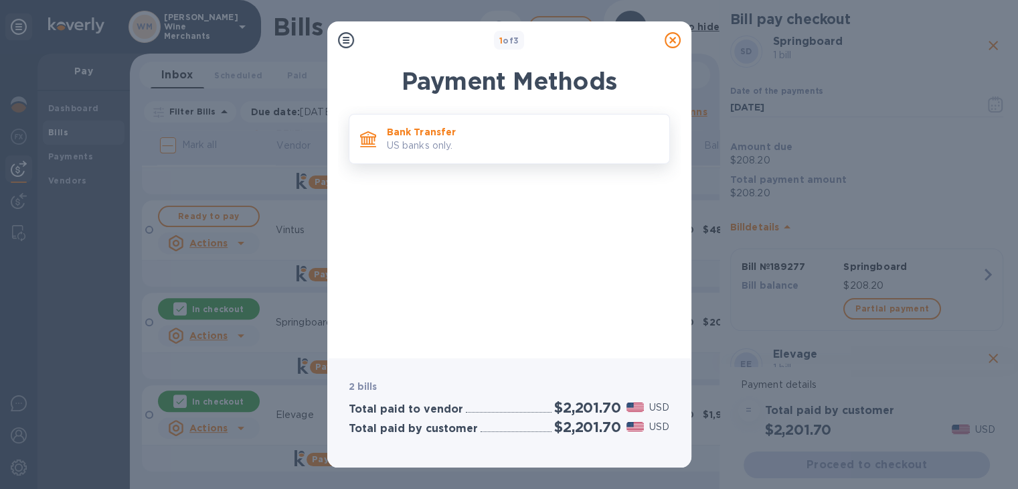
drag, startPoint x: 882, startPoint y: 457, endPoint x: 548, endPoint y: 124, distance: 471.9
click at [548, 124] on div "Bank Transfer US banks only." at bounding box center [523, 139] width 282 height 38
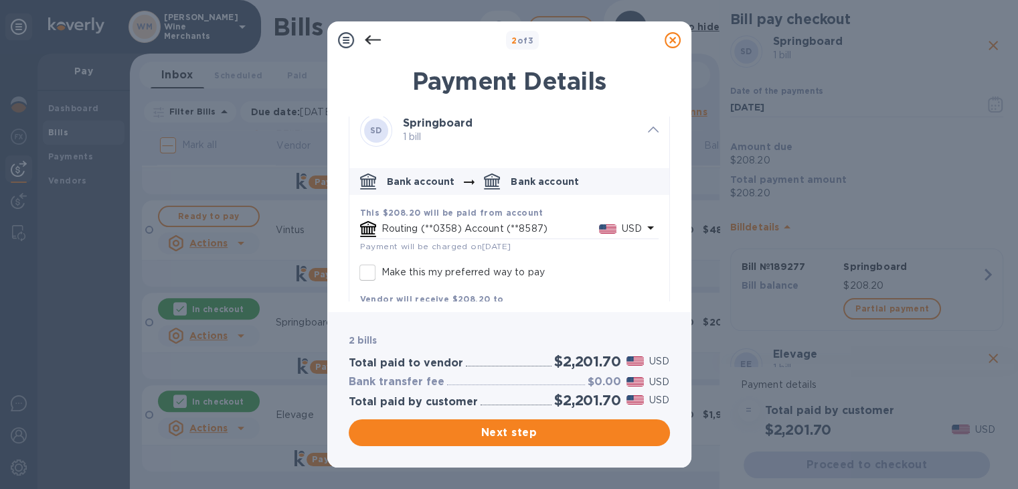
scroll to position [0, 0]
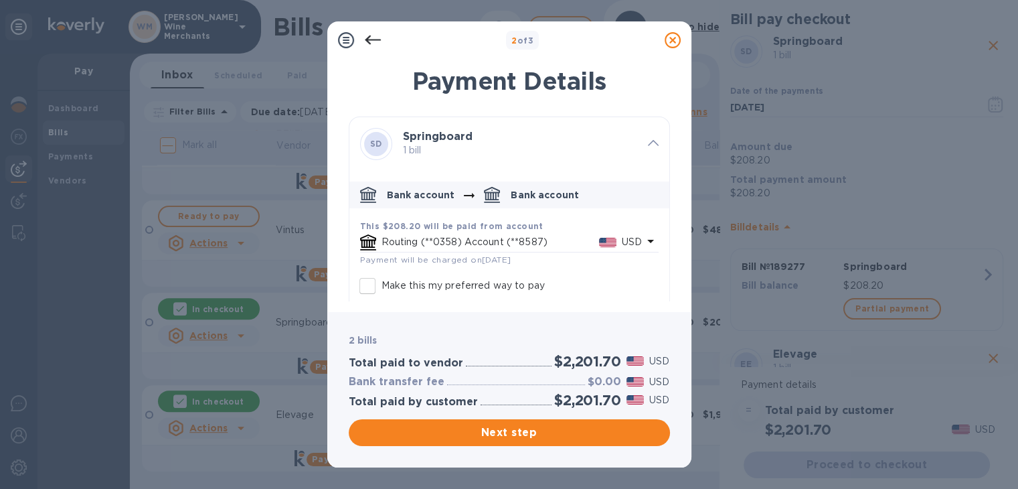
click at [673, 35] on icon at bounding box center [673, 40] width 16 height 16
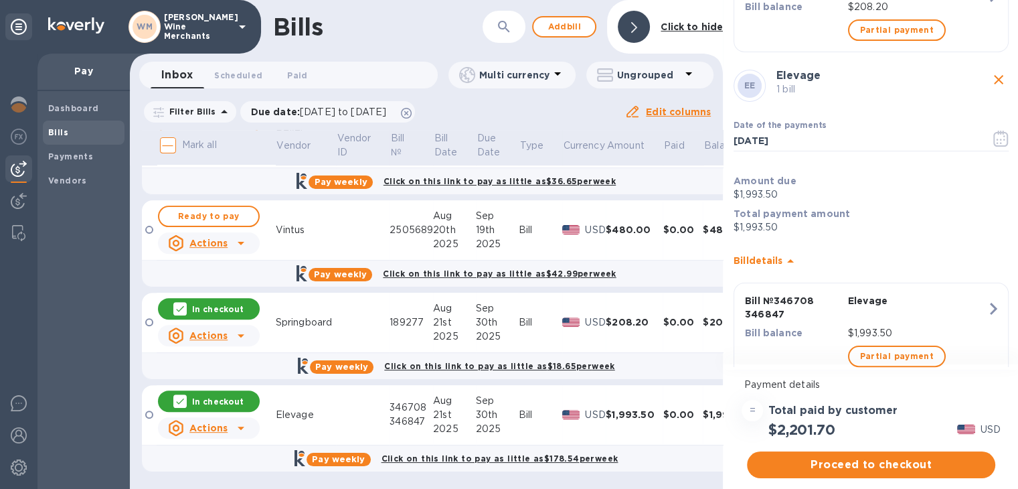
scroll to position [278, 0]
click at [997, 133] on icon "button" at bounding box center [1000, 139] width 15 height 16
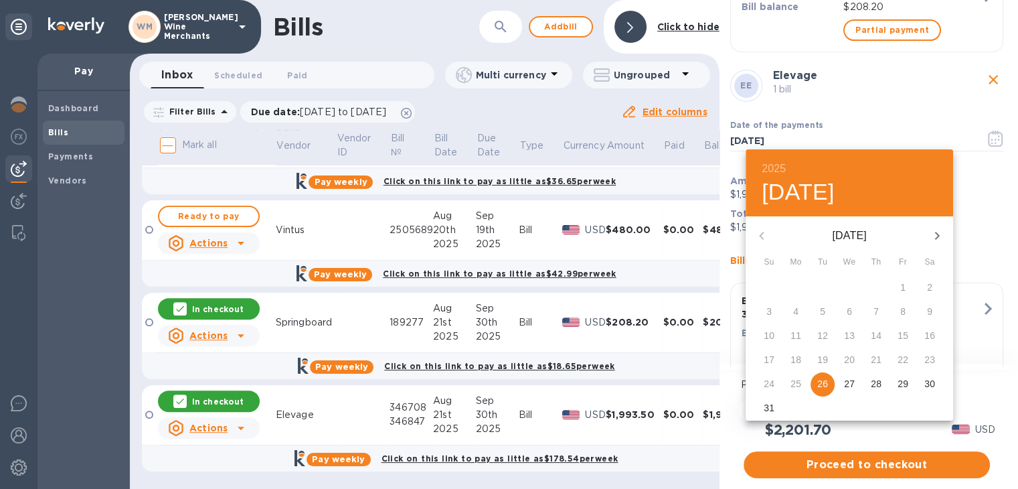
click at [936, 228] on icon "button" at bounding box center [937, 236] width 16 height 16
click at [898, 359] on p "26" at bounding box center [903, 359] width 11 height 13
type input "[DATE]"
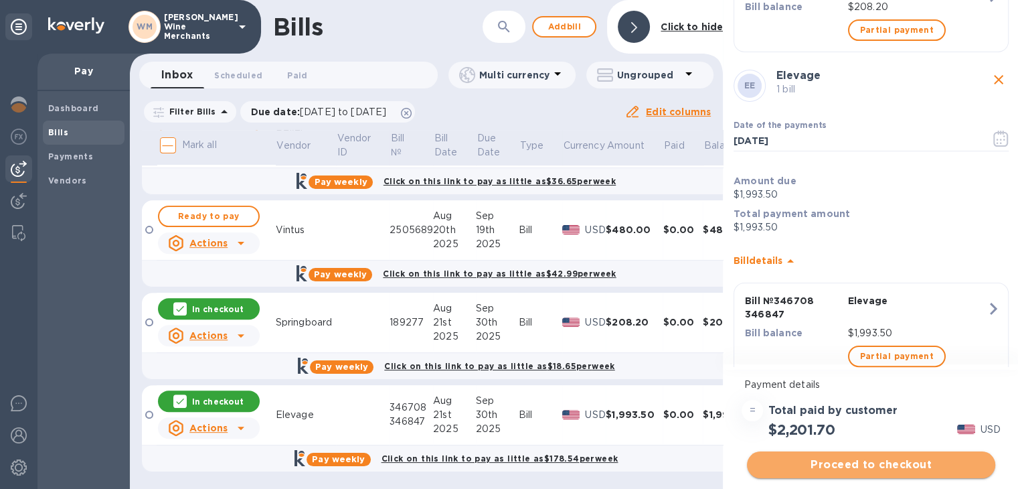
click at [889, 461] on span "Proceed to checkout" at bounding box center [871, 465] width 227 height 16
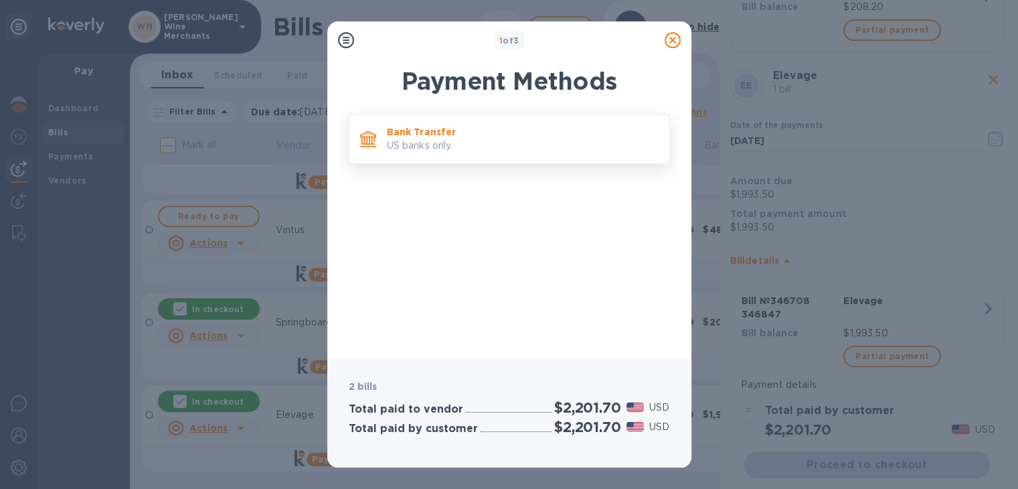
click at [474, 142] on p "US banks only." at bounding box center [523, 146] width 272 height 14
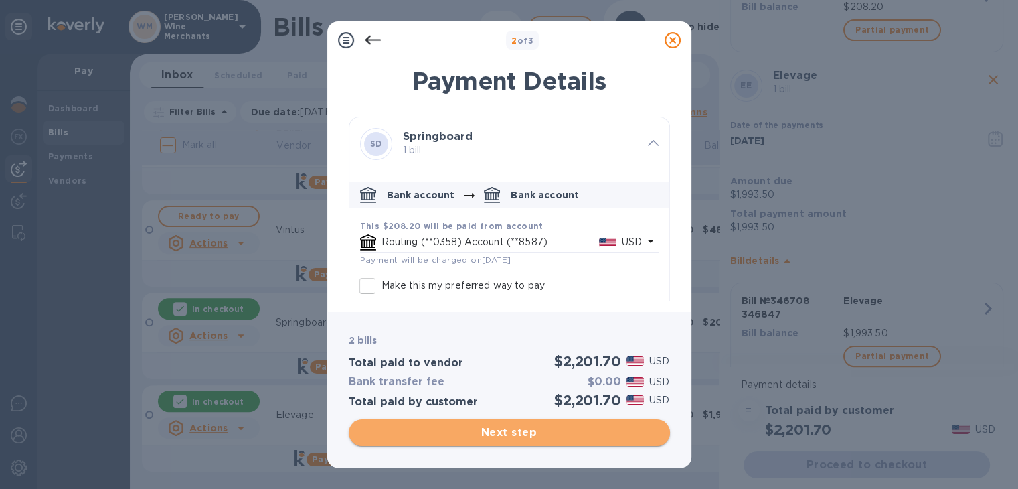
click at [509, 432] on span "Next step" at bounding box center [509, 432] width 300 height 16
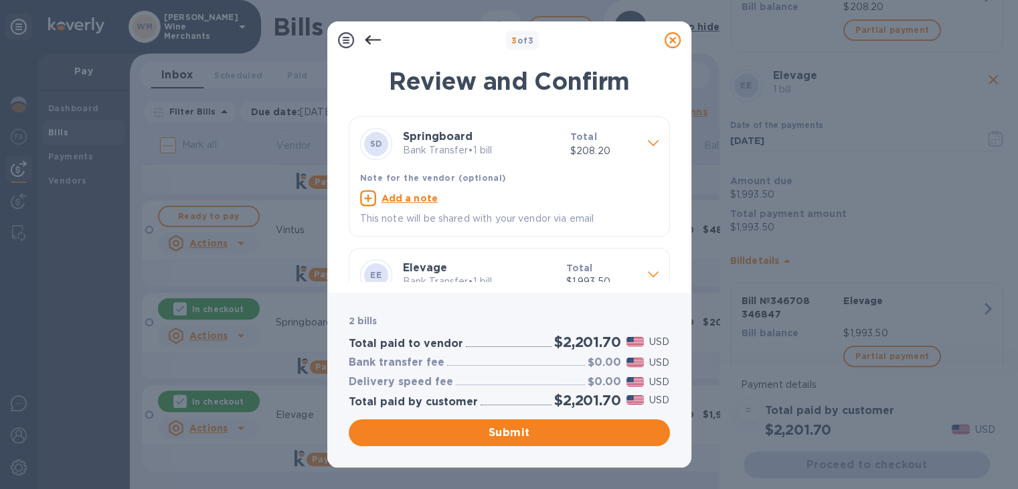
scroll to position [86, 0]
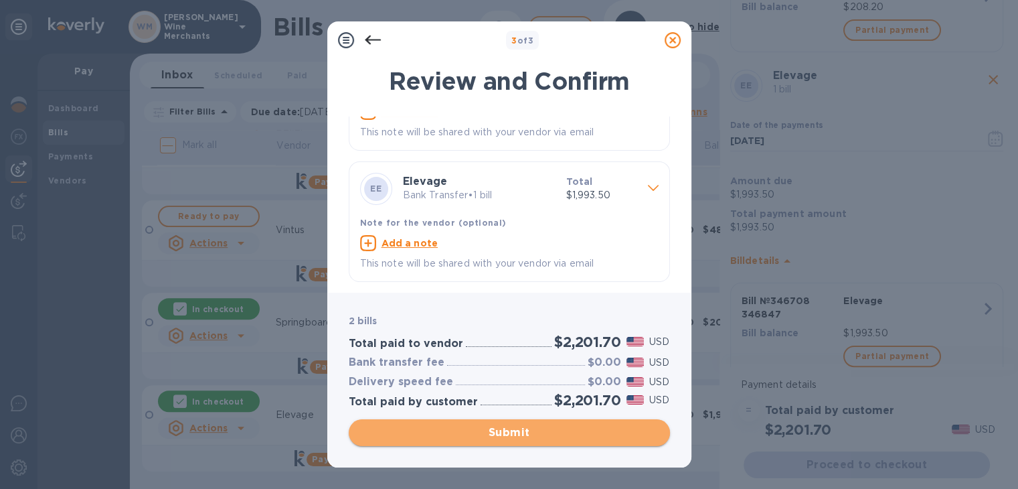
click at [504, 436] on span "Submit" at bounding box center [509, 432] width 300 height 16
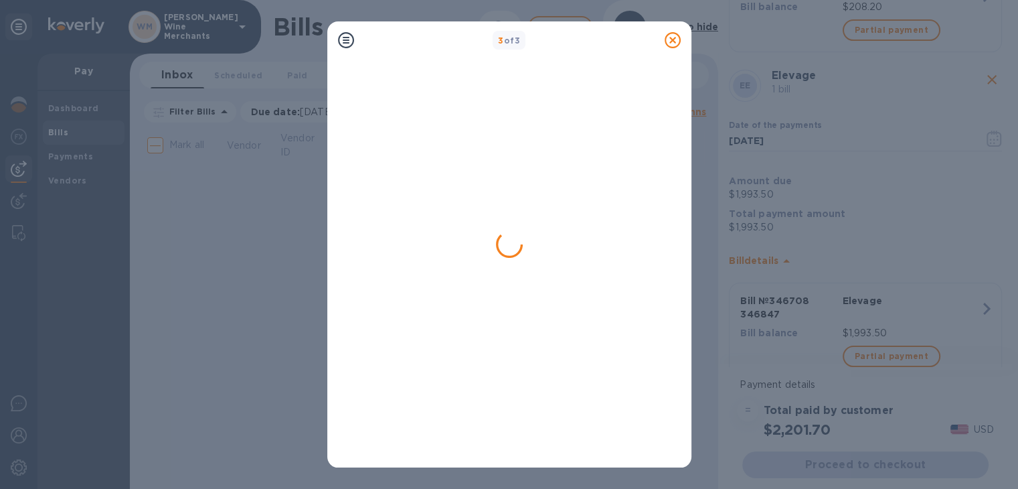
scroll to position [0, 0]
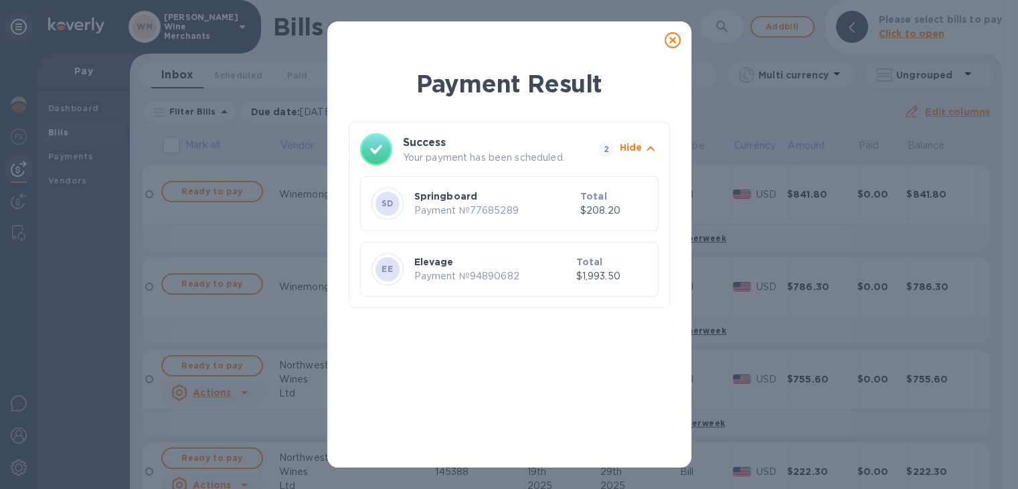
click at [672, 37] on icon at bounding box center [673, 40] width 16 height 16
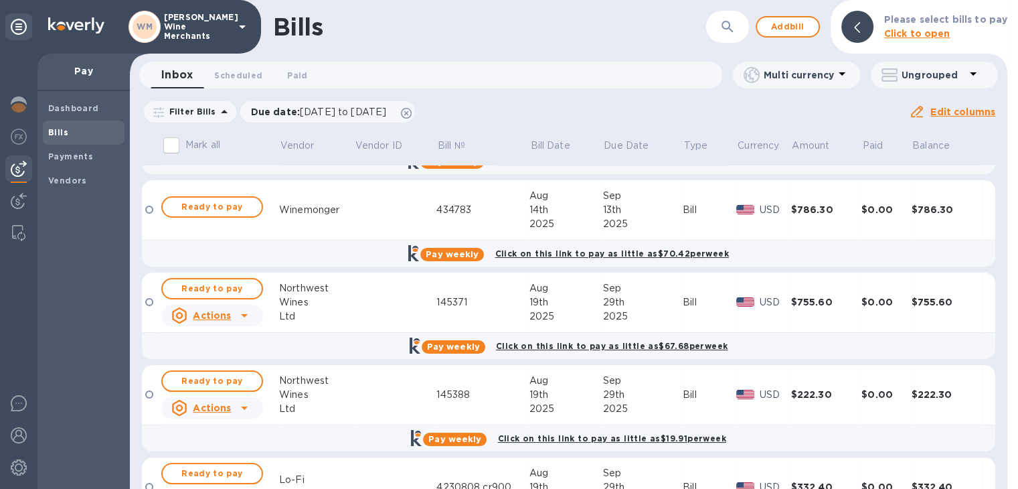
scroll to position [78, 0]
click at [214, 280] on span "Ready to pay" at bounding box center [212, 288] width 78 height 16
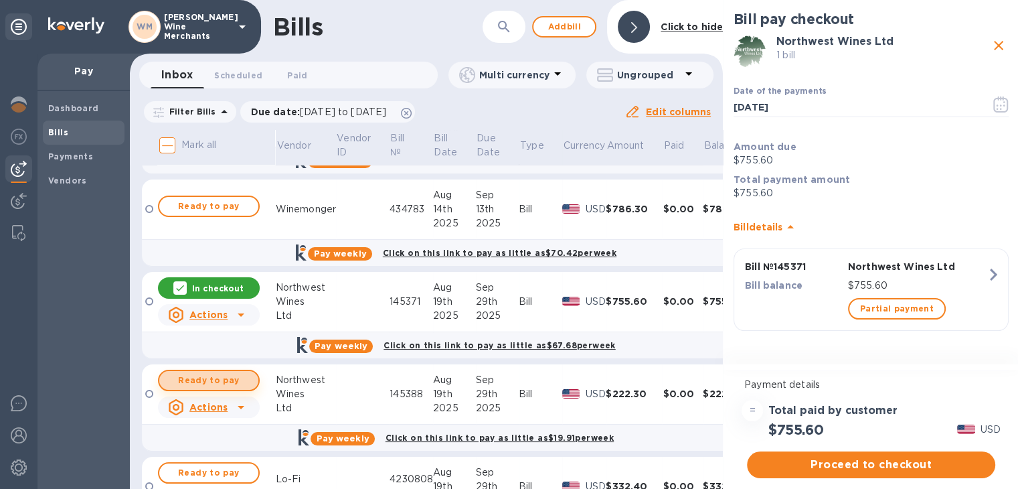
click at [220, 379] on span "Ready to pay" at bounding box center [209, 380] width 78 height 16
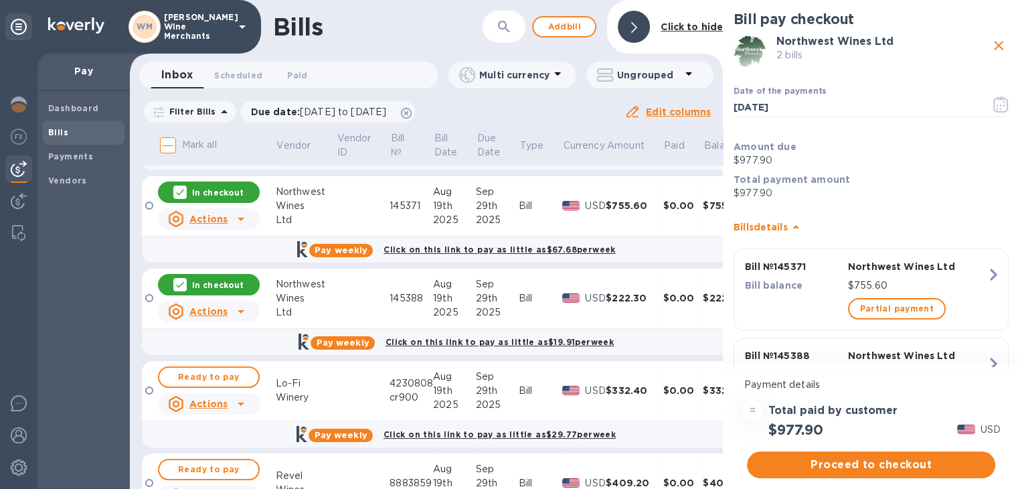
scroll to position [174, 0]
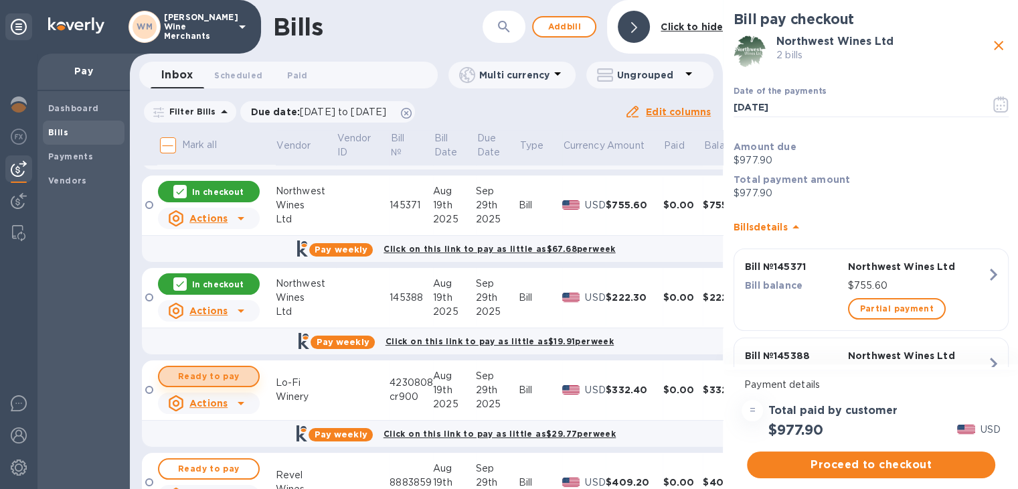
click at [220, 380] on span "Ready to pay" at bounding box center [209, 376] width 78 height 16
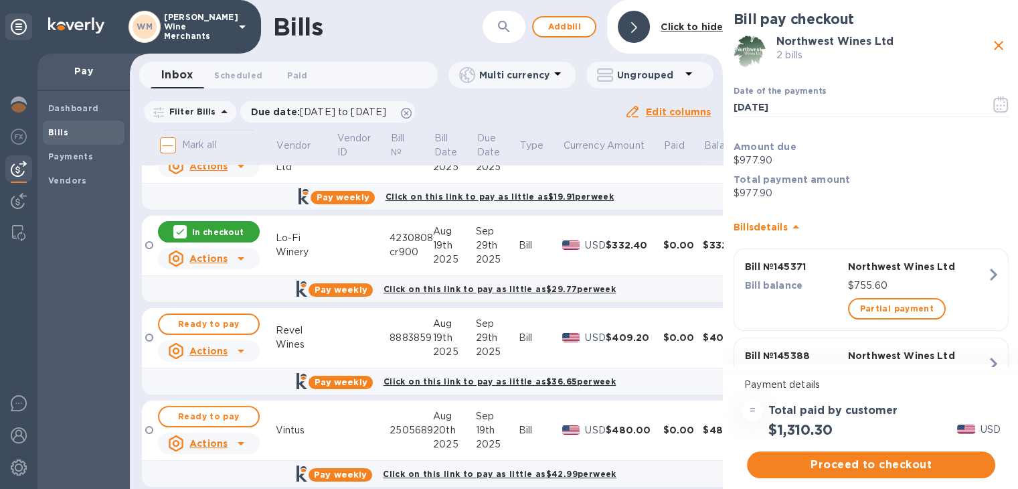
scroll to position [340, 0]
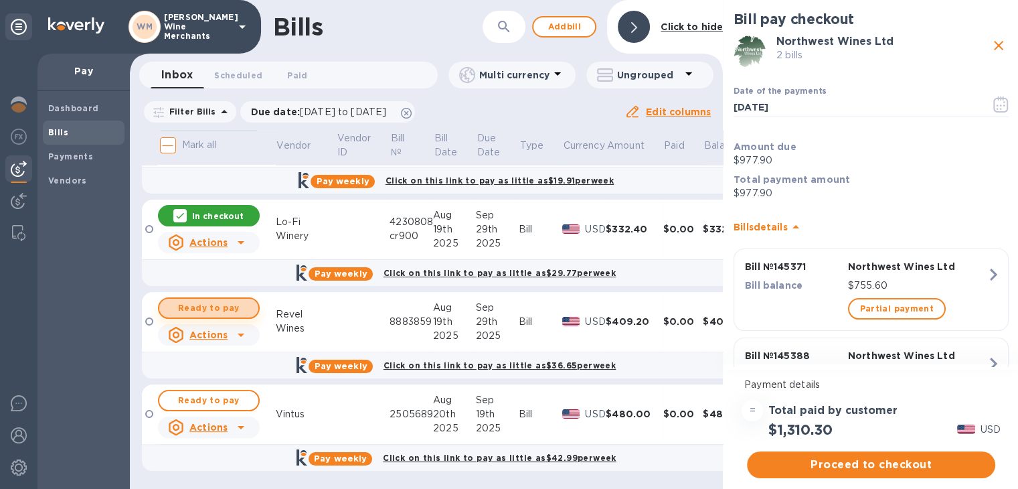
click at [206, 300] on span "Ready to pay" at bounding box center [209, 308] width 78 height 16
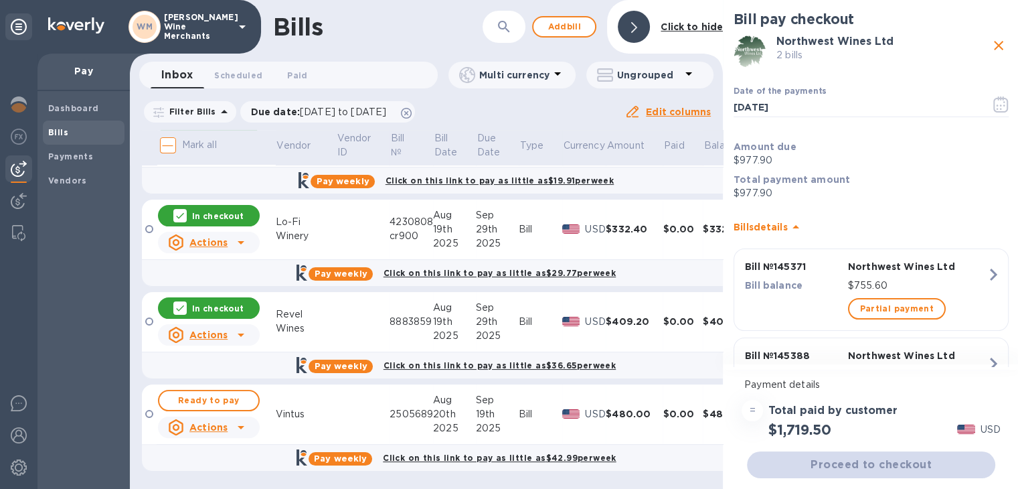
scroll to position [344, 0]
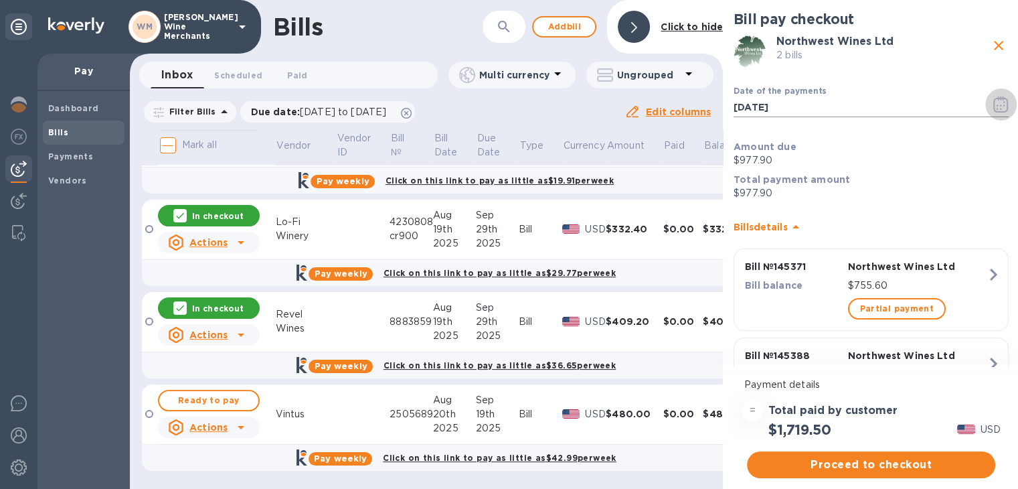
click at [998, 112] on button "button" at bounding box center [1000, 104] width 31 height 32
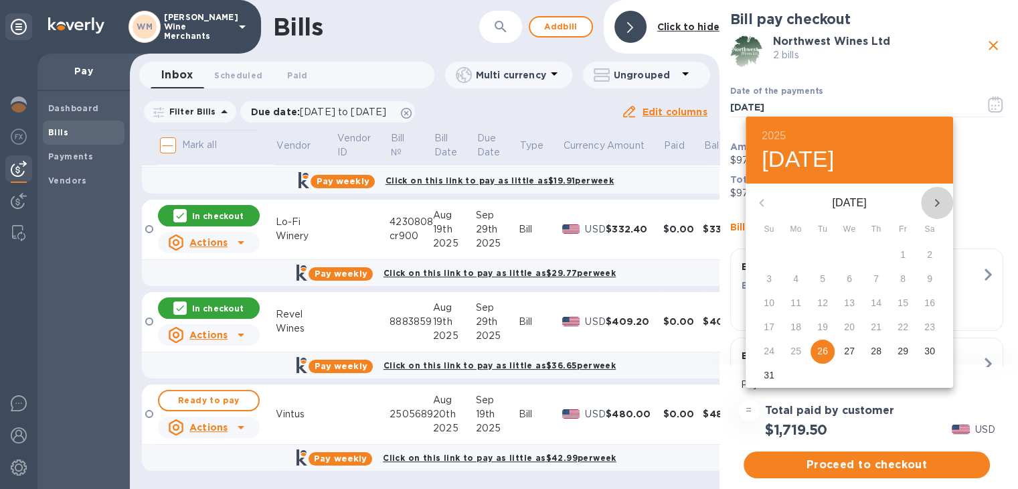
click at [932, 195] on icon "button" at bounding box center [937, 203] width 16 height 16
click at [873, 322] on p "25" at bounding box center [876, 326] width 11 height 13
type input "[DATE]"
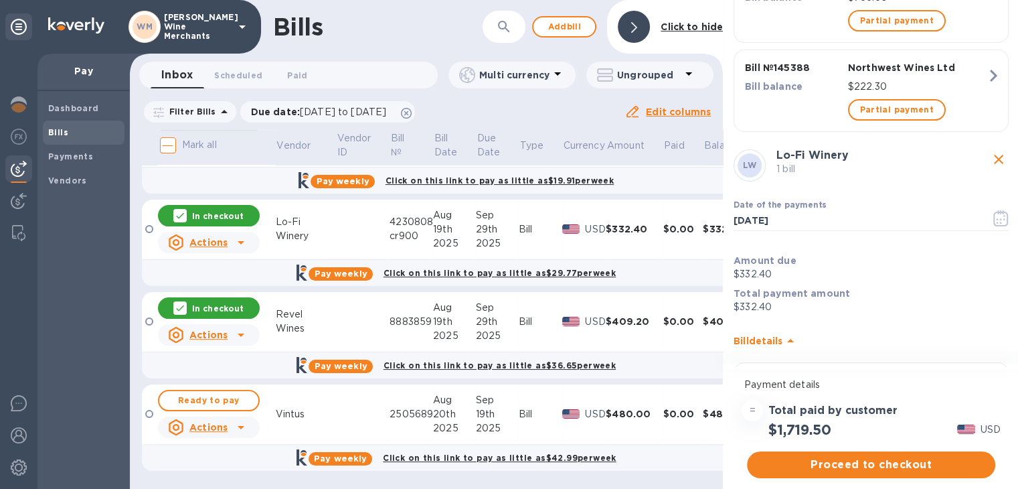
scroll to position [291, 0]
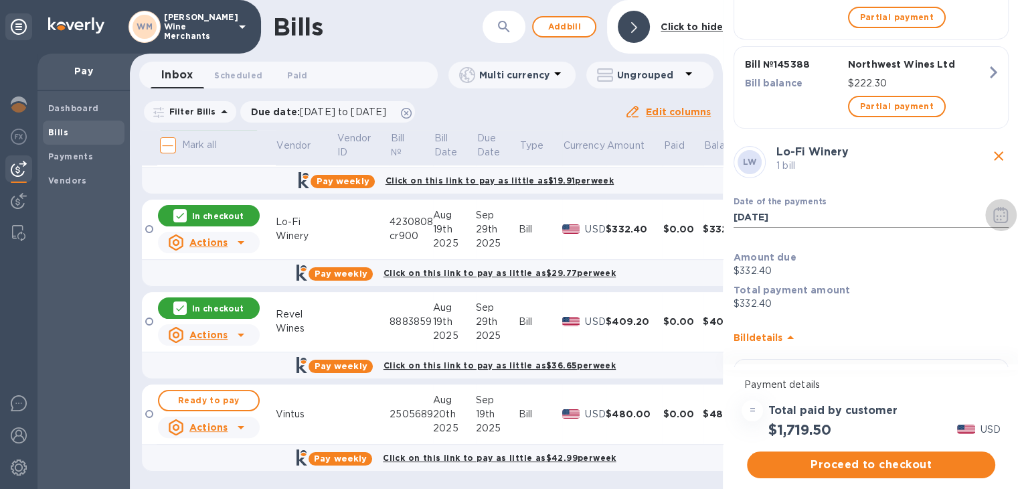
click at [1000, 215] on icon "button" at bounding box center [1001, 216] width 2 height 2
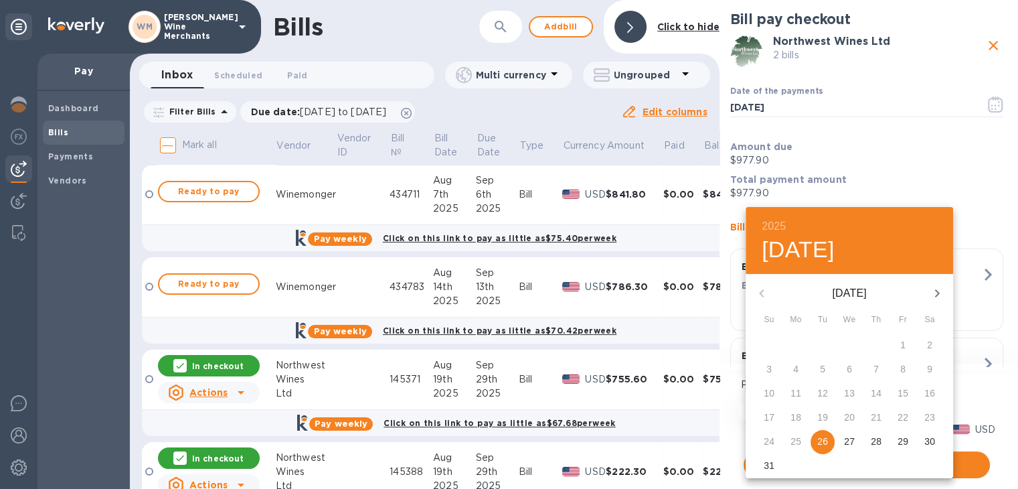
scroll to position [291, 0]
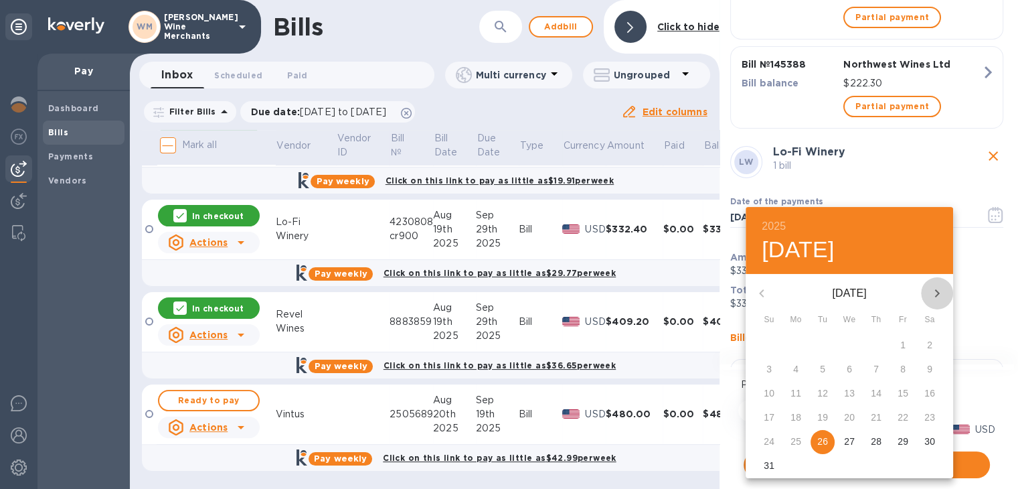
click at [941, 293] on icon "button" at bounding box center [937, 293] width 16 height 16
click at [873, 416] on p "25" at bounding box center [876, 416] width 11 height 13
type input "[DATE]"
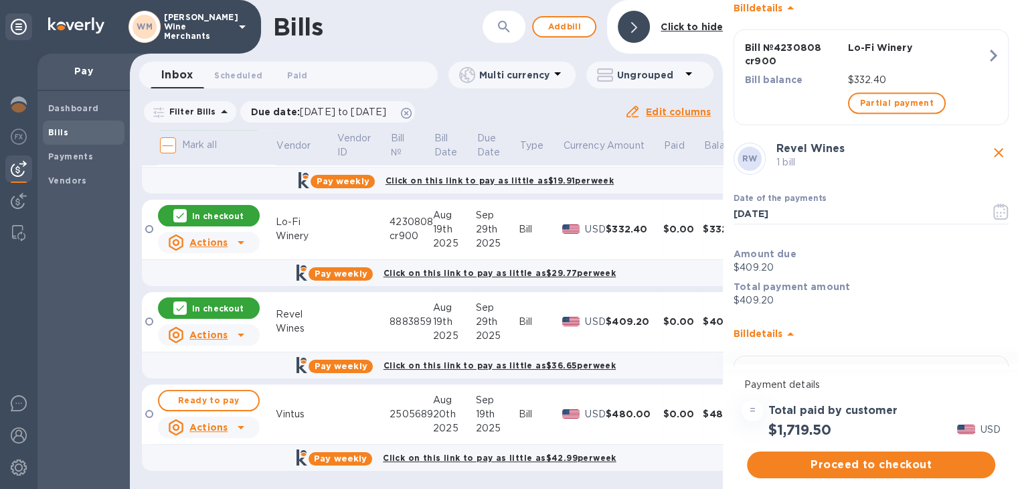
scroll to position [621, 0]
click at [1000, 203] on icon "button" at bounding box center [1000, 211] width 15 height 16
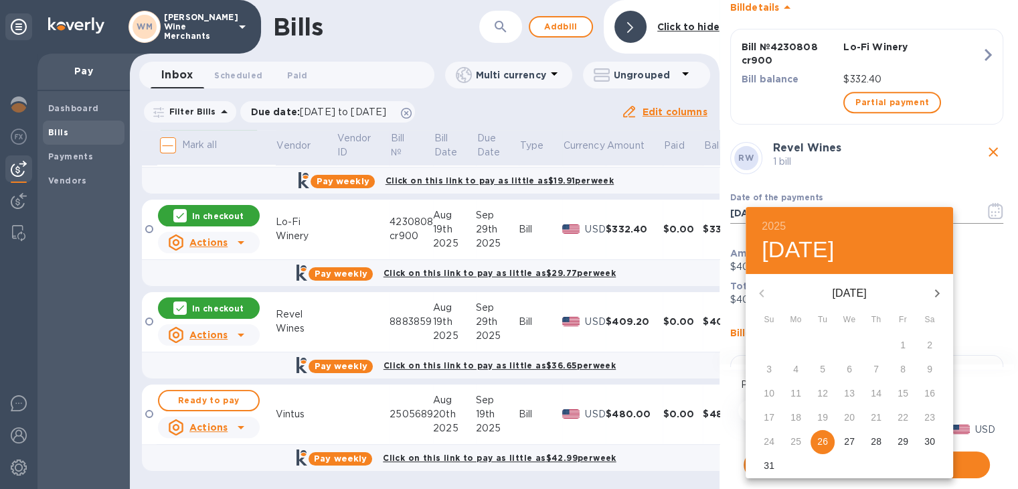
scroll to position [0, 0]
click at [934, 291] on icon "button" at bounding box center [937, 293] width 16 height 16
click at [882, 417] on span "25" at bounding box center [876, 416] width 24 height 13
type input "[DATE]"
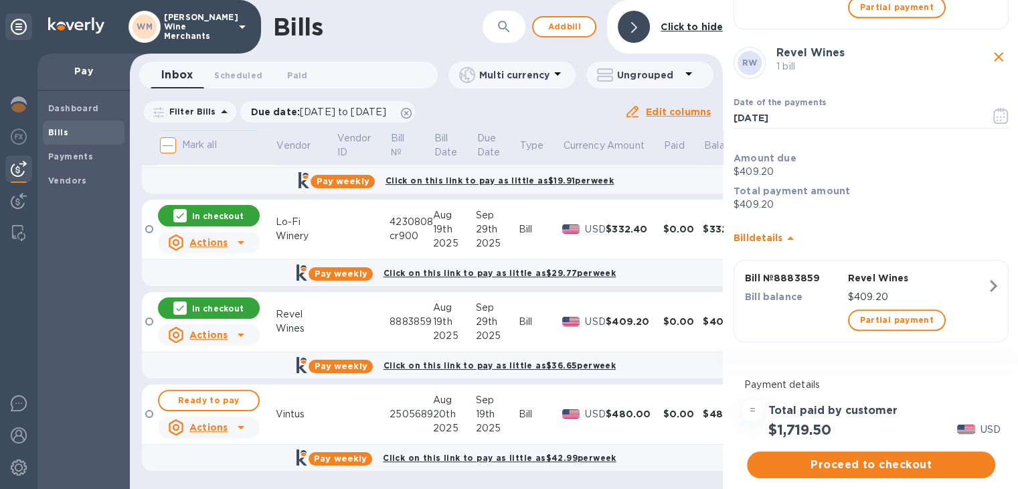
scroll to position [11, 0]
click at [878, 457] on span "Proceed to checkout" at bounding box center [871, 465] width 227 height 16
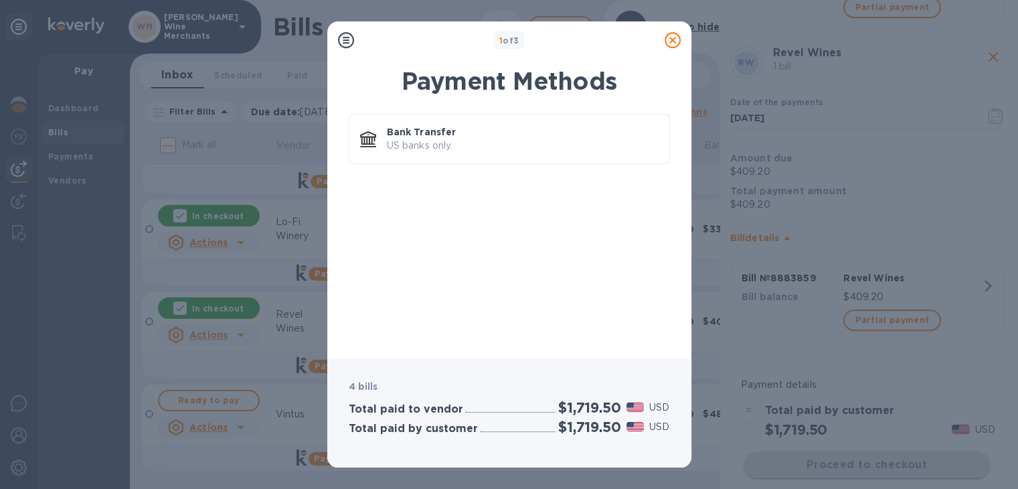
scroll to position [0, 0]
click at [670, 41] on icon at bounding box center [673, 40] width 16 height 16
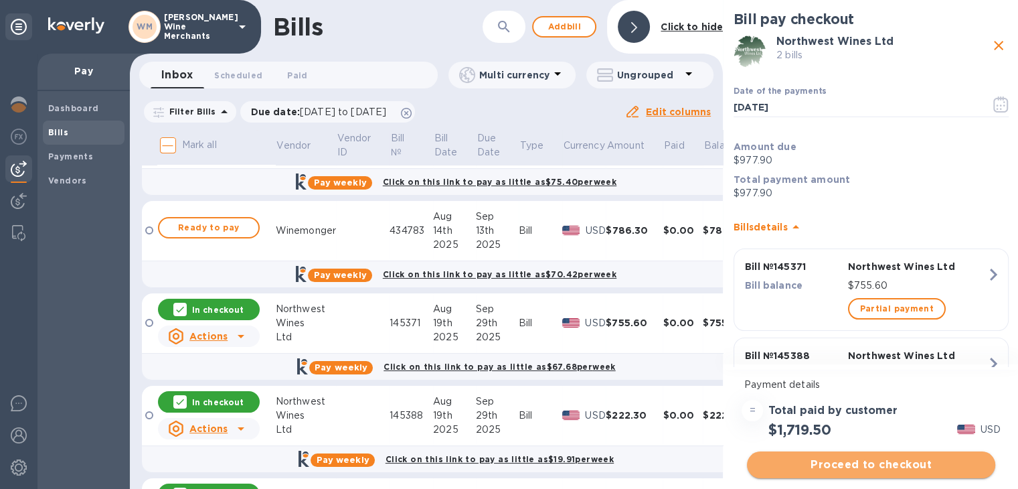
click at [916, 457] on span "Proceed to checkout" at bounding box center [871, 465] width 227 height 16
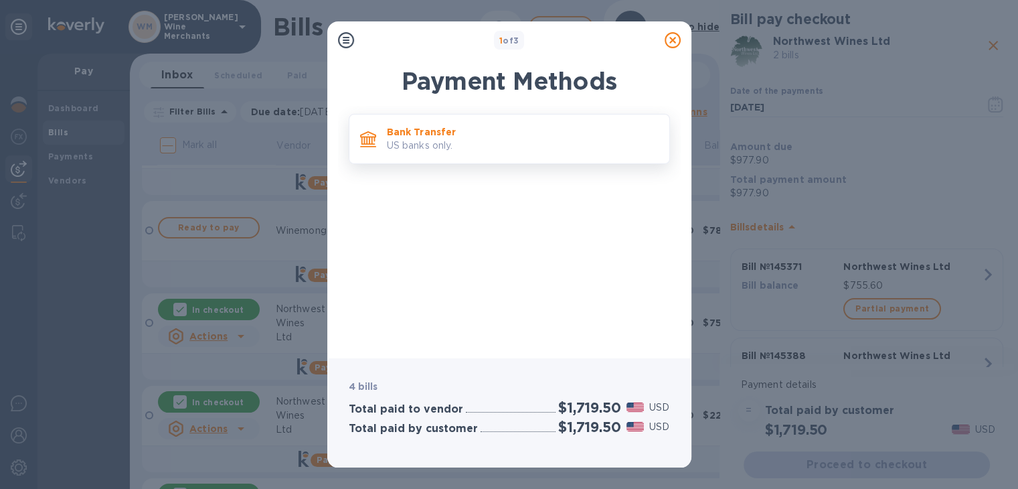
click at [484, 127] on p "Bank Transfer" at bounding box center [523, 131] width 272 height 13
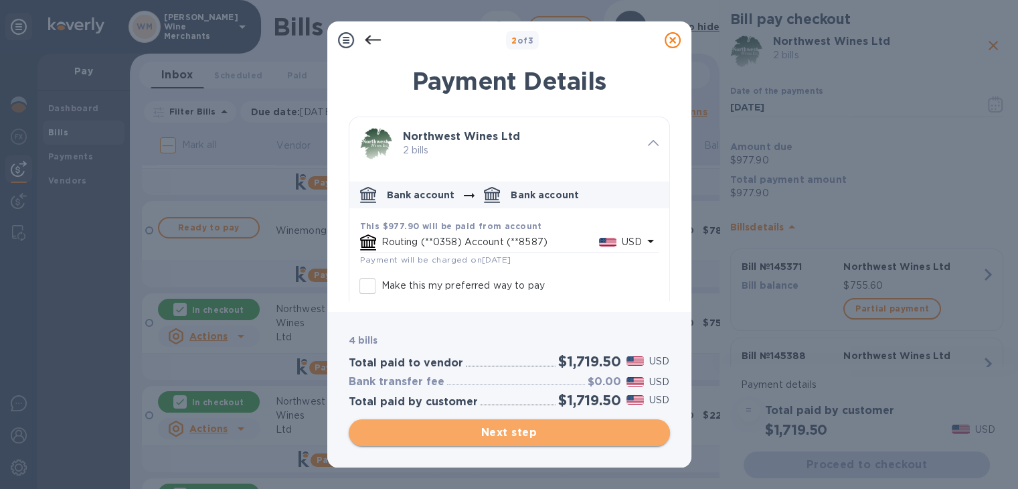
click at [522, 430] on span "Next step" at bounding box center [509, 432] width 300 height 16
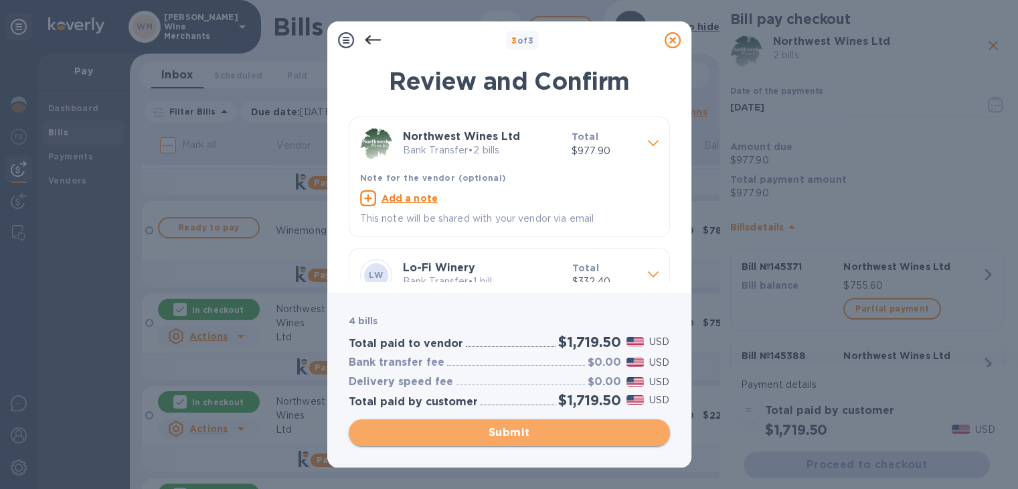
click at [522, 430] on span "Submit" at bounding box center [509, 432] width 300 height 16
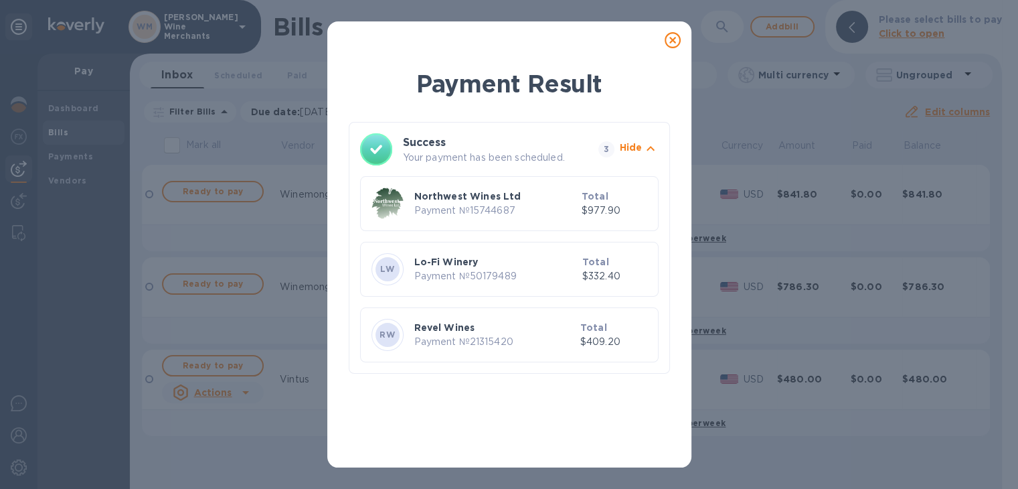
click at [673, 37] on icon at bounding box center [673, 40] width 16 height 16
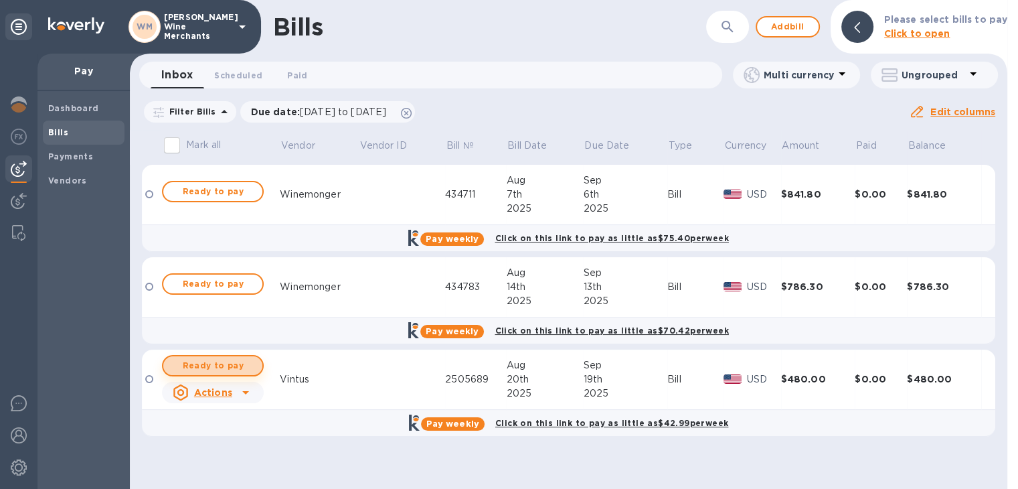
click at [210, 366] on span "Ready to pay" at bounding box center [213, 365] width 78 height 16
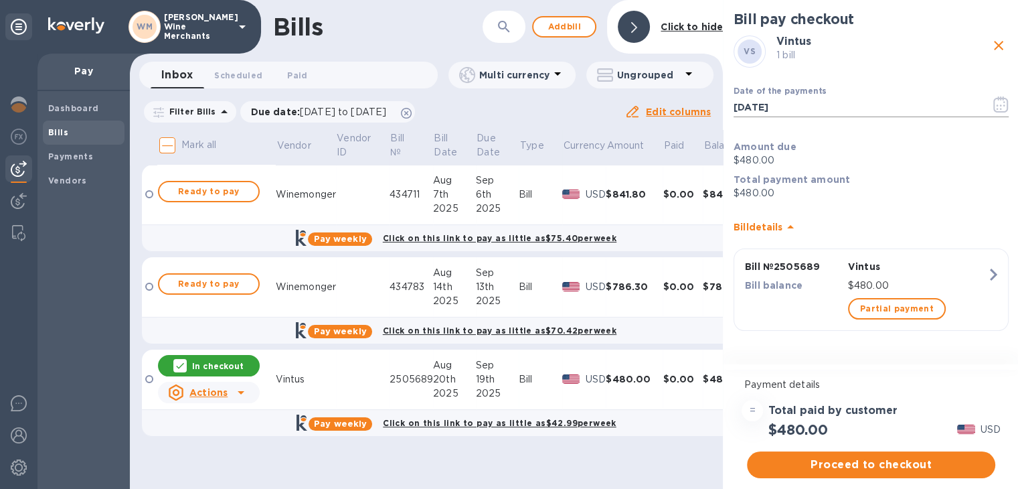
click at [995, 110] on icon "button" at bounding box center [1000, 104] width 15 height 16
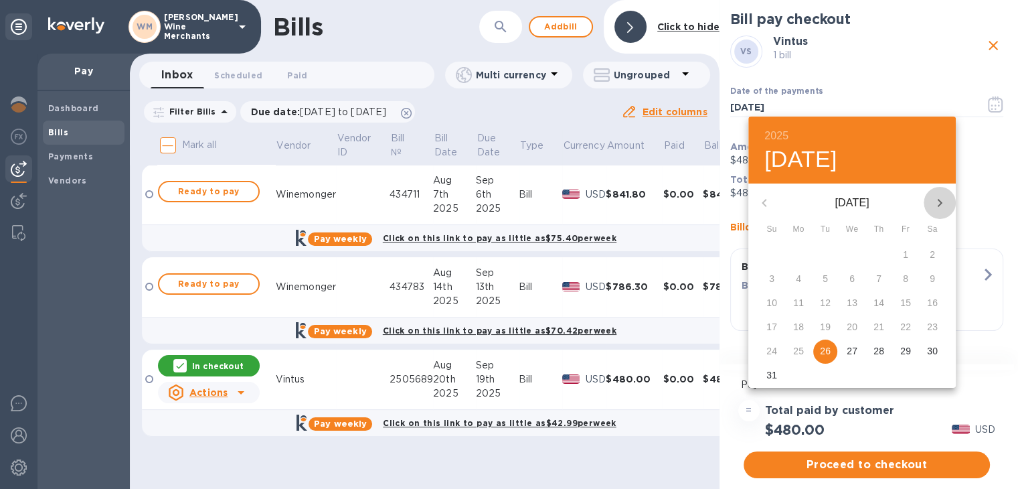
click at [941, 202] on icon "button" at bounding box center [940, 203] width 5 height 8
click at [847, 301] on p "17" at bounding box center [852, 302] width 11 height 13
type input "09/17/2025"
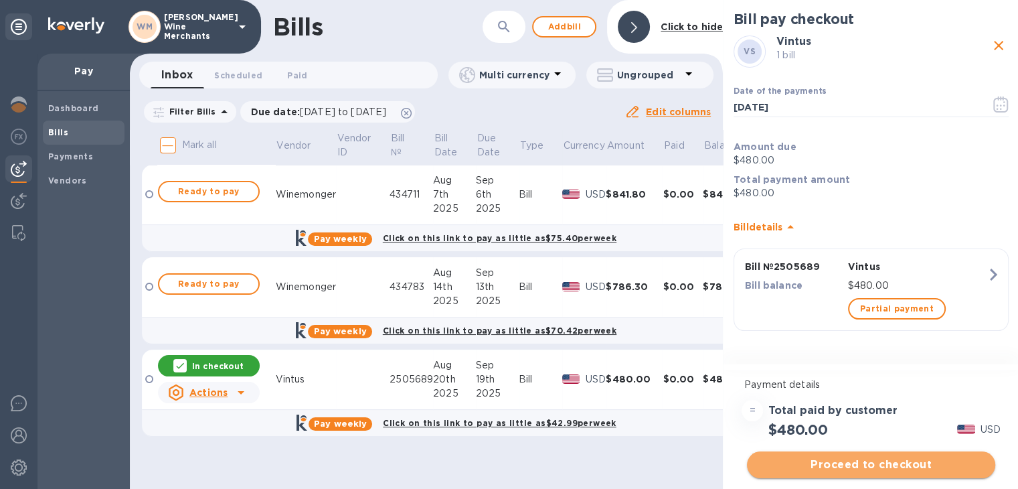
click at [890, 467] on span "Proceed to checkout" at bounding box center [871, 465] width 227 height 16
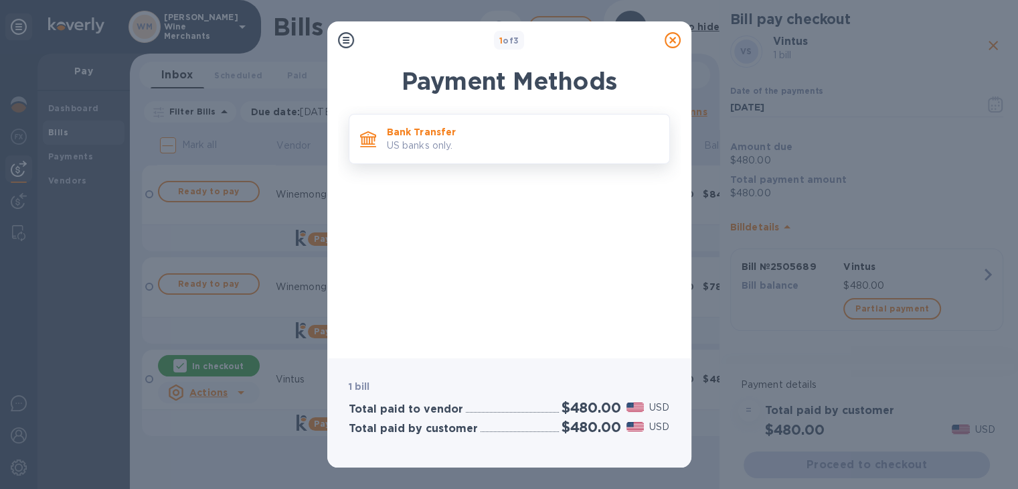
click at [423, 137] on p "Bank Transfer" at bounding box center [523, 131] width 272 height 13
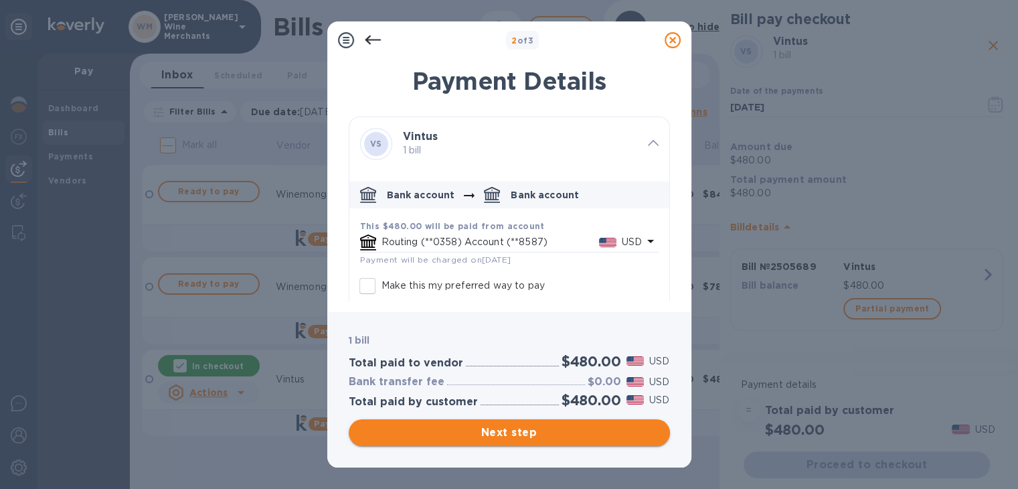
click at [538, 429] on span "Next step" at bounding box center [509, 432] width 300 height 16
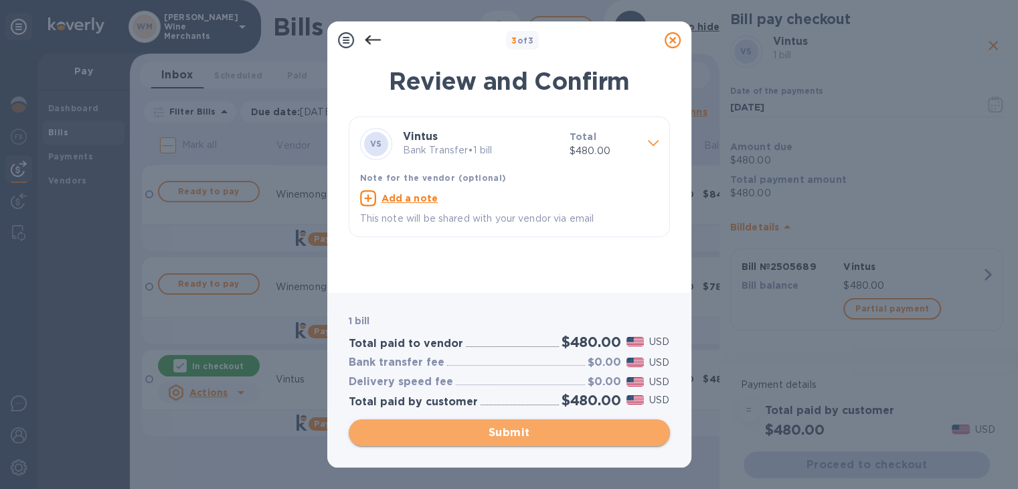
click at [538, 429] on span "Submit" at bounding box center [509, 432] width 300 height 16
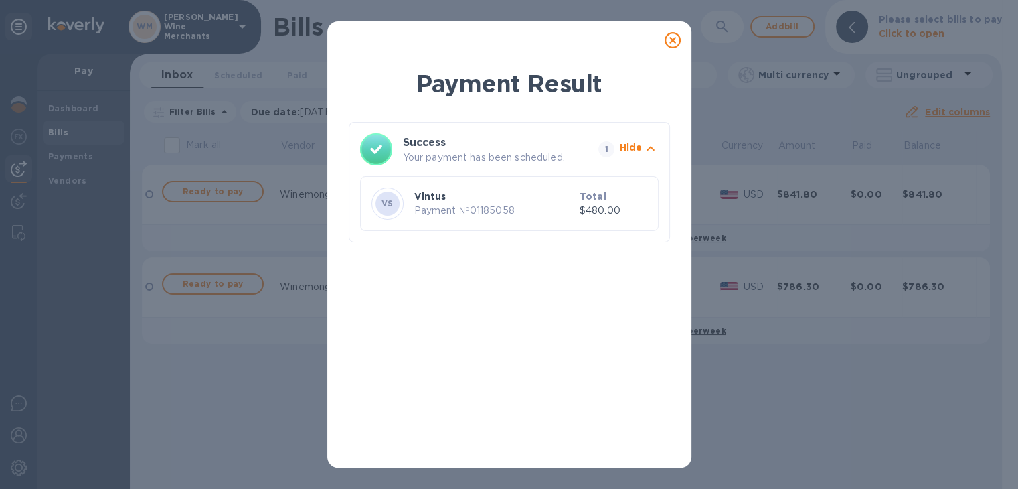
click at [677, 37] on icon at bounding box center [673, 40] width 16 height 16
